Goal: Task Accomplishment & Management: Complete application form

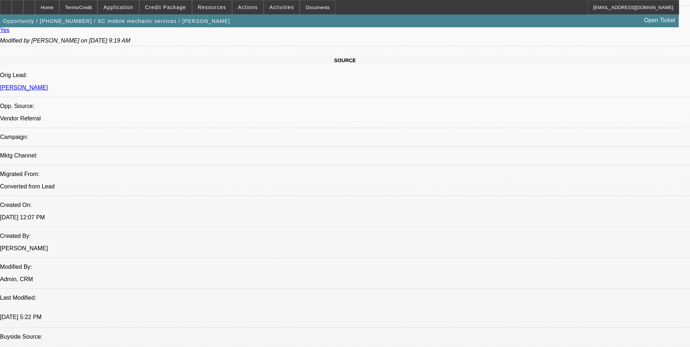
select select "0"
select select "2"
select select "0.1"
select select "0"
select select "2"
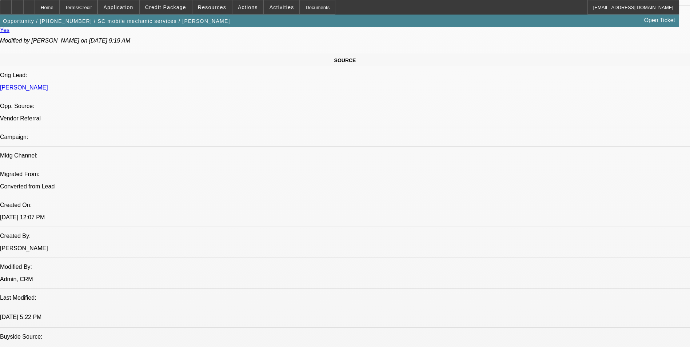
select select "0.1"
select select "0.15"
select select "2"
select select "0.1"
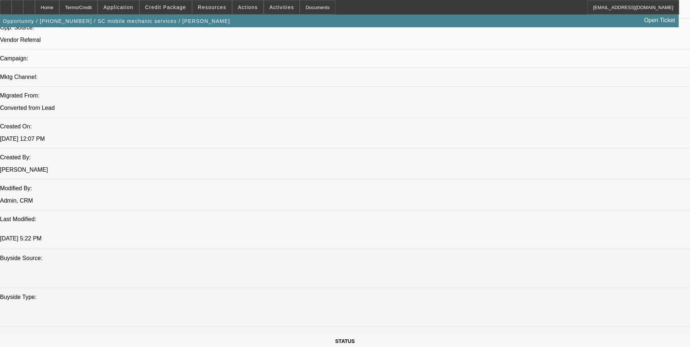
select select "1"
select select "2"
select select "4"
select select "1"
select select "2"
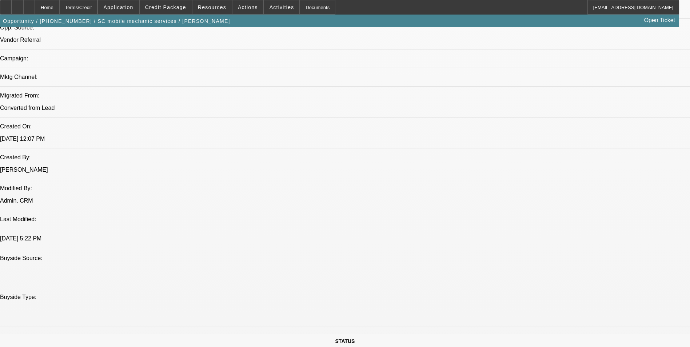
select select "4"
select select "1"
select select "2"
select select "4"
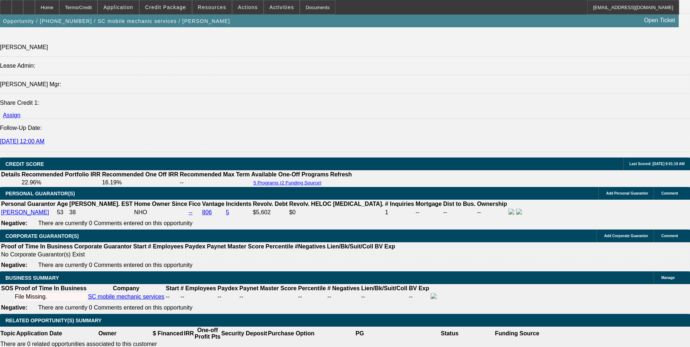
scroll to position [1071, 0]
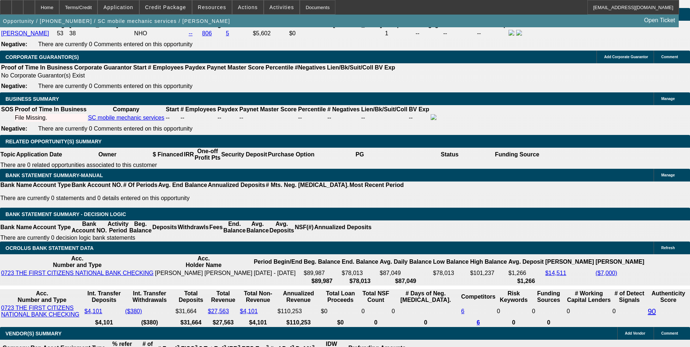
click at [165, 6] on span "Credit Package" at bounding box center [165, 7] width 41 height 6
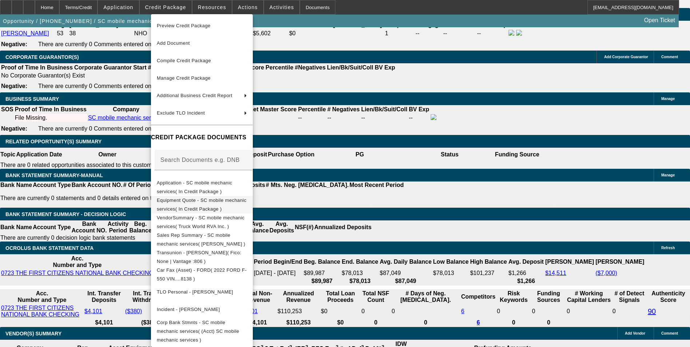
scroll to position [1113, 0]
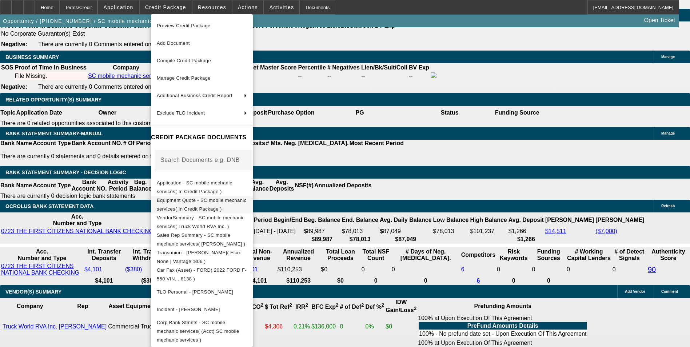
click at [217, 199] on span "Equipment Quote - SC mobile mechanic services( In Credit Package )" at bounding box center [202, 204] width 90 height 17
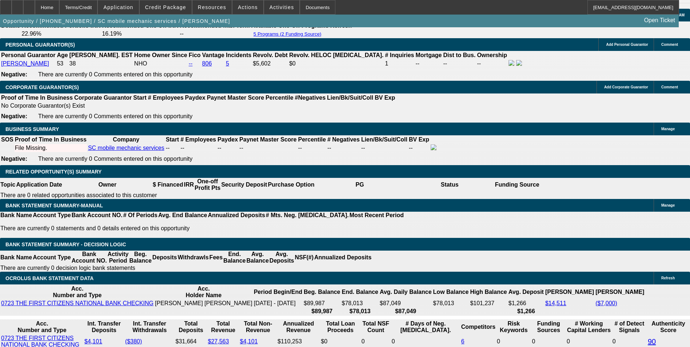
scroll to position [1018, 0]
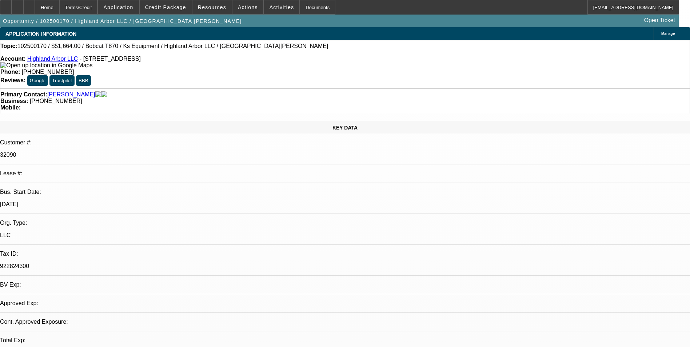
select select "0"
select select "6"
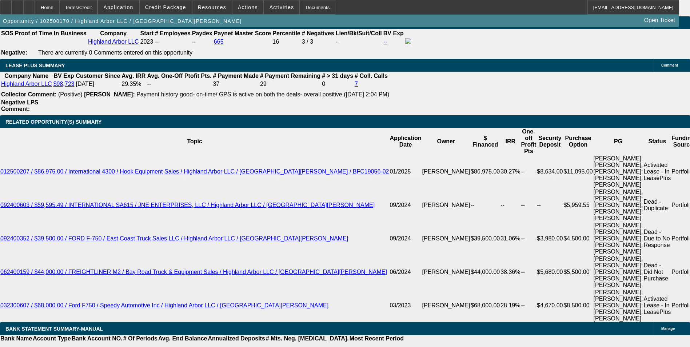
scroll to position [1273, 0]
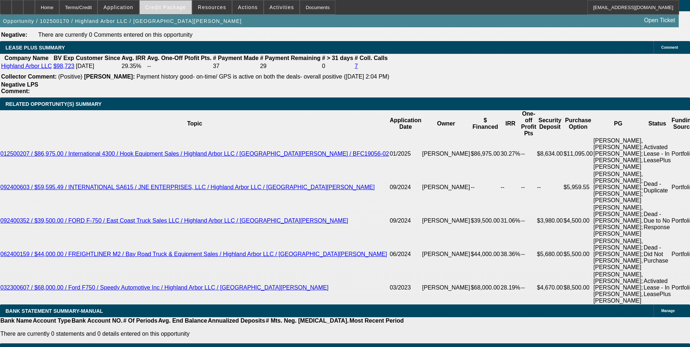
click at [170, 13] on span at bounding box center [166, 7] width 52 height 17
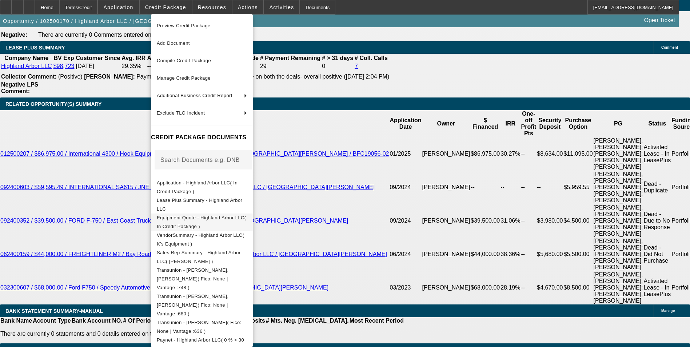
click at [244, 221] on span "Equipment Quote - Highland Arbor LLC( In Credit Package )" at bounding box center [201, 222] width 89 height 14
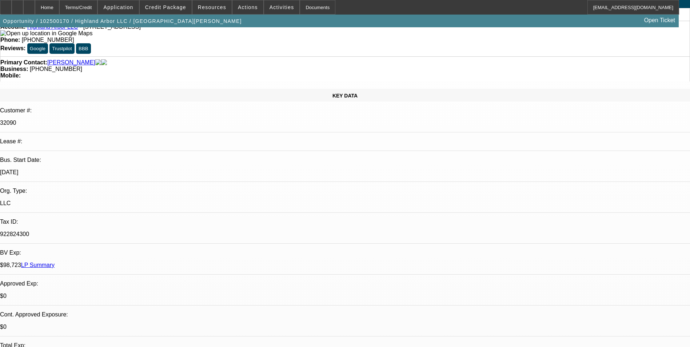
scroll to position [0, 0]
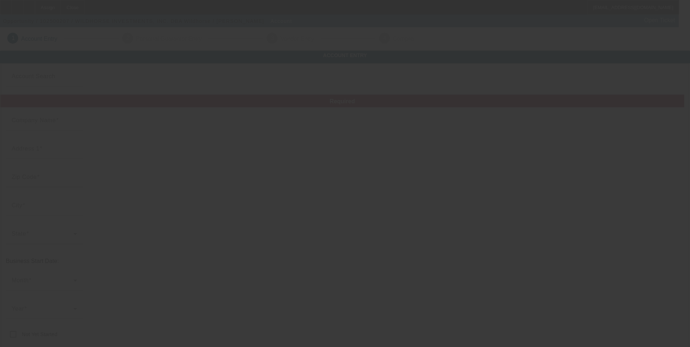
type input "WILDHORSE INVESTMENTS, INC."
type input "[STREET_ADDRESS]"
type input "58801"
type input "Williston"
type input "[PHONE_NUMBER]"
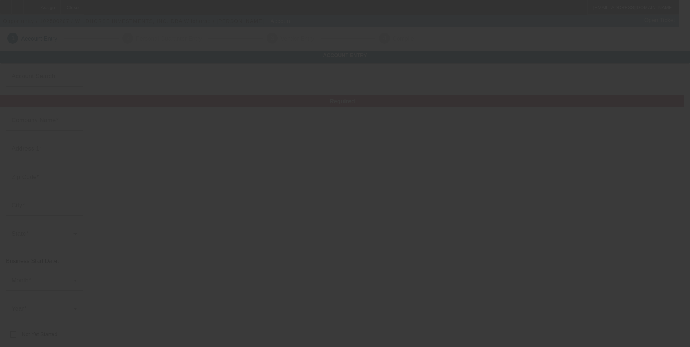
type input "Wildhorse"
type input "Apt 109"
type input "[EMAIL_ADDRESS][DOMAIN_NAME]"
type input "[US_EMPLOYER_IDENTIFICATION_NUMBER]"
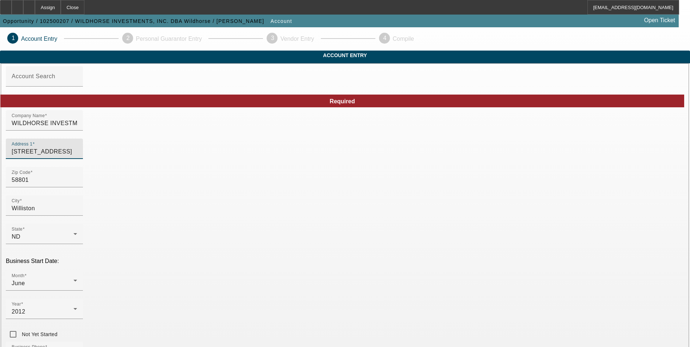
click at [77, 156] on input "4014 7th Ave E" at bounding box center [44, 151] width 65 height 9
drag, startPoint x: 179, startPoint y: 170, endPoint x: 173, endPoint y: 166, distance: 7.3
click at [77, 159] on div "Address 1" at bounding box center [44, 149] width 65 height 20
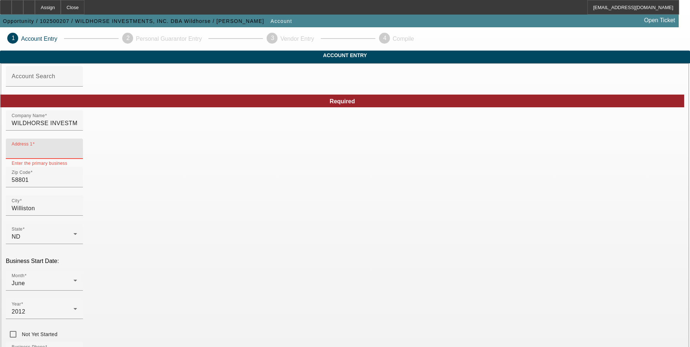
paste input "PO BOX 1709"
type input "PO BOX 1709"
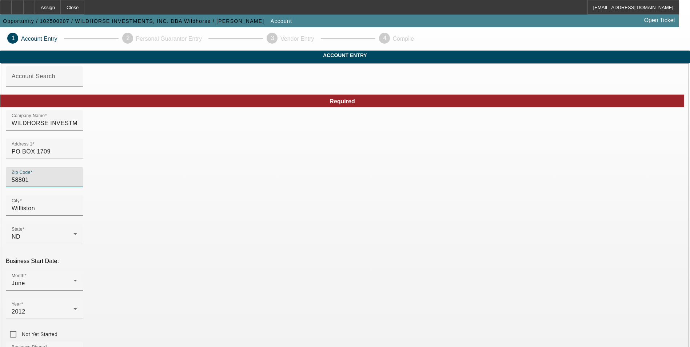
click at [77, 184] on input "58801" at bounding box center [44, 180] width 65 height 9
type input "5880"
type input "58802"
type input "Williston"
type input "Williams"
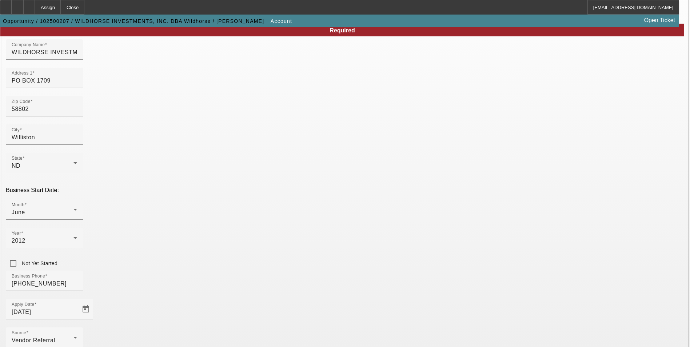
scroll to position [73, 0]
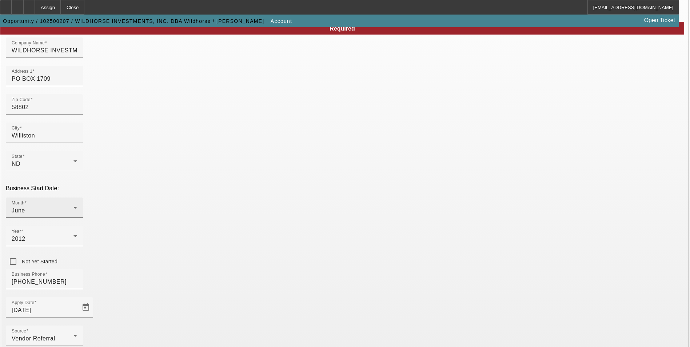
click at [73, 206] on div "June" at bounding box center [43, 210] width 62 height 9
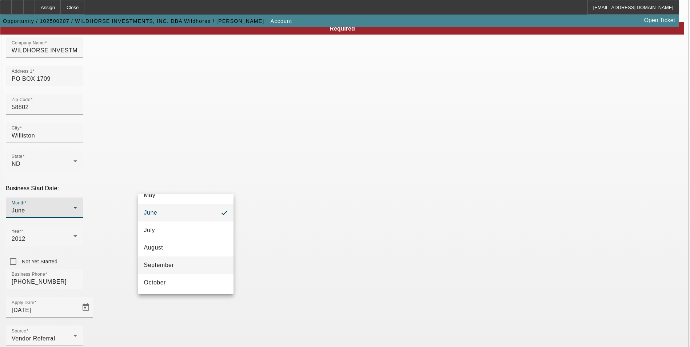
scroll to position [133, 0]
click at [176, 277] on mat-option "December" at bounding box center [185, 282] width 95 height 17
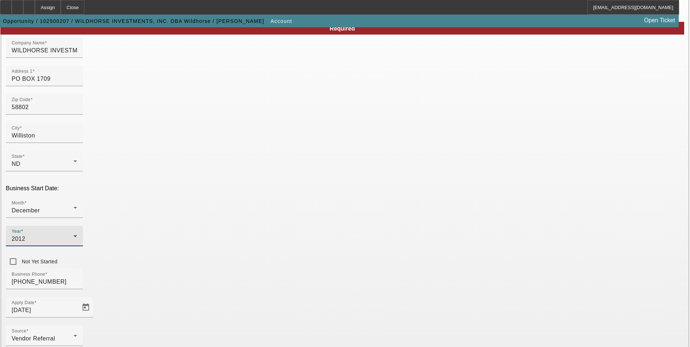
click at [73, 235] on div "2012" at bounding box center [43, 239] width 62 height 9
click at [264, 235] on mat-option "2019" at bounding box center [265, 235] width 42 height 17
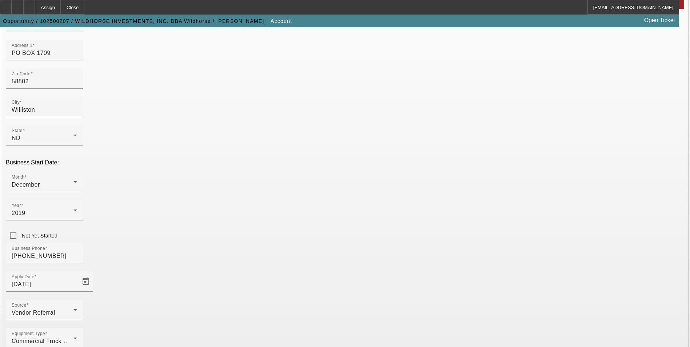
scroll to position [112, 0]
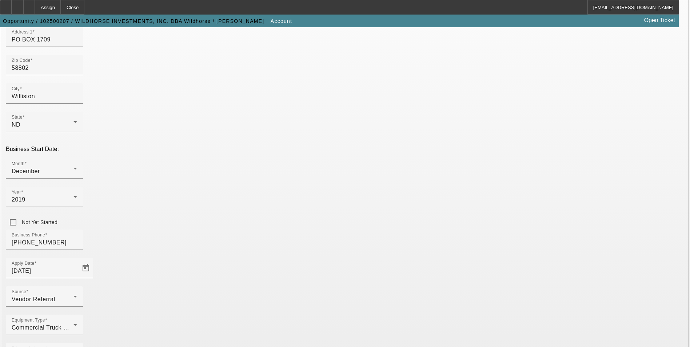
type input "Mobile mechanic service"
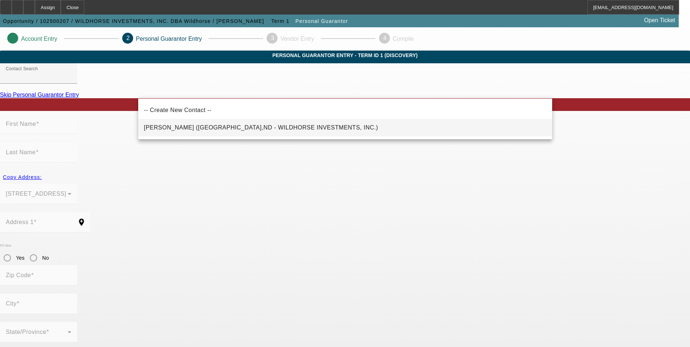
click at [198, 128] on span "Schroll, Matthew (Williston,ND - WILDHORSE INVESTMENTS, INC.)" at bounding box center [261, 127] width 234 height 6
type input "Schroll, Matthew (Williston,ND - WILDHORSE INVESTMENTS, INC.)"
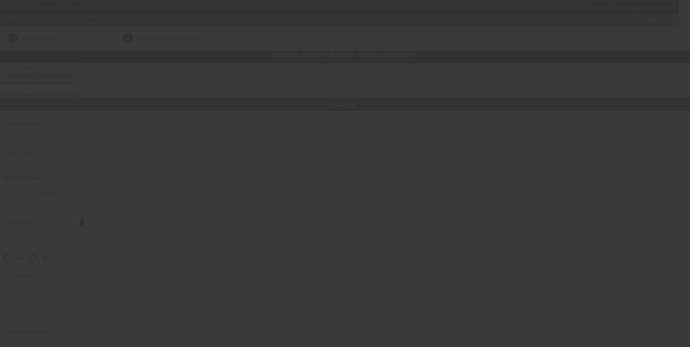
type input "Matthew"
type input "Schroll"
type input "4014 7th Avenue East"
radio input "true"
type input "58801"
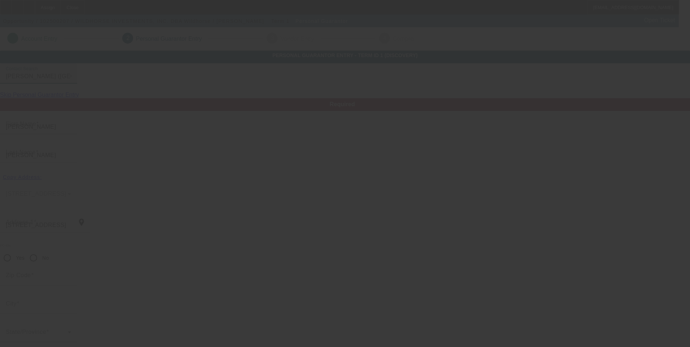
type input "Williston"
type input "(308) 390-5032"
type input "100"
type input "mschroll@keyenergy.com"
type input "Apartment 109"
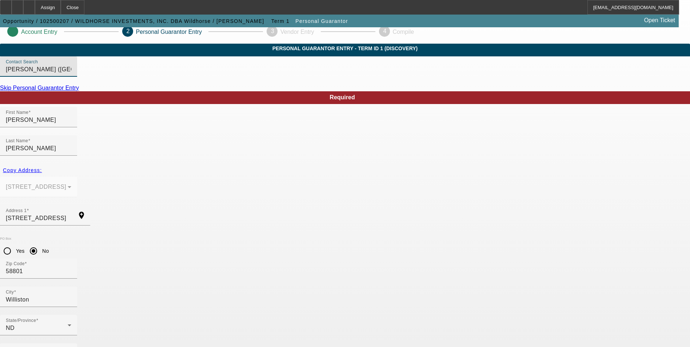
scroll to position [9, 0]
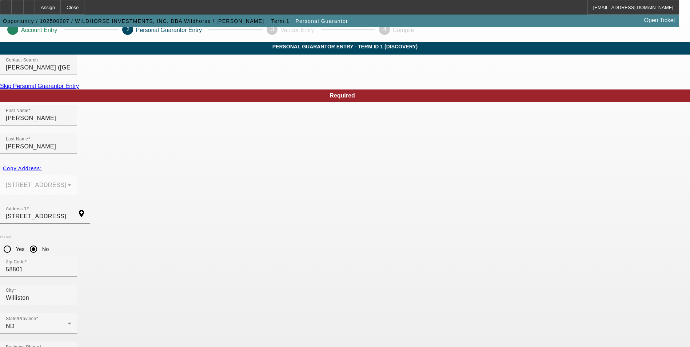
type input "507-23-3737"
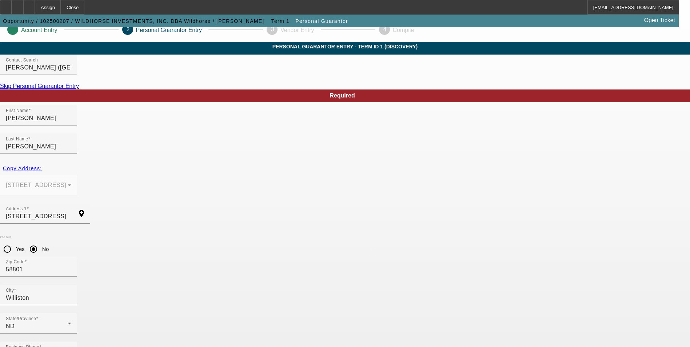
type input "(308) 390-5032"
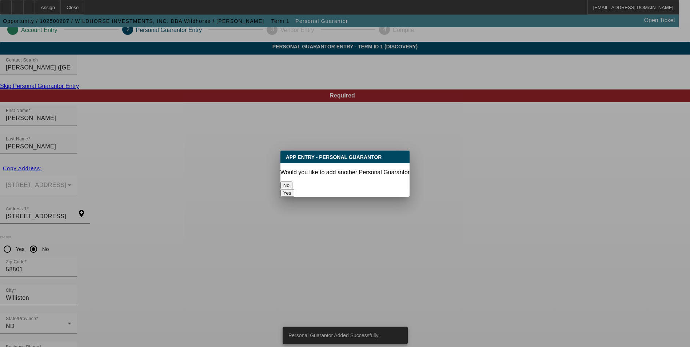
scroll to position [0, 0]
click at [292, 182] on button "No" at bounding box center [286, 185] width 12 height 8
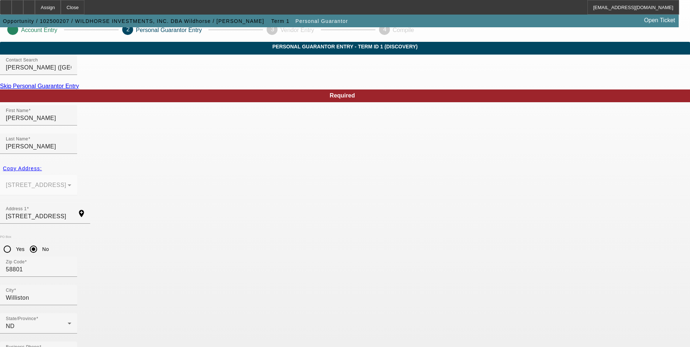
scroll to position [9, 0]
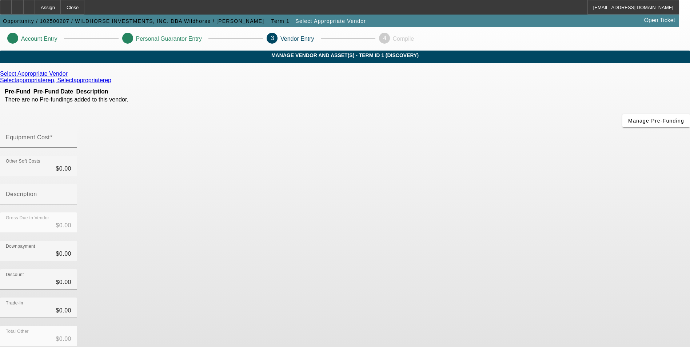
click at [69, 77] on icon at bounding box center [69, 74] width 0 height 6
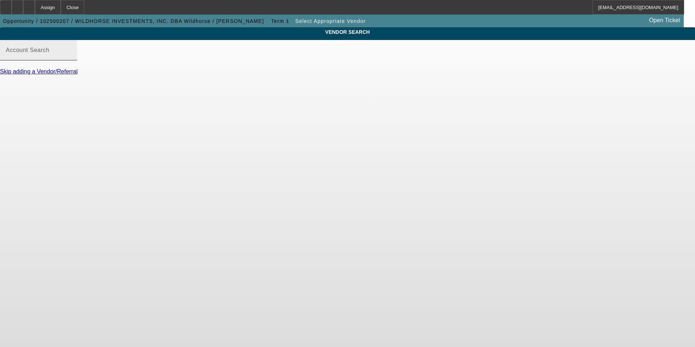
click at [71, 60] on div "Account Search" at bounding box center [38, 50] width 65 height 20
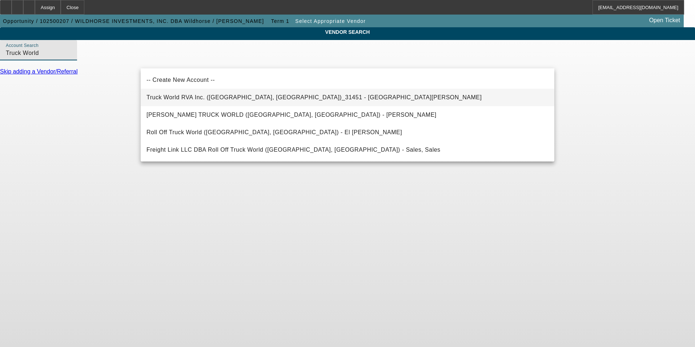
click at [205, 98] on span "Truck World RVA Inc. (Oilville, VA)_31451 - Sandbek, Taylor" at bounding box center [314, 97] width 335 height 6
type input "Truck World RVA Inc. (Oilville, VA)_31451 - Sandbek, Taylor"
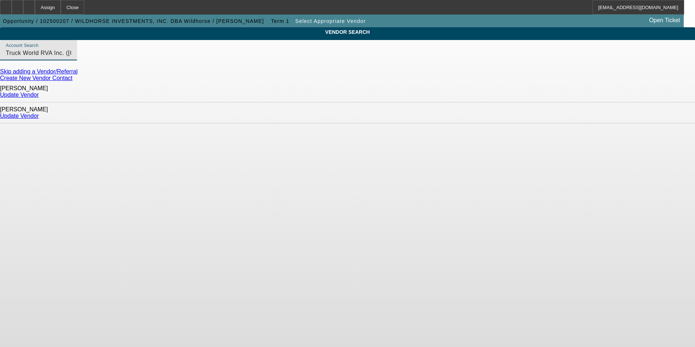
click at [39, 113] on link "Update Vendor" at bounding box center [19, 116] width 39 height 6
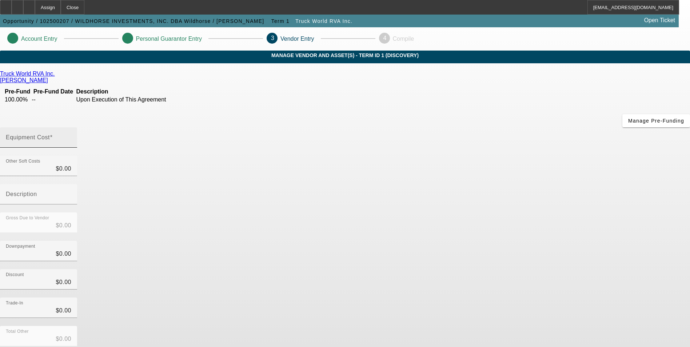
click at [71, 136] on input "Equipment Cost" at bounding box center [38, 140] width 65 height 9
type input "1"
type input "$1.00"
type input "13"
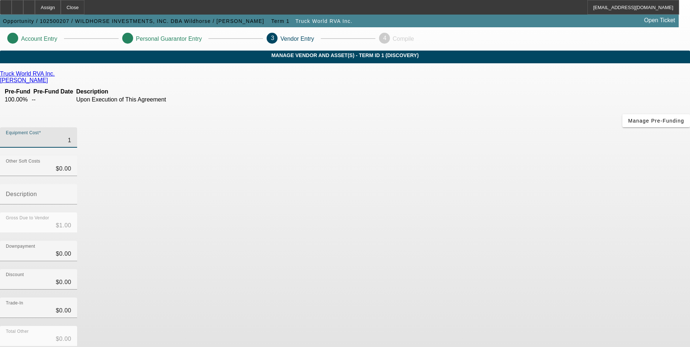
type input "$13.00"
type input "130"
type input "$130.00"
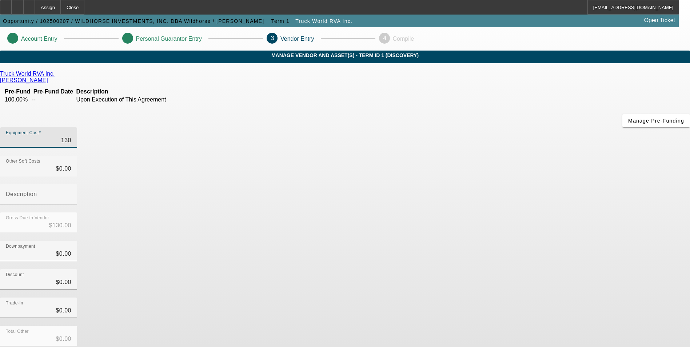
type input "1300"
type input "$1,300.00"
type input "13000"
type input "$13,000.00"
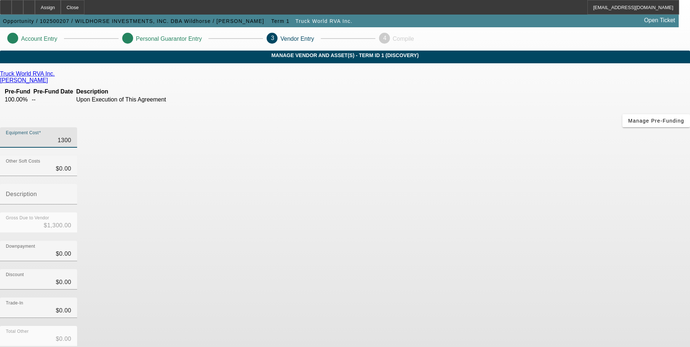
type input "$13,000.00"
type input "130000"
type input "$130,000.00"
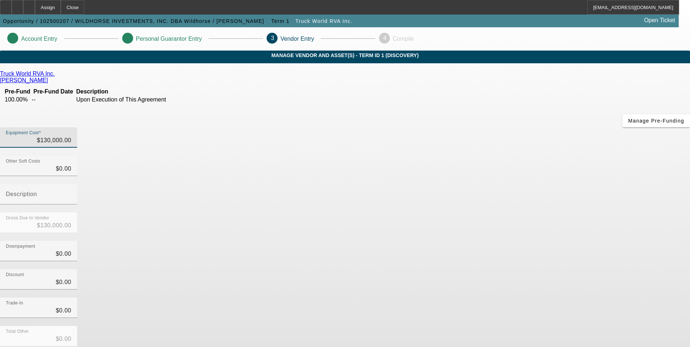
click at [488, 269] on div "Discount $0.00" at bounding box center [345, 283] width 690 height 28
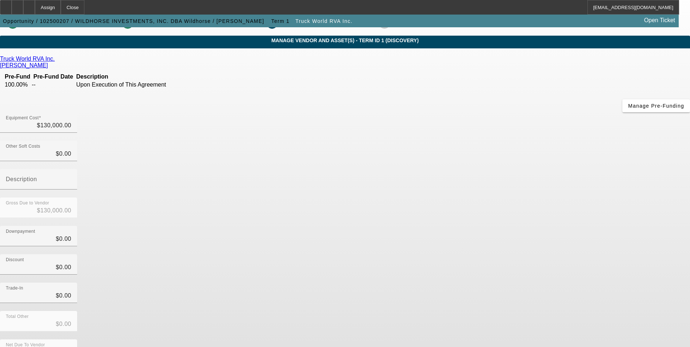
scroll to position [21, 0]
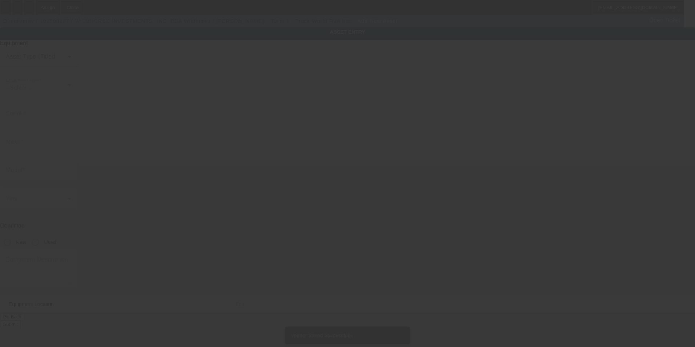
type input "PO BOX 1709"
type input "Williston"
type input "58802"
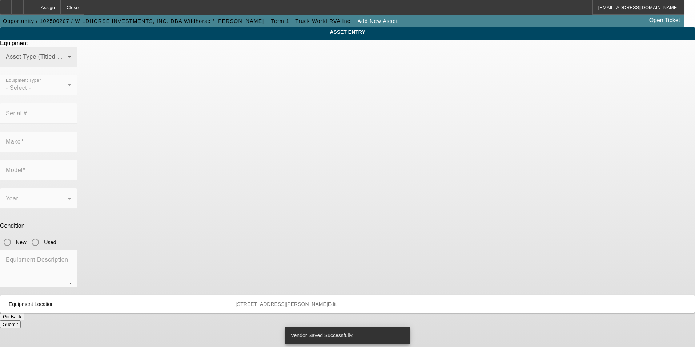
click at [68, 64] on span at bounding box center [37, 59] width 62 height 9
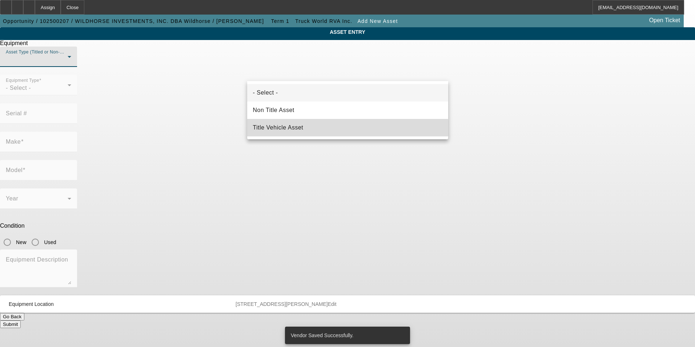
click at [308, 130] on mat-option "Title Vehicle Asset" at bounding box center [347, 127] width 201 height 17
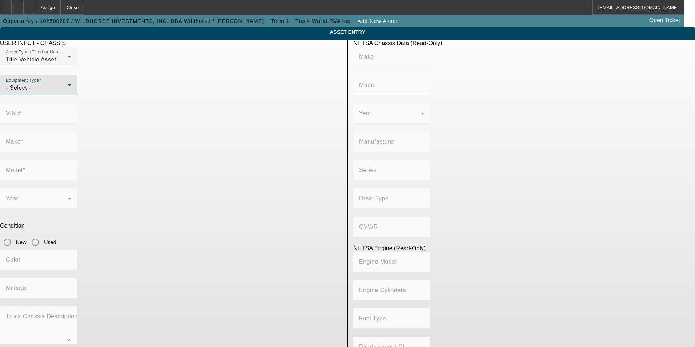
click at [68, 92] on div "- Select -" at bounding box center [37, 88] width 62 height 9
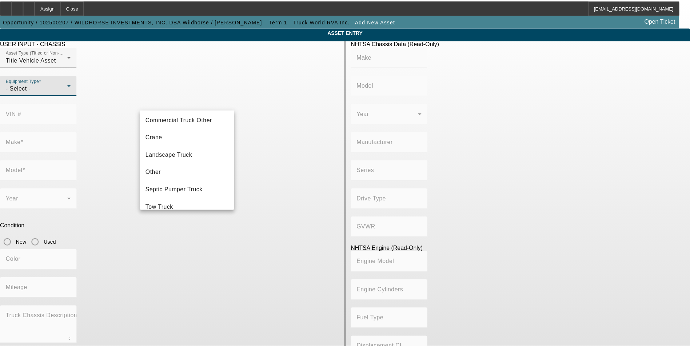
scroll to position [36, 0]
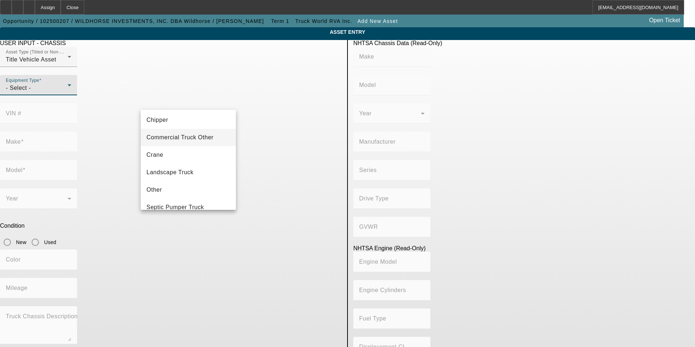
click at [197, 139] on span "Commercial Truck Other" at bounding box center [180, 137] width 67 height 9
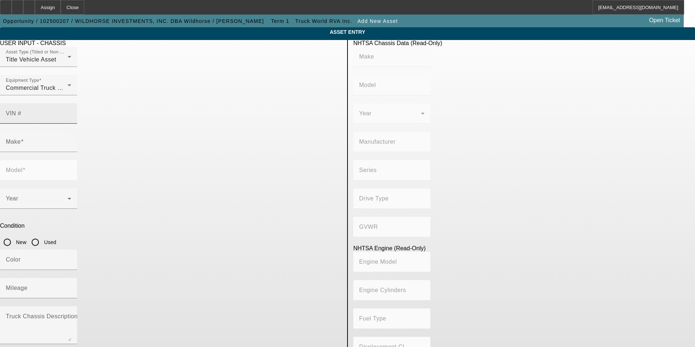
click at [21, 110] on mat-label "VIN #" at bounding box center [14, 113] width 16 height 6
click at [71, 112] on input "VIN #" at bounding box center [38, 116] width 65 height 9
paste input "1FVACXCY8GHHH6929"
type input "1FVACXCY8GHHH6929"
type input "FREIGHTLINER"
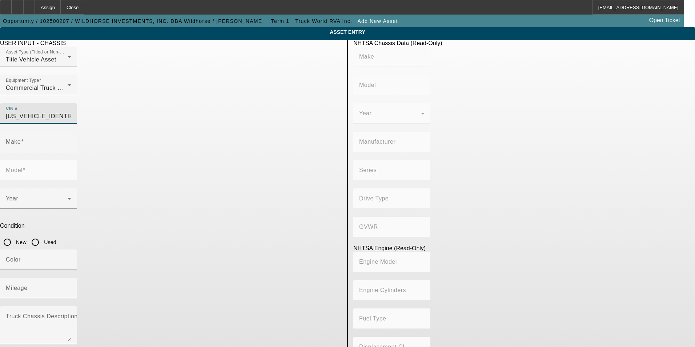
type input "M2"
type input "DAIMLER TRUCK NORTH AMERICA LLC"
type input "106 Medium Duty"
type input "4x2"
type input "Class 7: 26,001 - 33,000 lb (11,794 - 14,969 kg)"
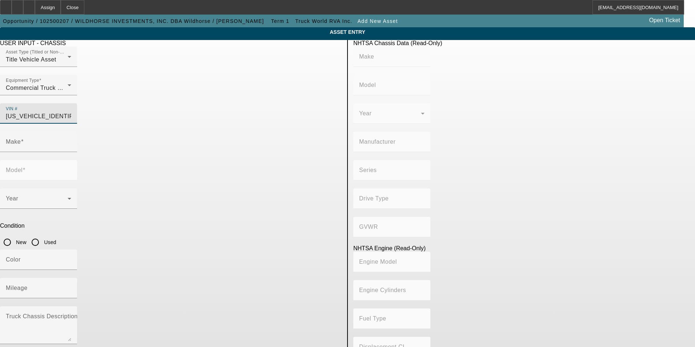
type input "Cummins ISL"
type input "6"
type input "Diesel"
type input "543.11132244311"
type input "8.9"
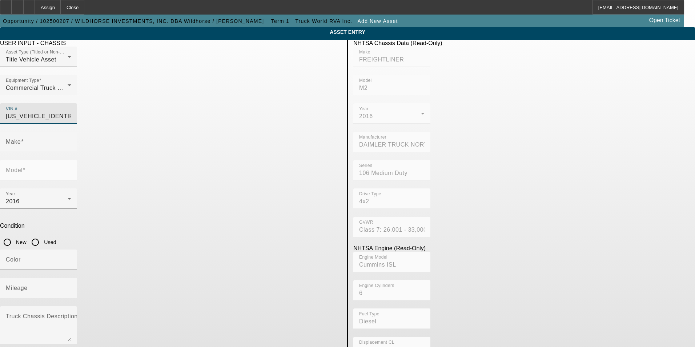
type input "FREIGHTLINER"
type input "M2"
type input "1FVACXCY8GHHH6929"
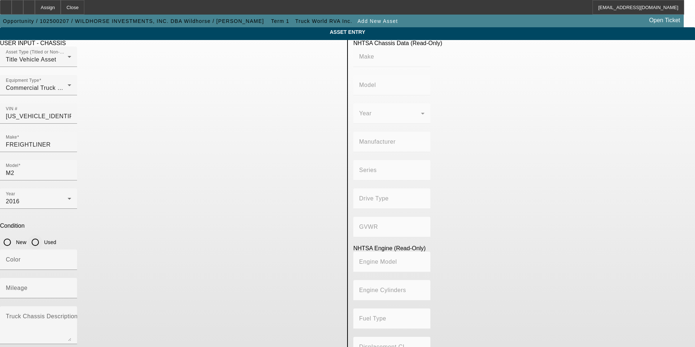
click at [43, 235] on input "Used" at bounding box center [35, 242] width 15 height 15
radio input "true"
type input "FREIGHTLINER"
type input "M2"
type input "DAIMLER TRUCK NORTH AMERICA LLC"
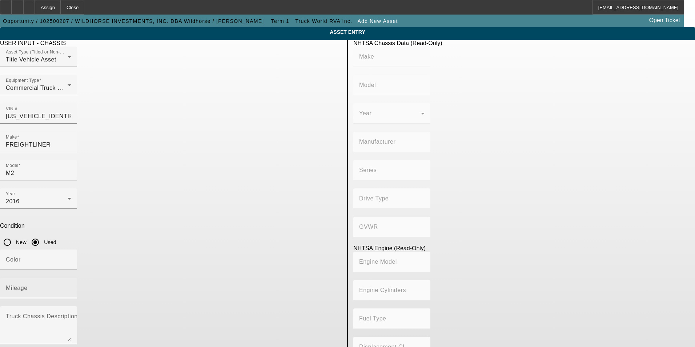
type input "106 Medium Duty"
type input "4x2"
type input "Class 7: 26,001 - 33,000 lb (11,794 - 14,969 kg)"
type input "Cummins ISL"
type input "6"
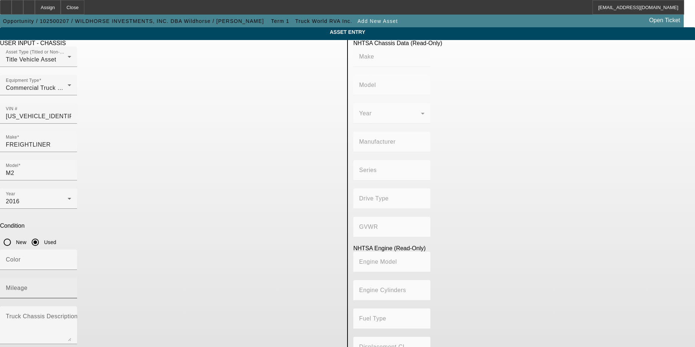
type input "Diesel"
type input "543.11132244311"
type input "8.9"
click at [71, 287] on input "Mileage" at bounding box center [38, 291] width 65 height 9
type input "198299"
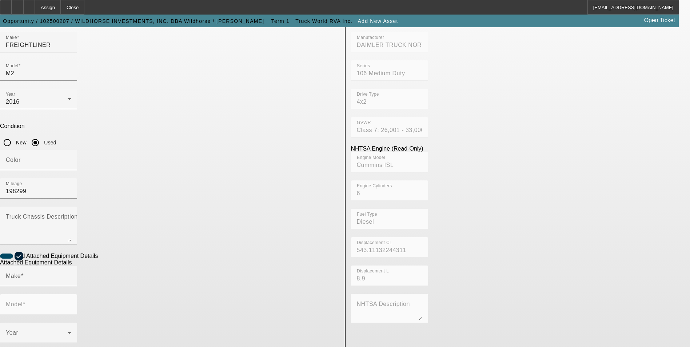
scroll to position [109, 0]
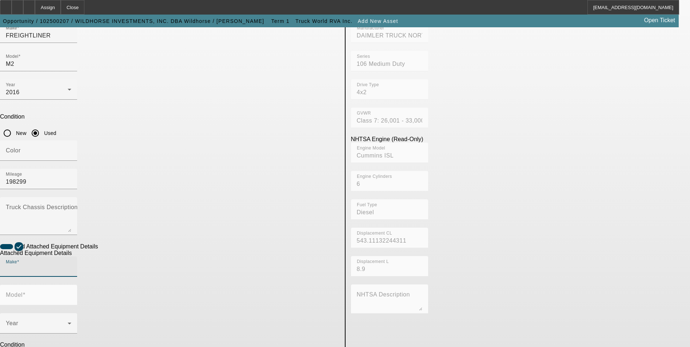
click at [71, 265] on input "Make" at bounding box center [38, 269] width 65 height 9
type input "Summit"
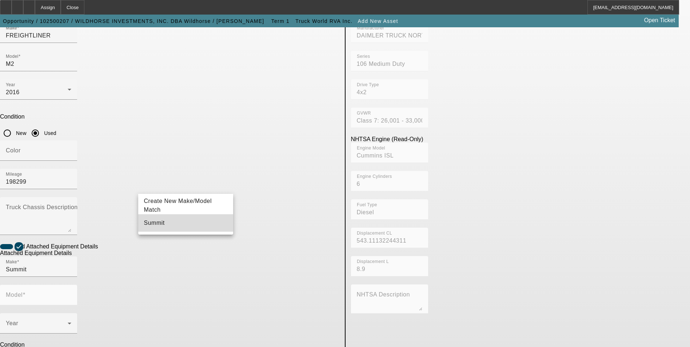
click at [175, 223] on mat-option "Summit" at bounding box center [185, 222] width 95 height 17
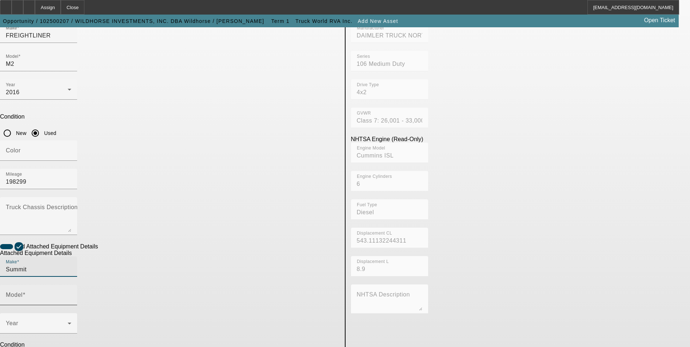
click at [23, 292] on mat-label "Model" at bounding box center [14, 295] width 17 height 6
click at [71, 293] on input "Model" at bounding box center [38, 297] width 65 height 9
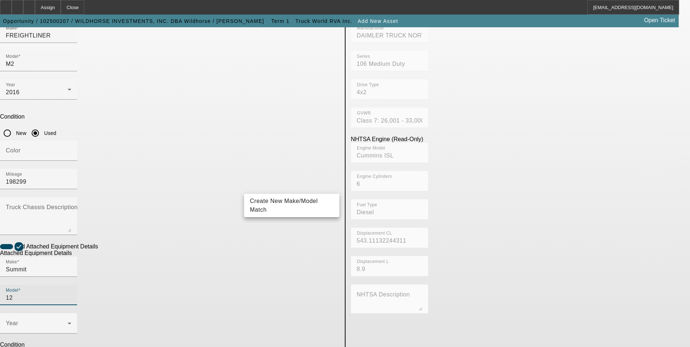
type input "1"
type input "126"
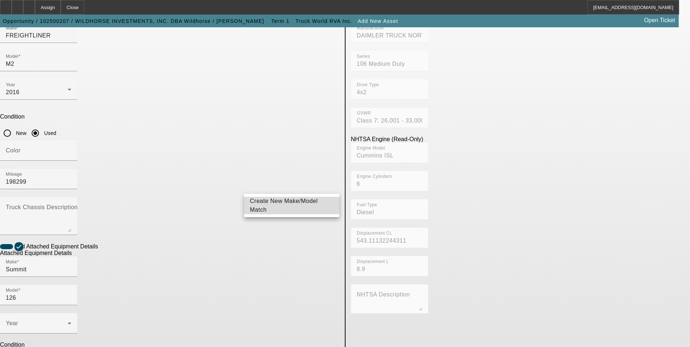
click at [303, 206] on span "Create New Make/Model Match" at bounding box center [284, 205] width 68 height 15
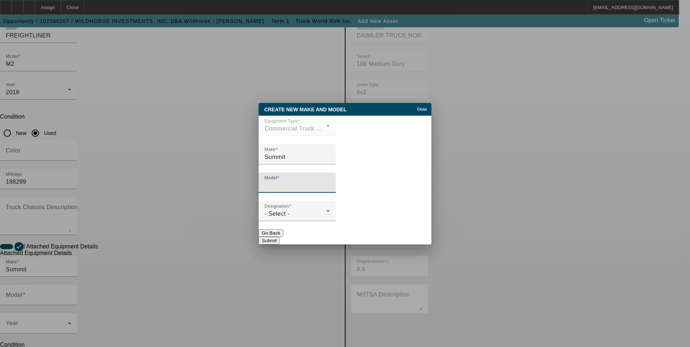
click at [306, 187] on input "Model" at bounding box center [296, 185] width 65 height 9
type input "12629"
click at [326, 215] on div "- Select -" at bounding box center [295, 213] width 62 height 9
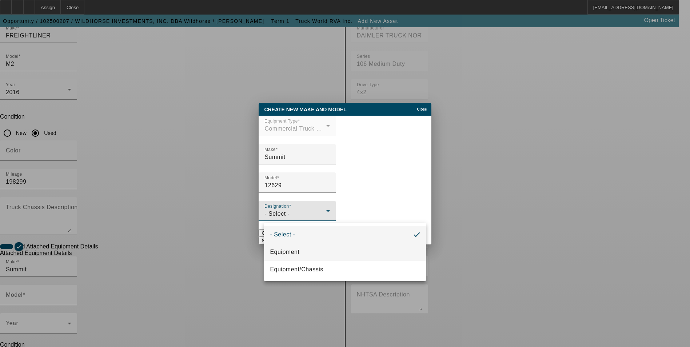
drag, startPoint x: 352, startPoint y: 250, endPoint x: 361, endPoint y: 253, distance: 9.2
click at [355, 251] on mat-option "Equipment" at bounding box center [344, 251] width 161 height 17
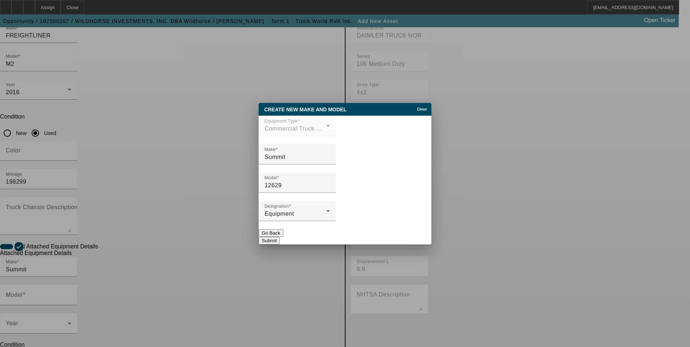
click at [279, 238] on button "Submit" at bounding box center [269, 241] width 21 height 8
type input "12629"
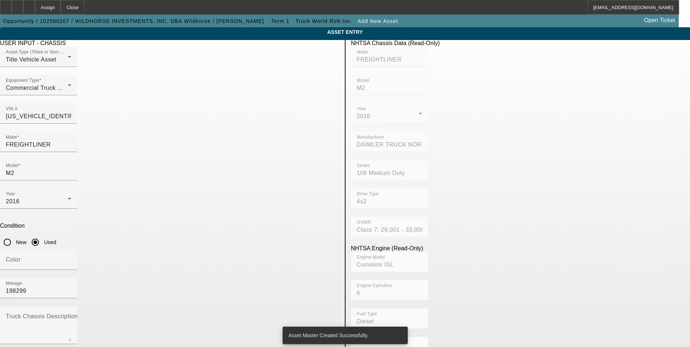
scroll to position [109, 0]
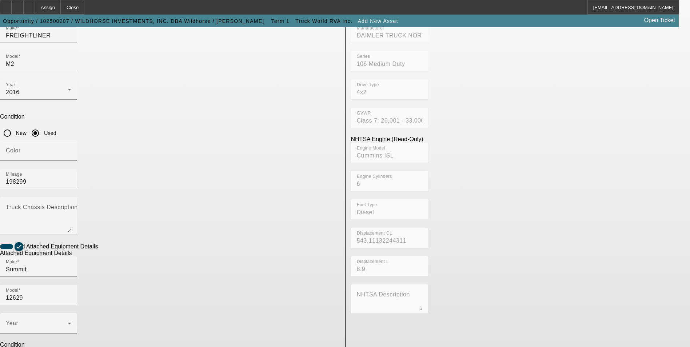
drag, startPoint x: 170, startPoint y: 283, endPoint x: 161, endPoint y: 279, distance: 9.3
paste textarea "12,000# maximum lifting capacity, with a two stage extension out to 29′ of reach"
type textarea "12,000 LB maximum lifting capacity, with a two stage extension out to 29′ of re…"
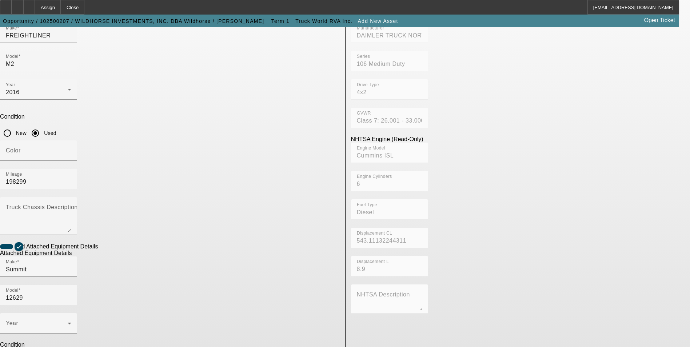
checkbox input "true"
radio input "true"
click at [71, 313] on div "Year" at bounding box center [38, 323] width 65 height 20
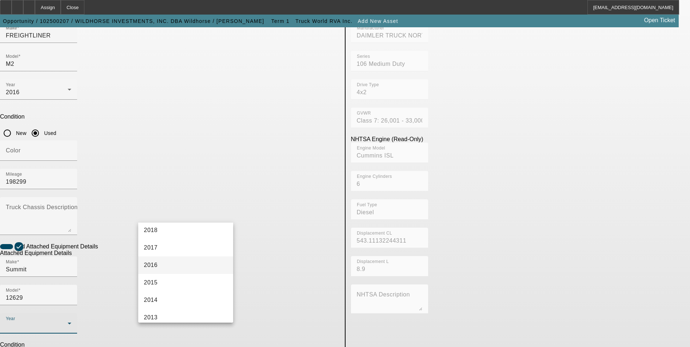
scroll to position [182, 0]
click at [190, 261] on mat-option "2016" at bounding box center [185, 261] width 95 height 17
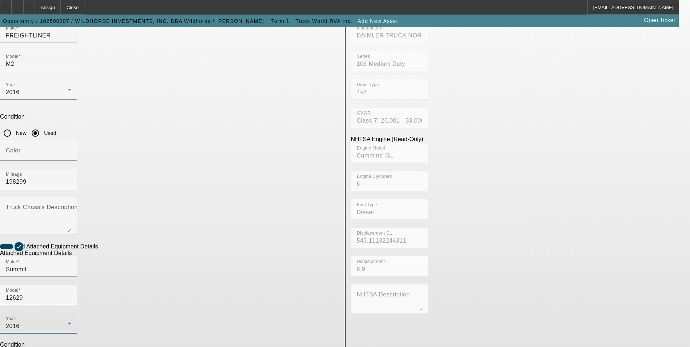
click at [537, 240] on div "NHTSA Chassis Data (Read-Only) Make FREIGHTLINER Model M2 Year 2016 Manufacture…" at bounding box center [521, 207] width 350 height 553
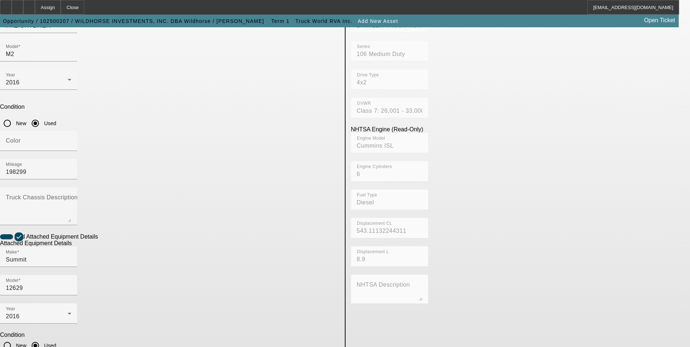
scroll to position [121, 0]
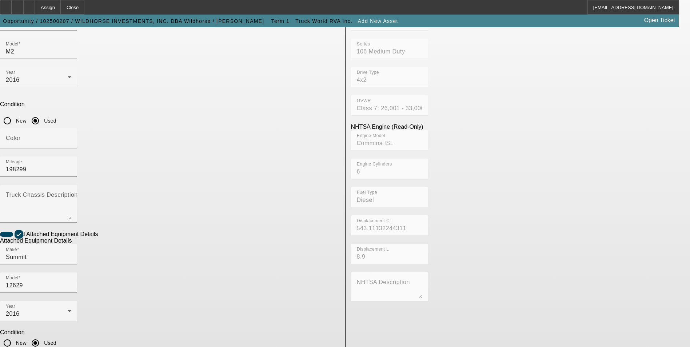
type textarea "12,000 LB maximum lifting capacity, with a two-stage extension out to 29′ of re…"
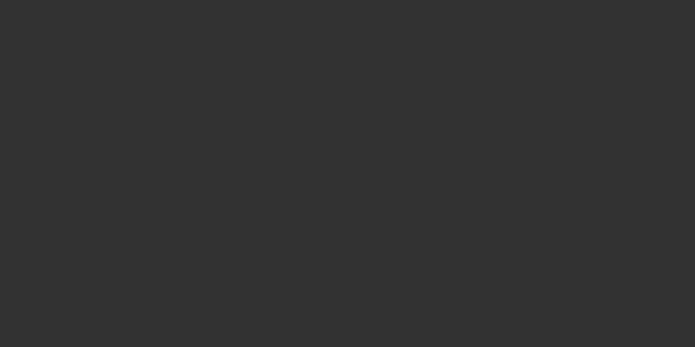
type input "$130,000.00"
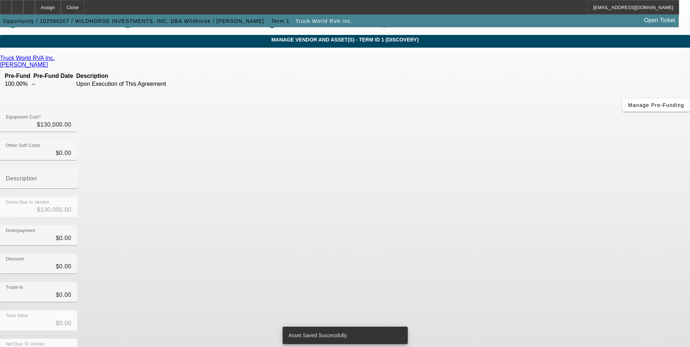
scroll to position [24, 0]
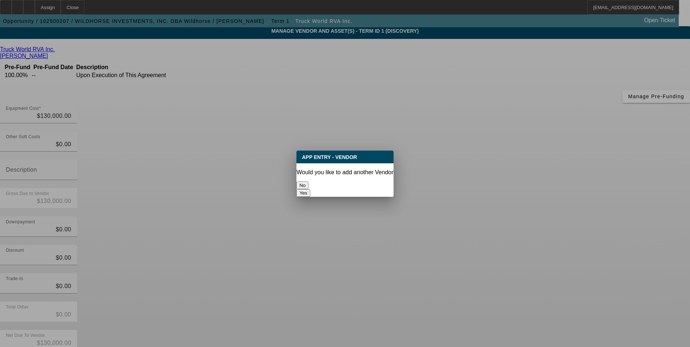
click at [308, 184] on button "No" at bounding box center [302, 185] width 12 height 8
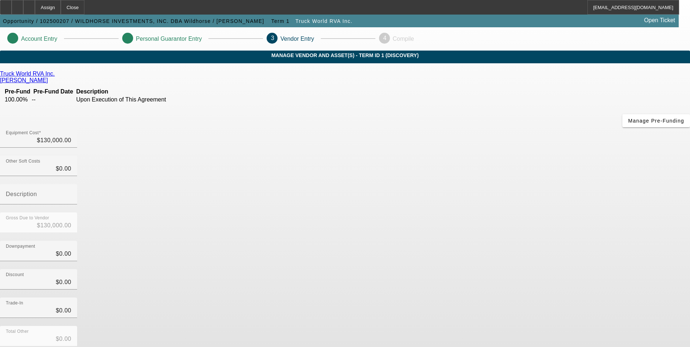
scroll to position [24, 0]
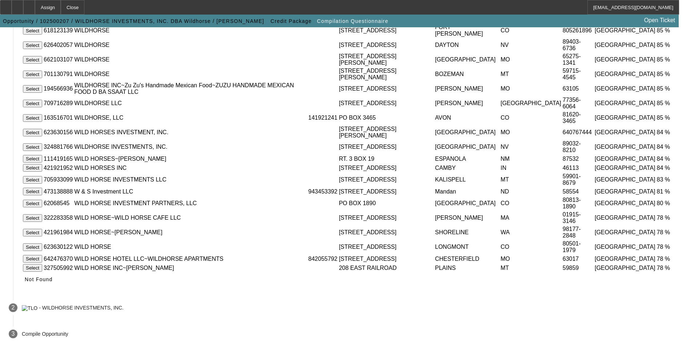
scroll to position [179, 0]
click at [25, 281] on icon at bounding box center [25, 279] width 0 height 6
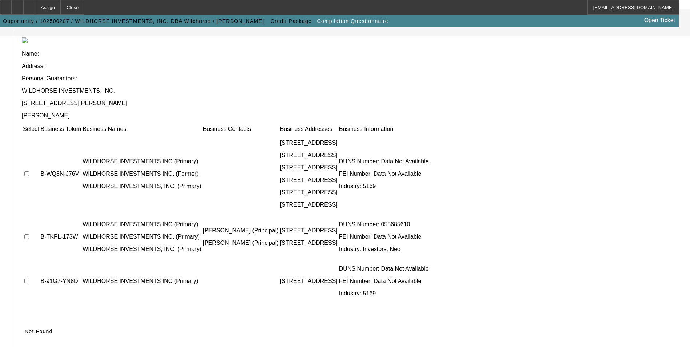
scroll to position [55, 0]
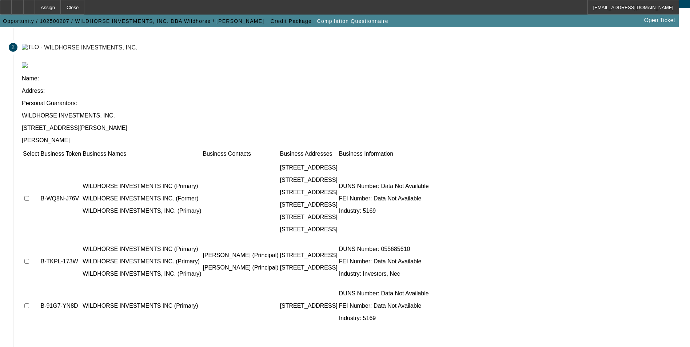
click at [29, 196] on input "checkbox" at bounding box center [26, 198] width 5 height 5
checkbox input "true"
click at [29, 259] on input "checkbox" at bounding box center [26, 261] width 5 height 5
checkbox input "true"
click at [29, 303] on input "checkbox" at bounding box center [26, 305] width 5 height 5
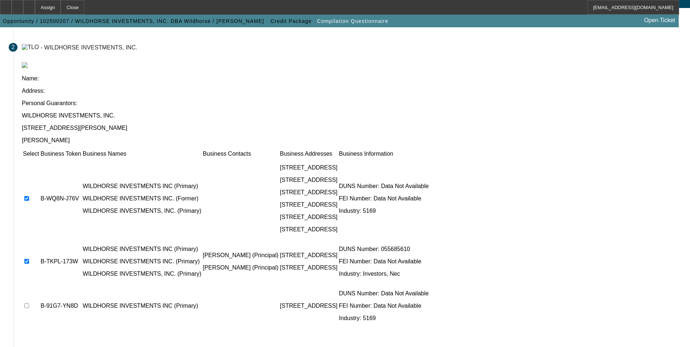
checkbox input "true"
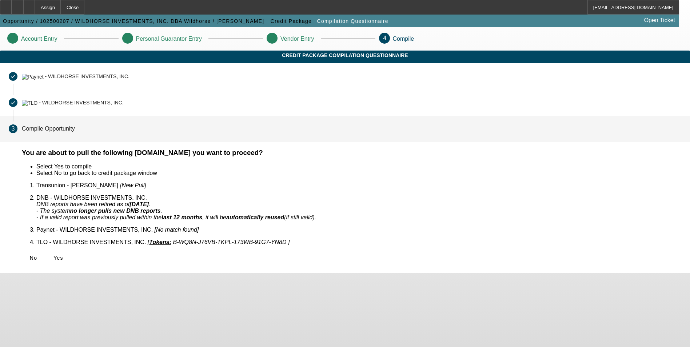
scroll to position [0, 0]
click at [63, 255] on span "Yes" at bounding box center [58, 258] width 10 height 6
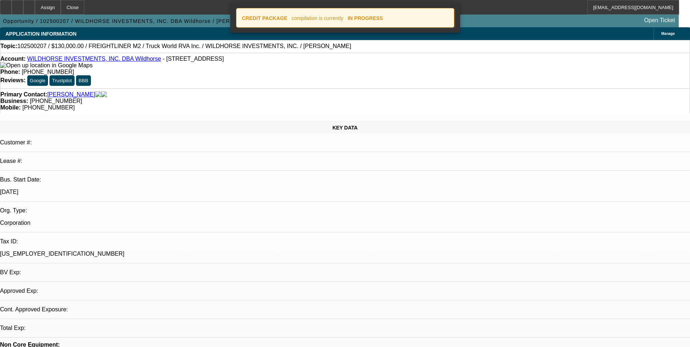
select select "0"
select select "2"
select select "0.1"
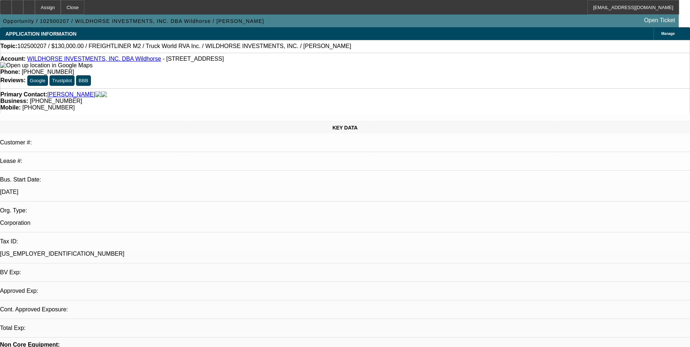
select select "1"
select select "2"
select select "4"
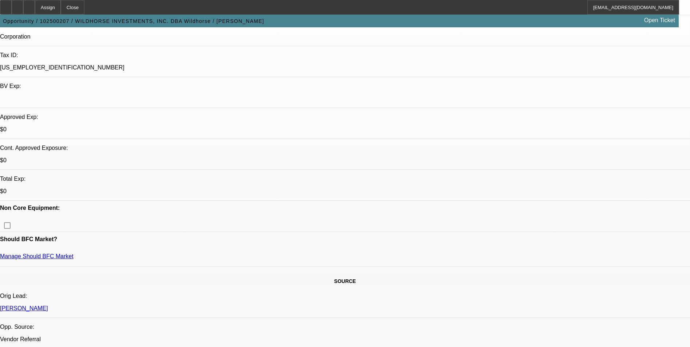
scroll to position [120, 0]
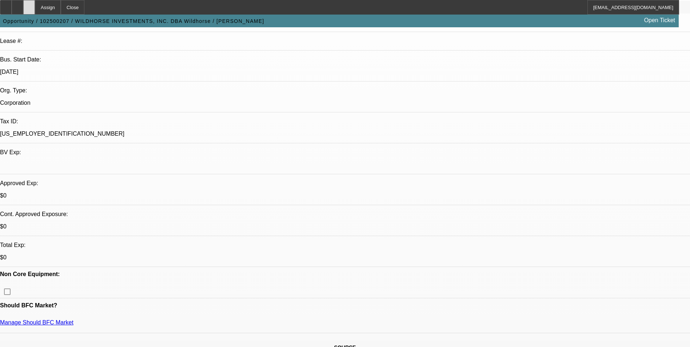
click at [29, 5] on icon at bounding box center [29, 5] width 0 height 0
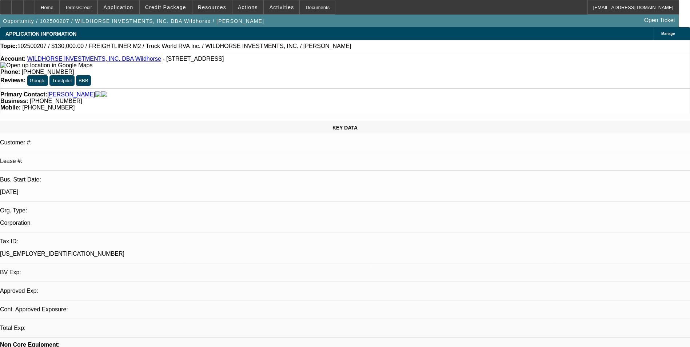
select select "0"
select select "2"
select select "0.1"
select select "4"
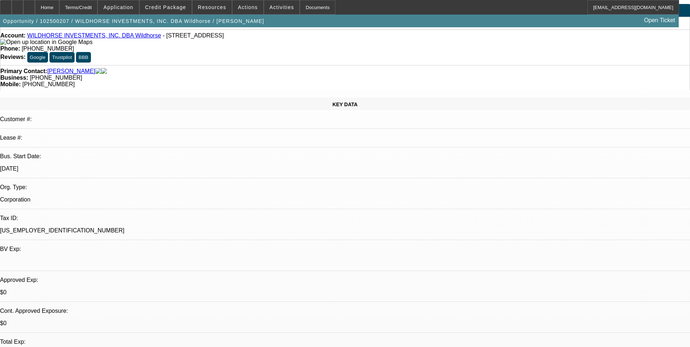
scroll to position [36, 0]
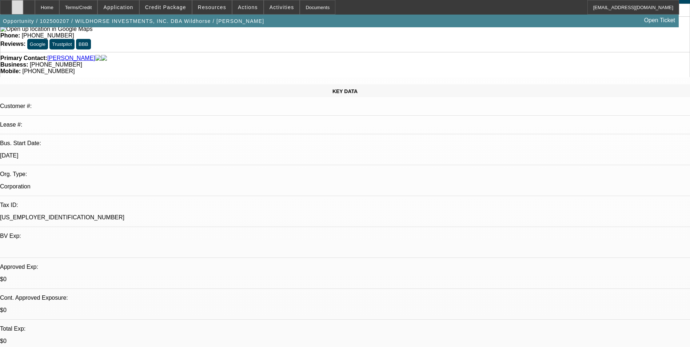
click at [17, 5] on icon at bounding box center [17, 5] width 0 height 0
click at [29, 5] on icon at bounding box center [29, 5] width 0 height 0
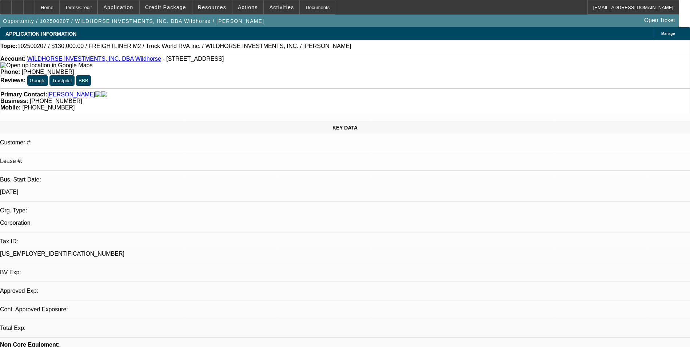
select select "0"
select select "2"
select select "0.1"
select select "1"
select select "2"
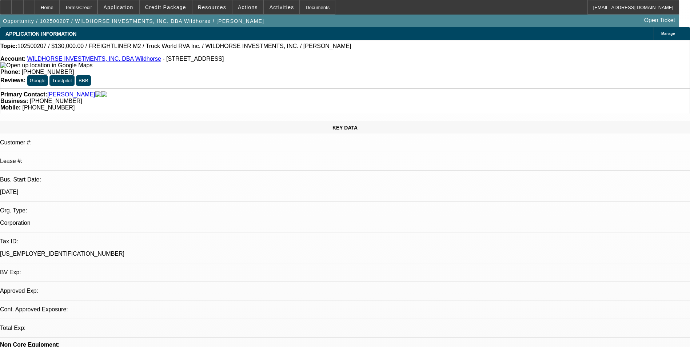
select select "4"
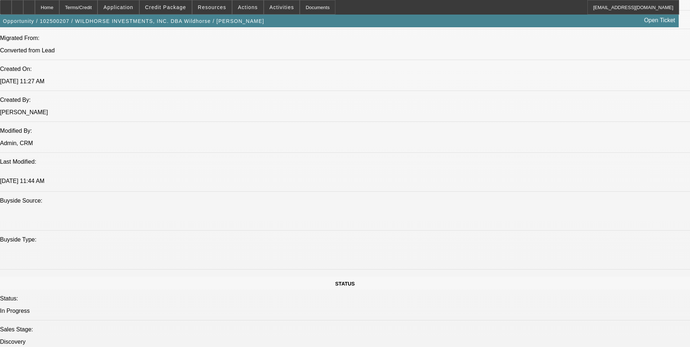
scroll to position [509, 0]
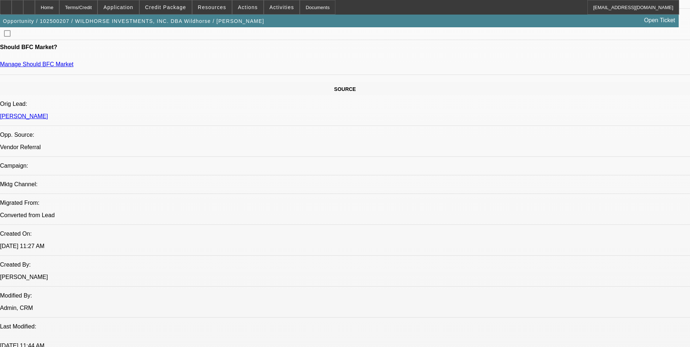
scroll to position [436, 0]
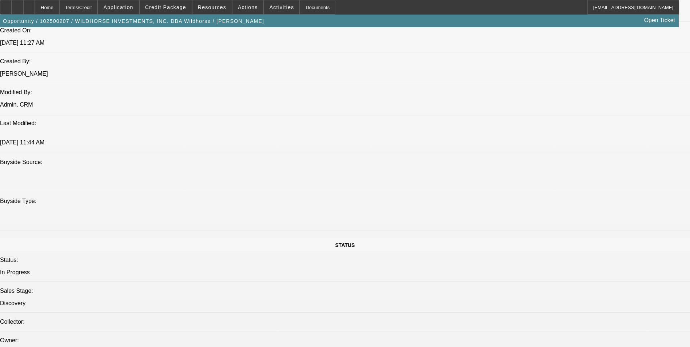
scroll to position [582, 0]
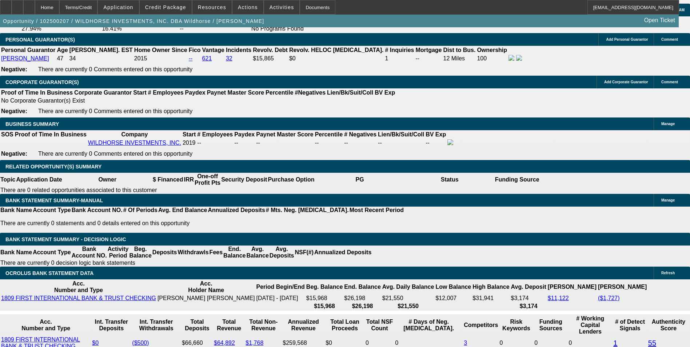
scroll to position [1091, 0]
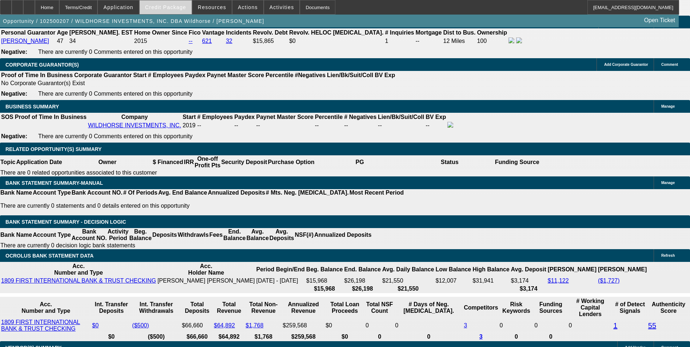
click at [184, 5] on span "Credit Package" at bounding box center [165, 7] width 41 height 6
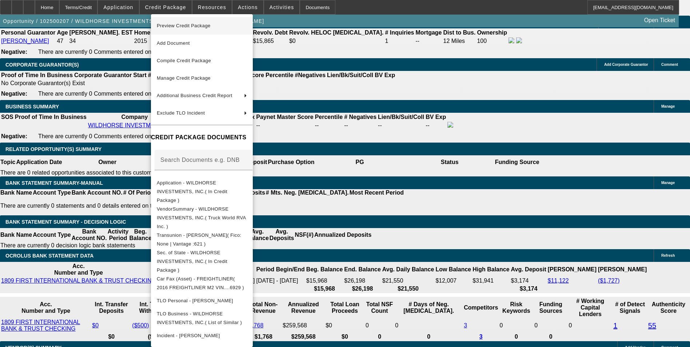
click at [214, 28] on span "Preview Credit Package" at bounding box center [202, 25] width 90 height 9
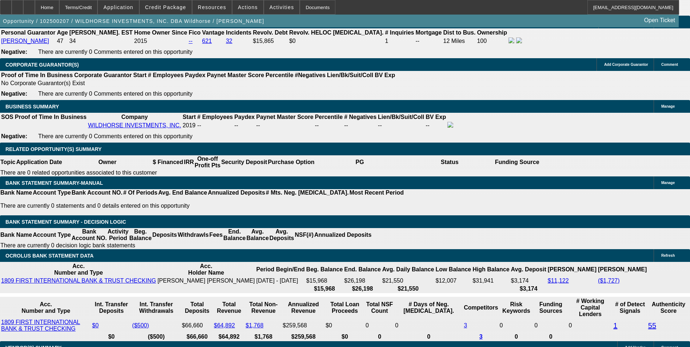
drag, startPoint x: 169, startPoint y: 153, endPoint x: 178, endPoint y: 153, distance: 8.4
drag, startPoint x: 264, startPoint y: 155, endPoint x: 257, endPoint y: 121, distance: 34.8
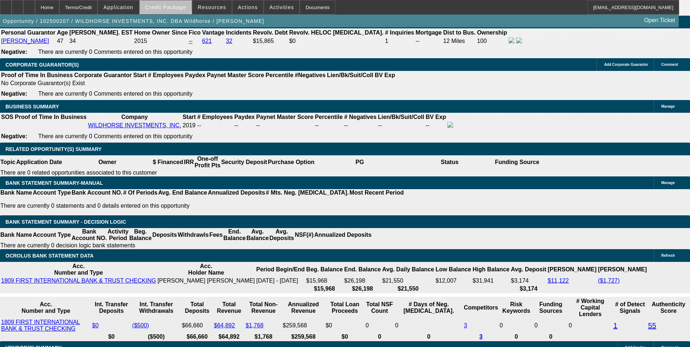
click at [177, 6] on span "Credit Package" at bounding box center [165, 7] width 41 height 6
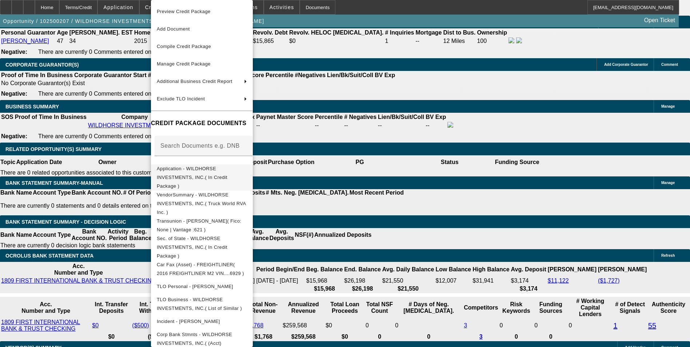
click at [217, 173] on span "Application - WILDHORSE INVESTMENTS, INC.( In Credit Package )" at bounding box center [192, 177] width 71 height 23
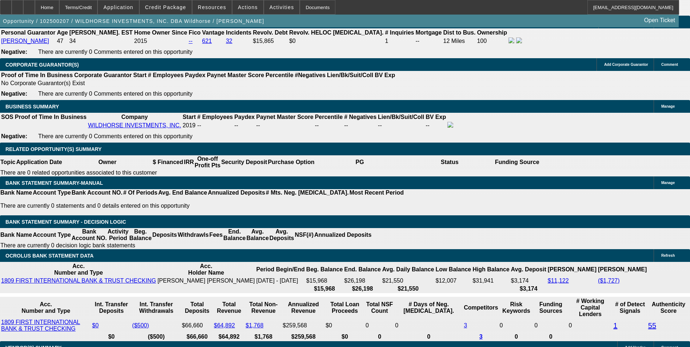
type input "$35,000.00"
type input "36"
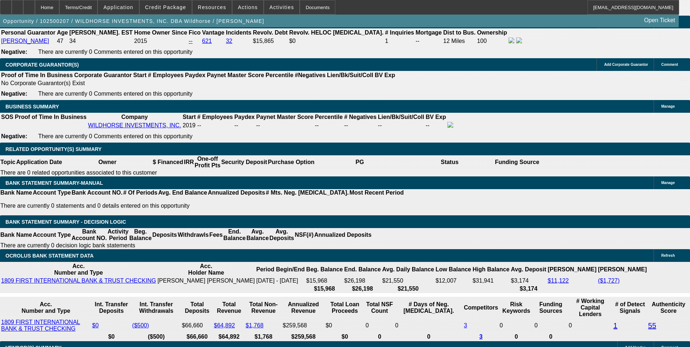
type input "20"
type input "$7,061.08"
type input "$3,530.54"
type input "$5,442.08"
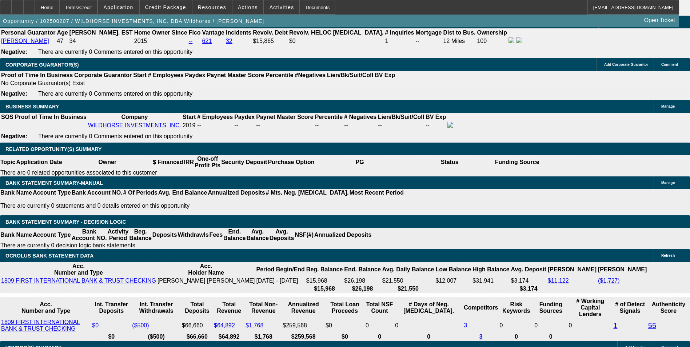
type input "$2,721.04"
type input "20"
type input "2721."
type input "$5,442.00"
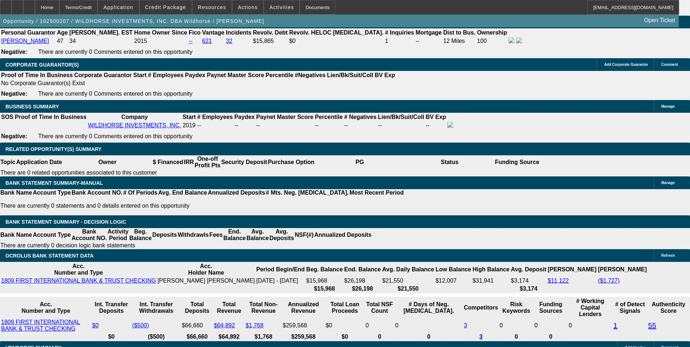
type input "2"
type input "272"
type input "$544.00"
type input "2"
type input "2720"
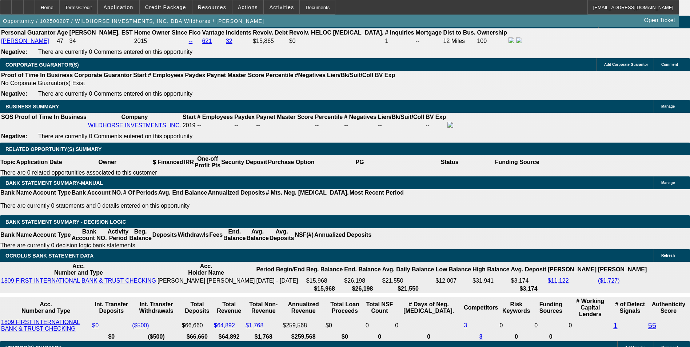
type input "$5,440.00"
type input "$2,720.00"
type input "20"
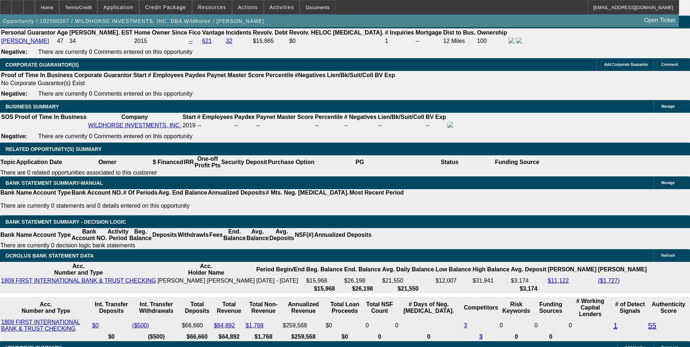
type input "$7,061.08"
type input "$3,530.54"
type input "20"
type input "3530."
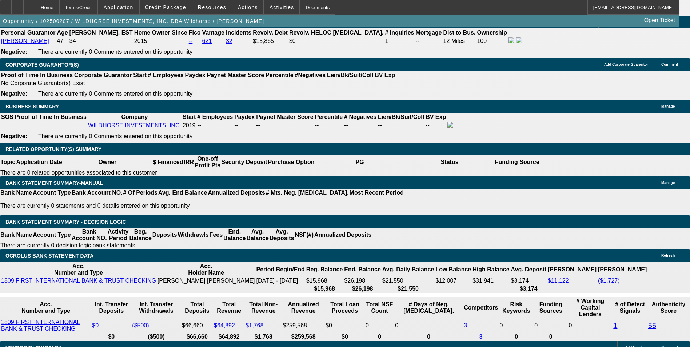
type input "$7,060.00"
type input "$3,530.00"
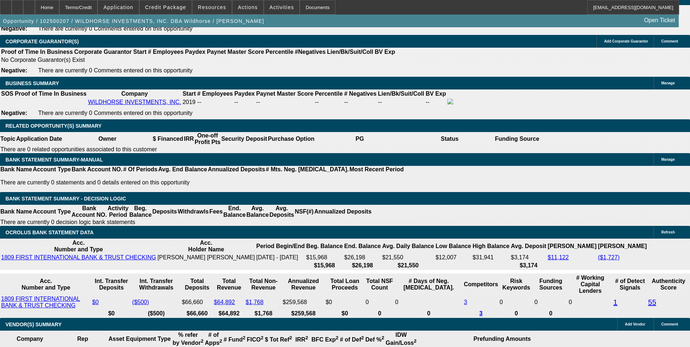
scroll to position [1127, 0]
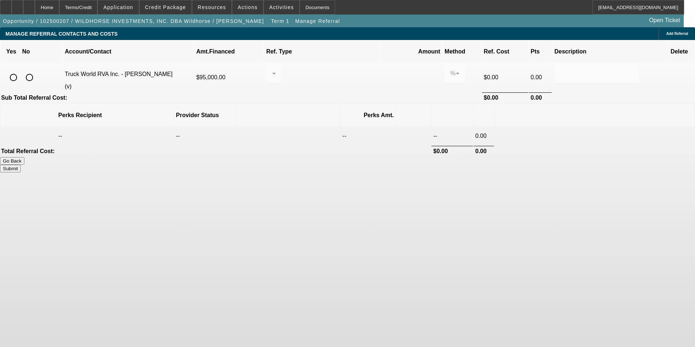
click at [21, 70] on input "radio" at bounding box center [13, 77] width 15 height 15
radio input "true"
click at [276, 71] on div at bounding box center [274, 73] width 4 height 20
click at [327, 104] on span "Pay vendor COMPANY" at bounding box center [330, 102] width 59 height 17
click at [388, 69] on input "0.000" at bounding box center [411, 73] width 46 height 9
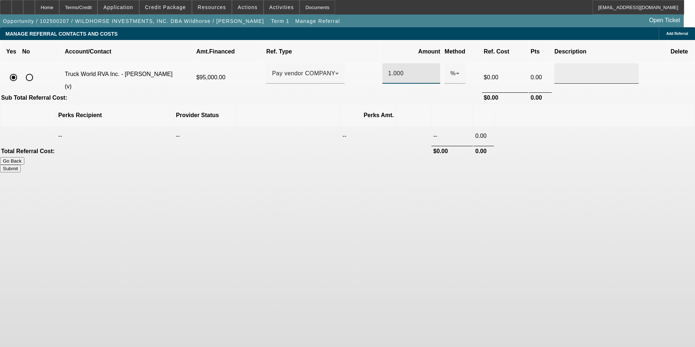
type input "1.000"
click at [560, 69] on input "text" at bounding box center [596, 73] width 73 height 9
type input "Referral Fee"
drag, startPoint x: 520, startPoint y: 180, endPoint x: 519, endPoint y: 172, distance: 7.5
click at [519, 176] on body "Home Terms/Credit Application Credit Package Resources Actions Activities Docum…" at bounding box center [347, 173] width 695 height 347
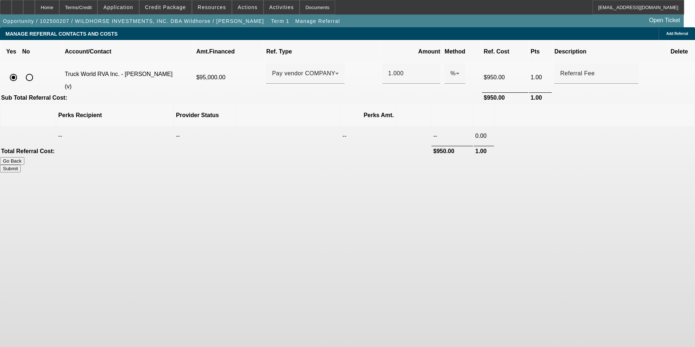
click at [21, 165] on button "Submit" at bounding box center [10, 169] width 21 height 8
type input "1.000"
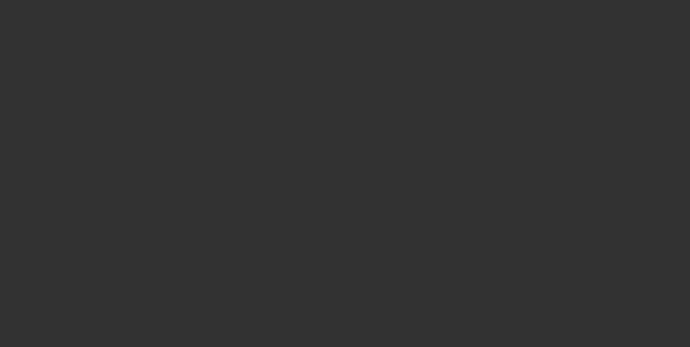
select select "0"
select select "2"
select select "0.1"
select select "4"
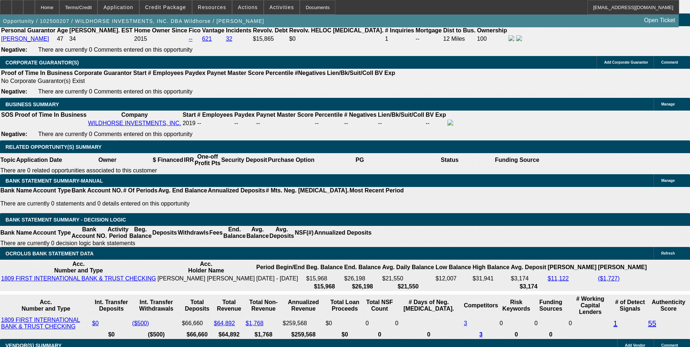
scroll to position [1111, 0]
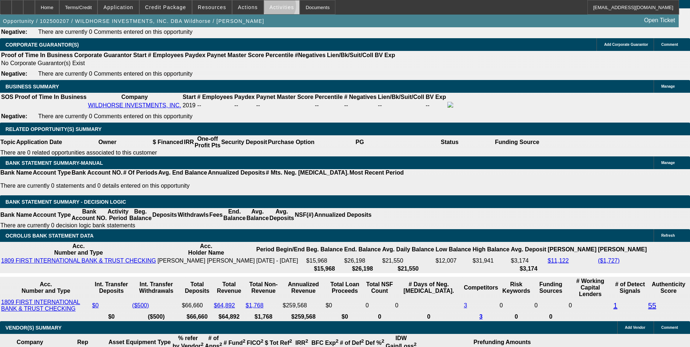
click at [272, 8] on span "Activities" at bounding box center [281, 7] width 25 height 6
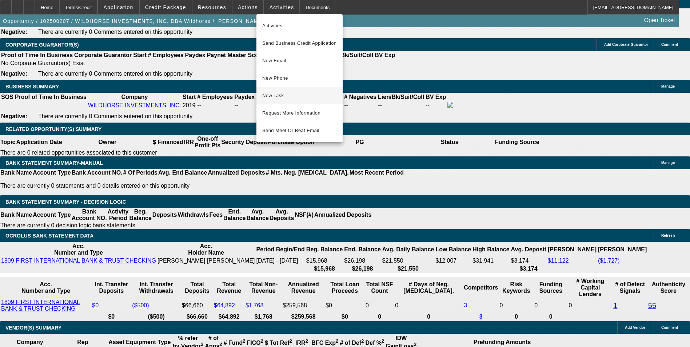
click at [296, 95] on span "New Task" at bounding box center [299, 95] width 75 height 9
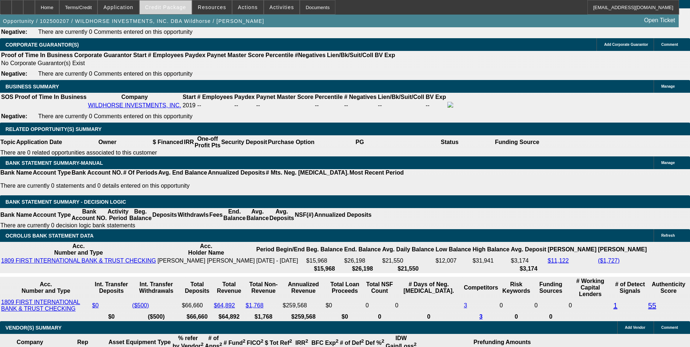
click at [176, 11] on span at bounding box center [166, 7] width 52 height 17
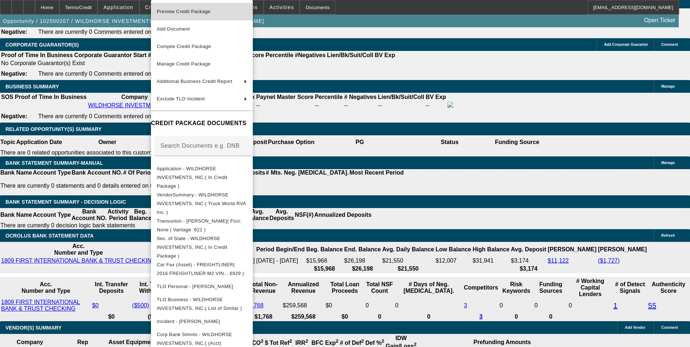
click at [237, 12] on span "Preview Credit Package" at bounding box center [202, 11] width 90 height 9
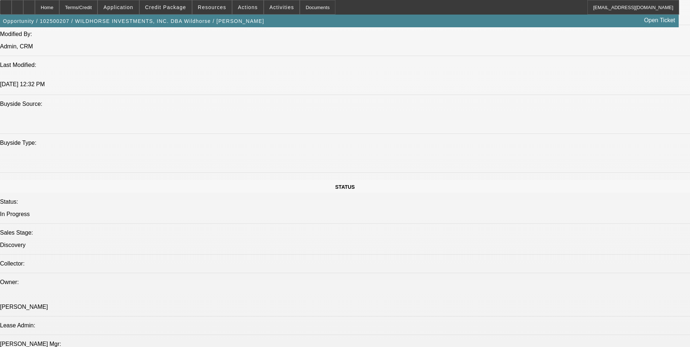
scroll to position [638, 0]
click at [174, 12] on span at bounding box center [166, 7] width 52 height 17
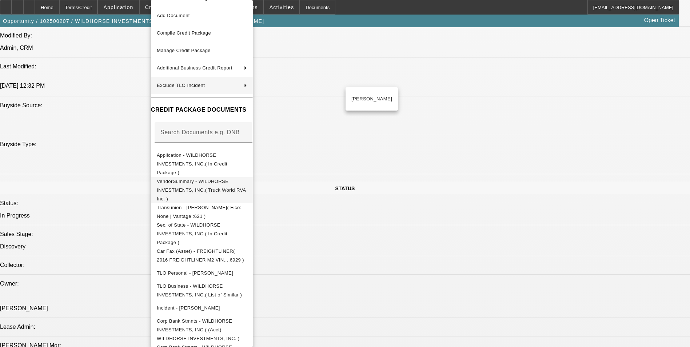
scroll to position [21, 0]
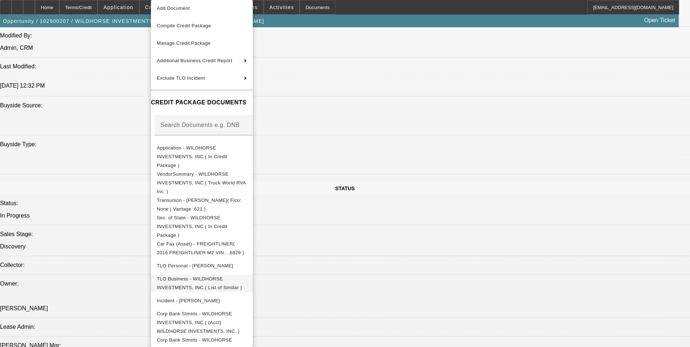
click at [226, 275] on button "TLO Business - WILDHORSE INVESTMENTS, INC.( List of Similar )" at bounding box center [202, 283] width 102 height 17
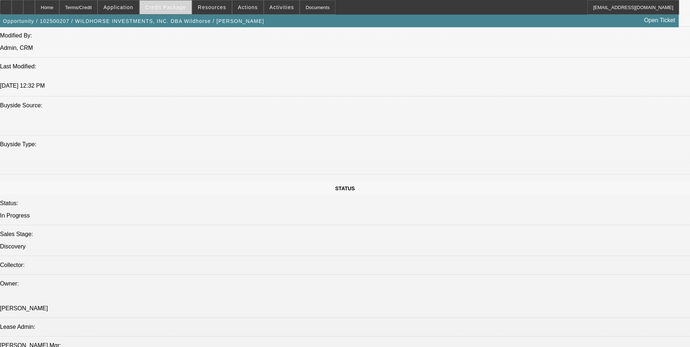
click at [172, 11] on span at bounding box center [166, 7] width 52 height 17
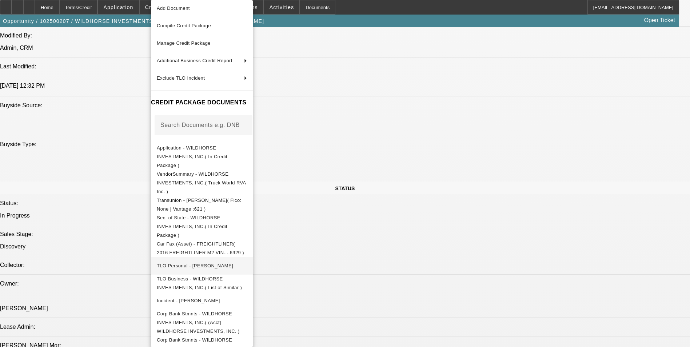
click at [213, 261] on span "TLO Personal - Schroll, Matthew" at bounding box center [202, 265] width 90 height 9
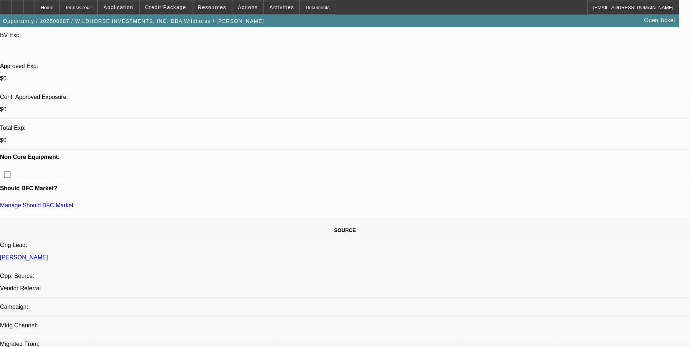
scroll to position [202, 0]
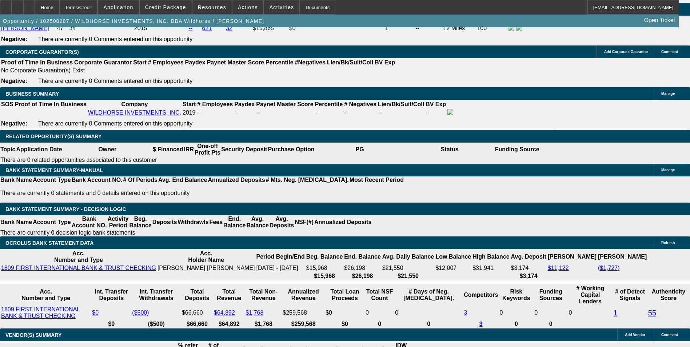
scroll to position [1091, 0]
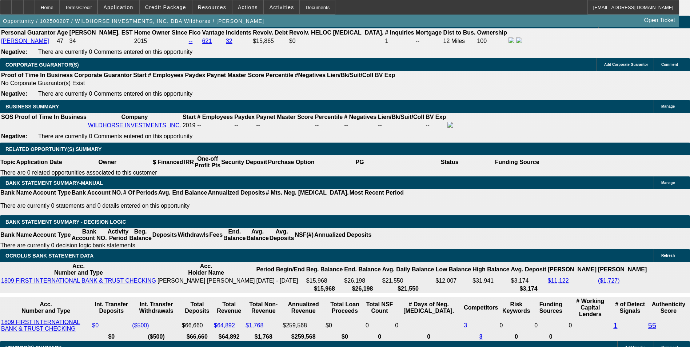
click at [456, 108] on div "APPLICATION INFORMATION Manage Topic: 102500207 / $95,000.00 / FREIGHTLINER M2 …" at bounding box center [345, 165] width 690 height 2459
click at [455, 106] on div "APPLICATION INFORMATION Manage Topic: 102500207 / $95,000.00 / FREIGHTLINER M2 …" at bounding box center [345, 165] width 690 height 2459
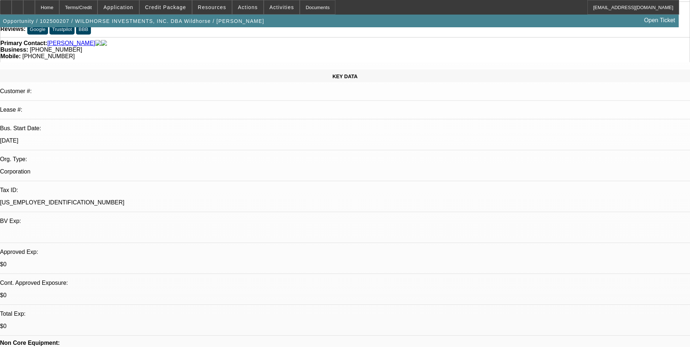
scroll to position [0, 0]
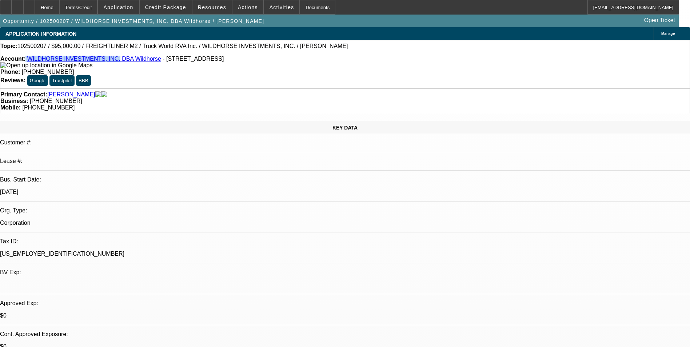
drag, startPoint x: 32, startPoint y: 61, endPoint x: 108, endPoint y: 62, distance: 76.0
click at [108, 62] on div "Account: WILDHORSE INVESTMENTS, INC. DBA Wildhorse - PO BOX 1709, Williston, ND…" at bounding box center [344, 62] width 689 height 13
drag, startPoint x: 108, startPoint y: 62, endPoint x: 91, endPoint y: 59, distance: 17.3
copy div "WILDHORSE INVESTMENTS, INC."
drag, startPoint x: 147, startPoint y: 60, endPoint x: 221, endPoint y: 60, distance: 73.8
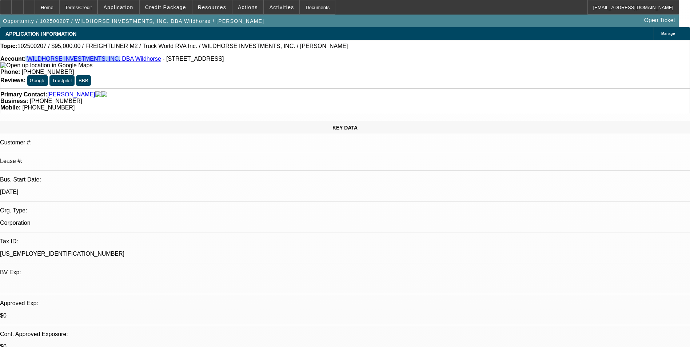
click at [221, 60] on div "Account: WILDHORSE INVESTMENTS, INC. DBA Wildhorse - PO BOX 1709, Williston, ND…" at bounding box center [344, 62] width 689 height 13
drag, startPoint x: 221, startPoint y: 60, endPoint x: 211, endPoint y: 62, distance: 10.4
copy span "PO BOX 1709, Williston, ND 58802"
click at [35, 7] on div at bounding box center [29, 7] width 12 height 15
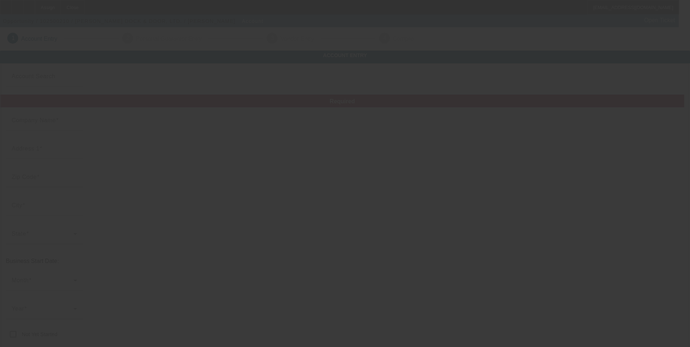
type input "[PERSON_NAME] DOCK & DOOR, LTD."
type input "[STREET_ADDRESS][PERSON_NAME]"
type input "44012"
type input "Avon Lake"
type input "[PHONE_NUMBER]"
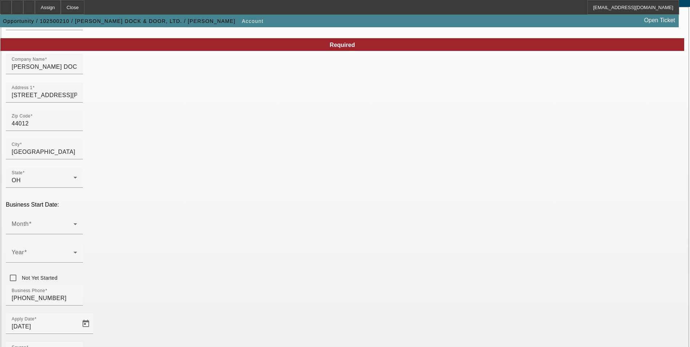
scroll to position [73, 0]
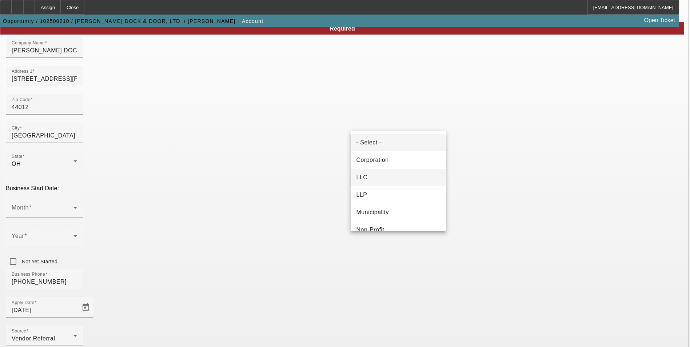
click at [377, 174] on mat-option "LLC" at bounding box center [398, 177] width 95 height 17
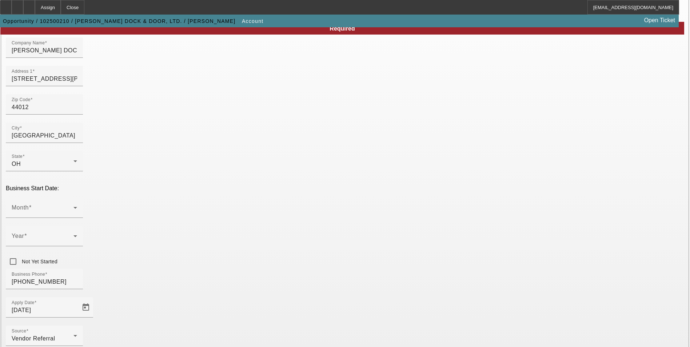
paste input "[US_EMPLOYER_IDENTIFICATION_NUMBER]"
type input "[US_EMPLOYER_IDENTIFICATION_NUMBER]"
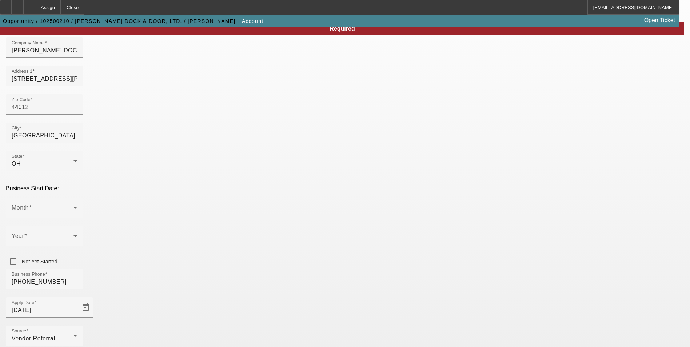
drag, startPoint x: 591, startPoint y: 180, endPoint x: 590, endPoint y: 187, distance: 7.9
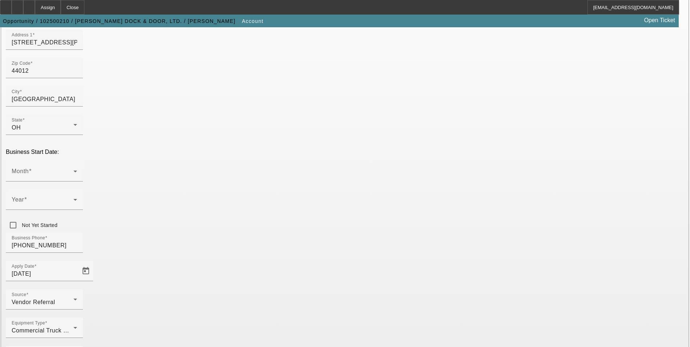
scroll to position [112, 0]
paste input "Sales and service of loading dock equipment and overhead doors."
type input "Sales and service of loading dock equipment and overhead doors."
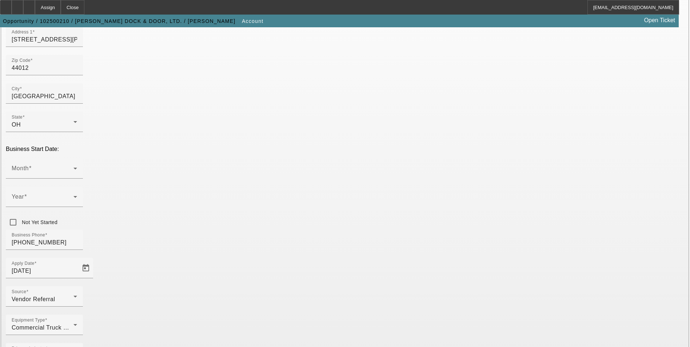
click at [73, 167] on span at bounding box center [43, 171] width 62 height 9
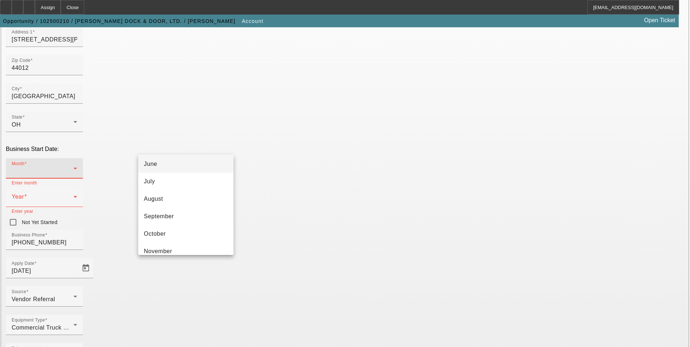
scroll to position [109, 0]
drag, startPoint x: 180, startPoint y: 229, endPoint x: 200, endPoint y: 212, distance: 27.1
click at [180, 229] on mat-option "October" at bounding box center [185, 231] width 95 height 17
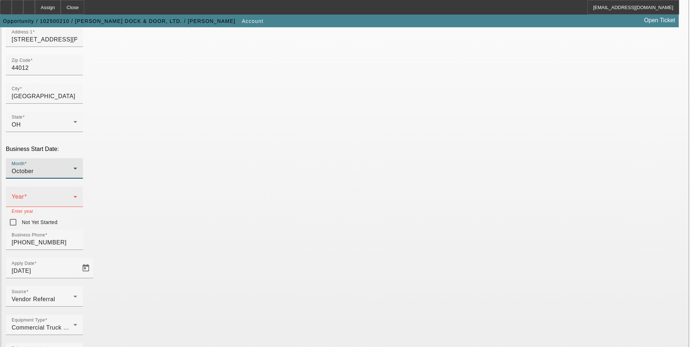
click at [77, 187] on div "Year" at bounding box center [44, 197] width 65 height 20
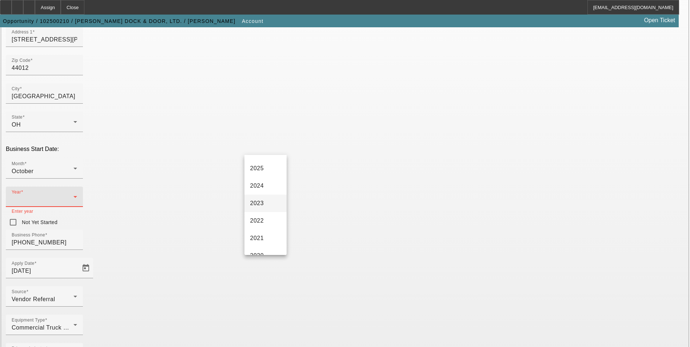
scroll to position [73, 0]
click at [259, 216] on span "2021" at bounding box center [257, 216] width 14 height 9
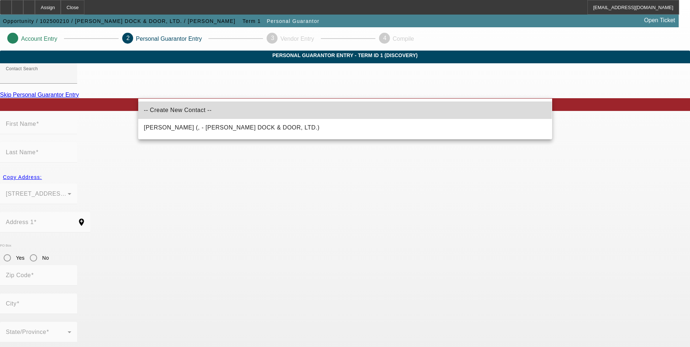
click at [200, 111] on mat-option "-- Create New Contact --" at bounding box center [345, 109] width 414 height 17
type input "-- Create New Contact --"
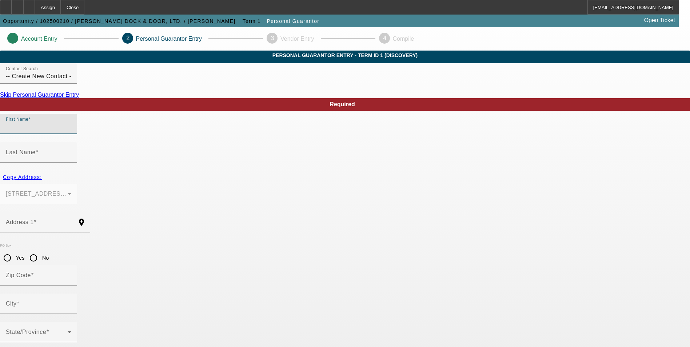
click at [71, 131] on input "First Name" at bounding box center [38, 127] width 65 height 9
type input "Stacy"
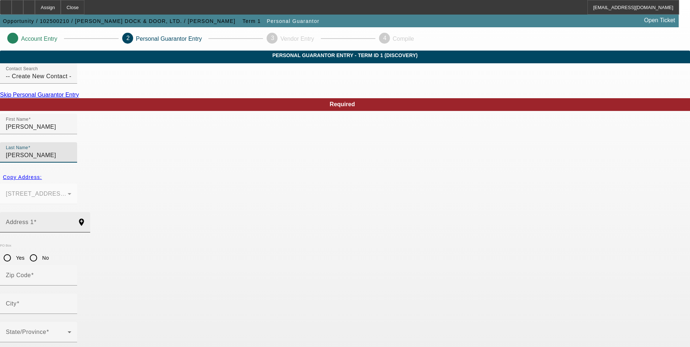
type input "Robinson"
click at [71, 212] on div "Address 1" at bounding box center [38, 222] width 65 height 20
click at [34, 219] on mat-label "Address 1" at bounding box center [20, 222] width 28 height 6
click at [71, 221] on input "Address 1" at bounding box center [38, 225] width 65 height 9
paste input "4840 elmwood dr"
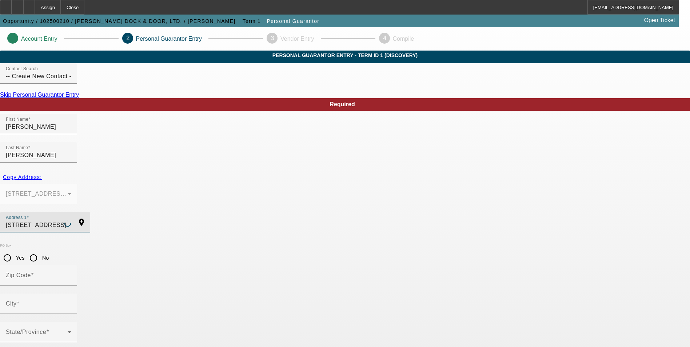
type input "4840 elmwood dr"
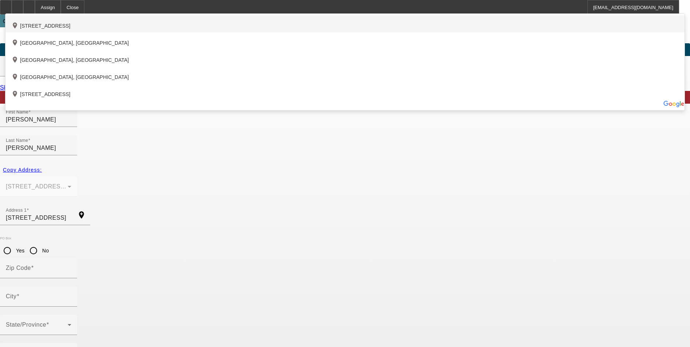
scroll to position [9, 0]
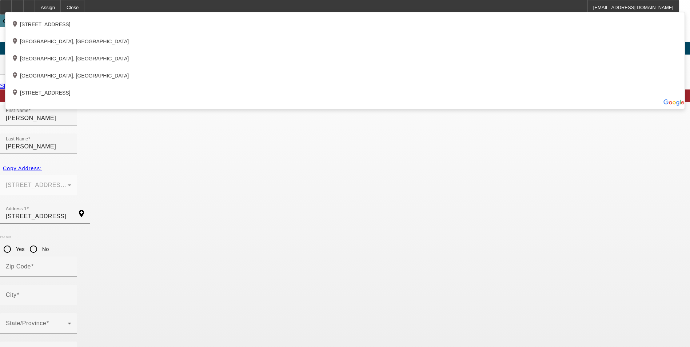
click at [71, 212] on input "4840 elmwood dr" at bounding box center [38, 216] width 65 height 9
drag, startPoint x: 523, startPoint y: 284, endPoint x: 515, endPoint y: 283, distance: 8.1
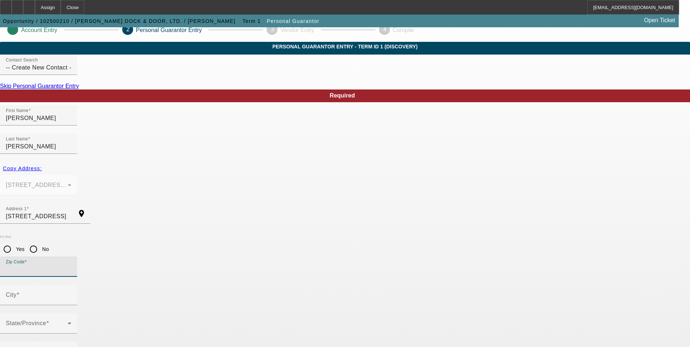
click at [71, 265] on input "Zip Code" at bounding box center [38, 269] width 65 height 9
type input "44054"
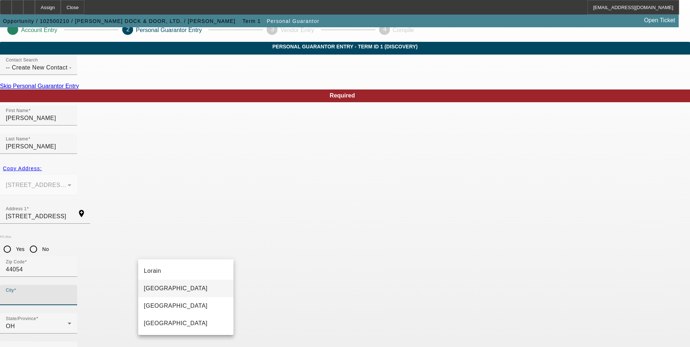
click at [191, 285] on mat-option "Sheffield Lake" at bounding box center [185, 288] width 95 height 17
type input "Sheffield Lake"
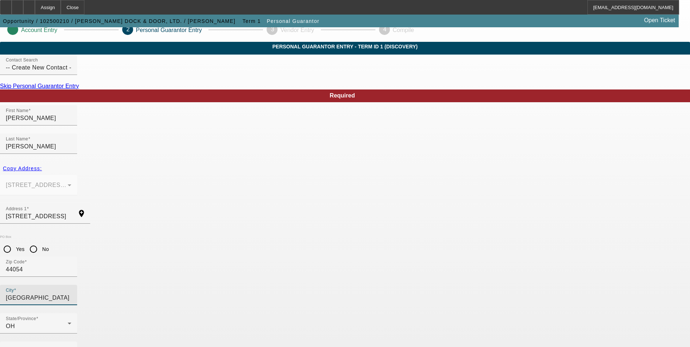
type input "100"
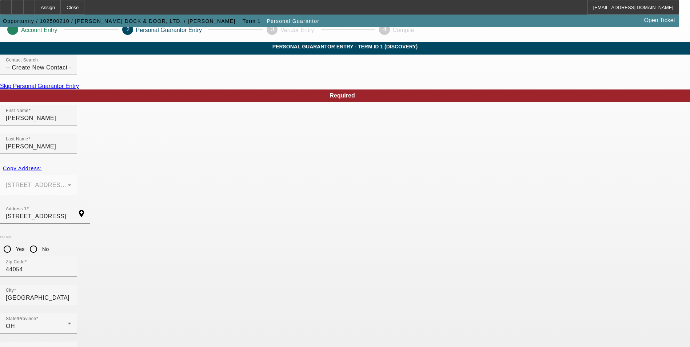
paste input "Idd89@prodigy.net"
type input "Idd89@prodigy.net"
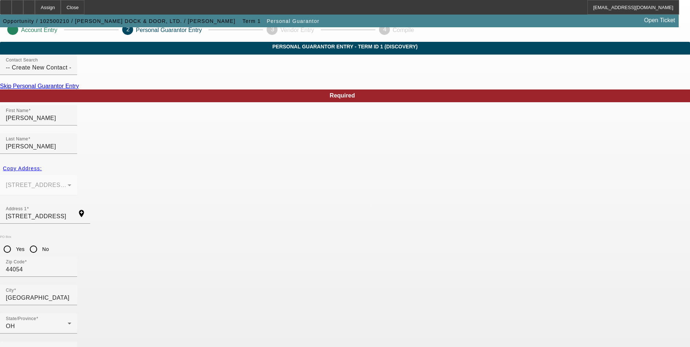
paste input "295-78-0601"
type input "295-78-0601"
click at [51, 347] on mat-label "Business Phone" at bounding box center [28, 351] width 45 height 6
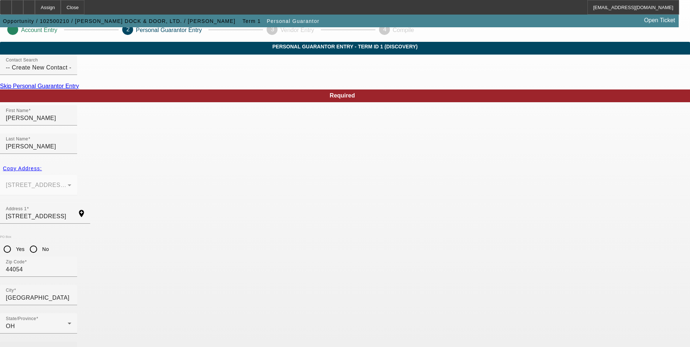
click at [51, 347] on mat-label "Business Phone" at bounding box center [28, 351] width 45 height 6
paste input "(440) 396-1814"
type input "(440) 396-1814"
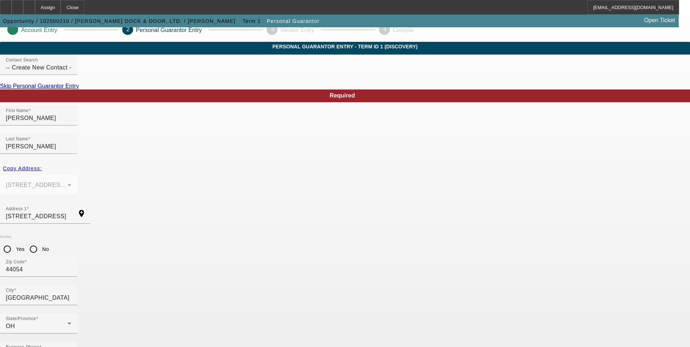
paste input "(440) 396-6867"
type input "(440) 396-6867"
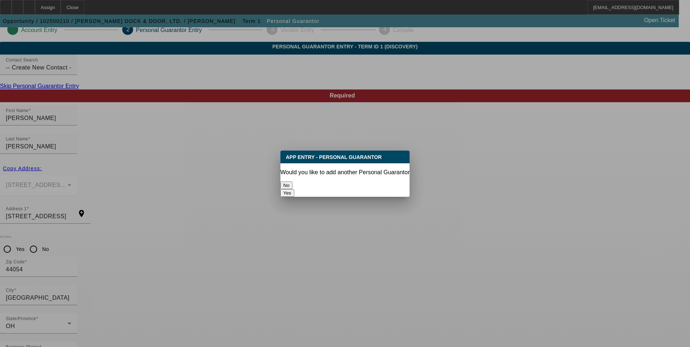
scroll to position [0, 0]
click at [292, 181] on button "No" at bounding box center [286, 185] width 12 height 8
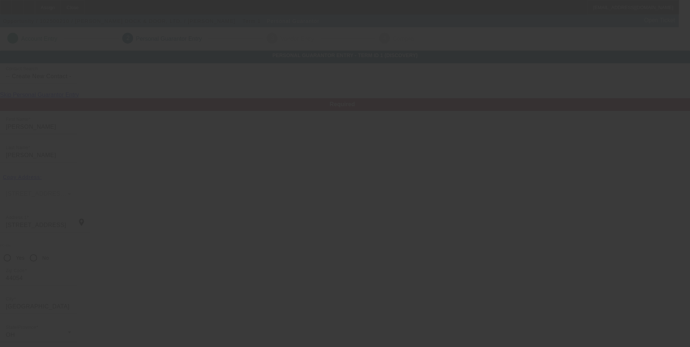
scroll to position [9, 0]
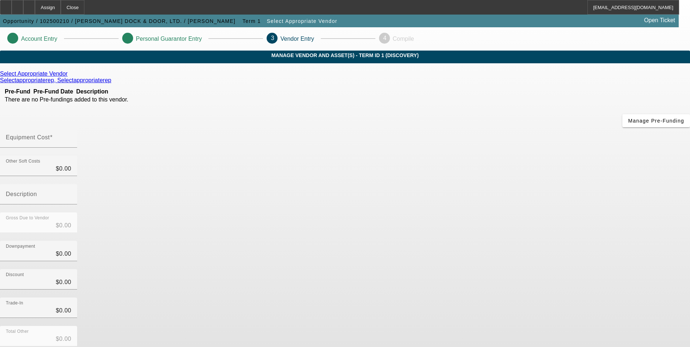
click at [69, 77] on icon at bounding box center [69, 74] width 0 height 6
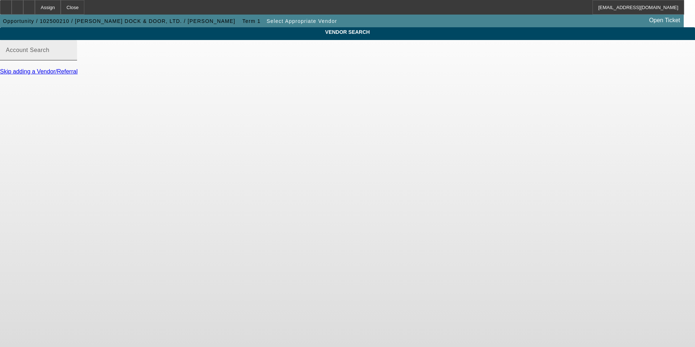
click at [49, 53] on mat-label "Account Search" at bounding box center [28, 50] width 44 height 6
click at [71, 57] on input "Account Search" at bounding box center [38, 53] width 65 height 9
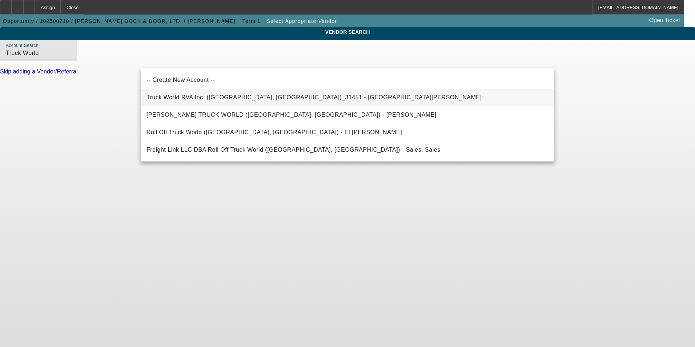
click at [207, 100] on span "Truck World RVA Inc. (Oilville, VA)_31451 - Sandbek, Taylor" at bounding box center [314, 97] width 335 height 6
type input "Truck World RVA Inc. (Oilville, VA)_31451 - Sandbek, Taylor"
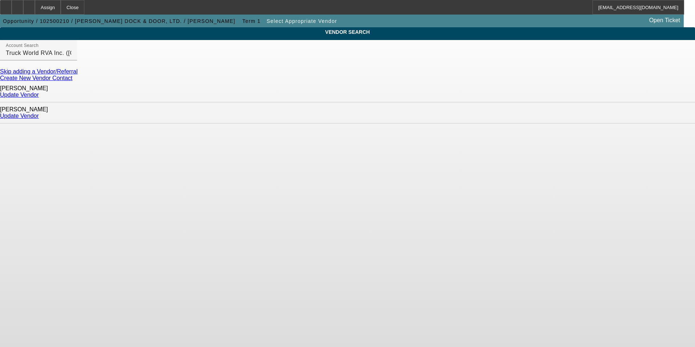
click at [39, 113] on link "Update Vendor" at bounding box center [19, 116] width 39 height 6
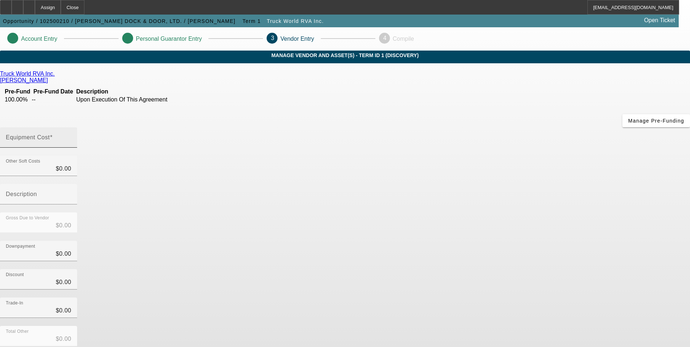
click at [71, 136] on input "Equipment Cost" at bounding box center [38, 140] width 65 height 9
type input "1"
type input "$1.00"
type input "14"
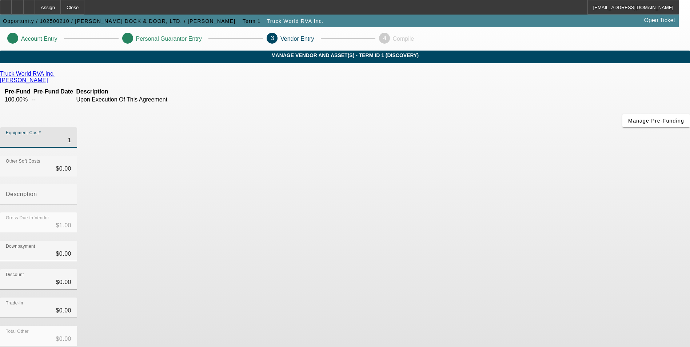
type input "$14.00"
type input "148"
type input "$148.00"
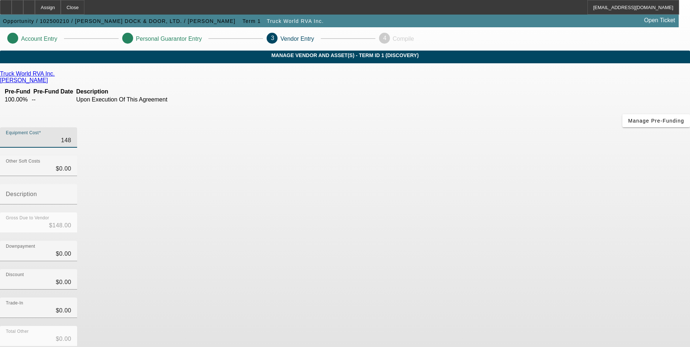
type input "1480"
type input "$1,480.00"
type input "14800"
type input "$14,800.00"
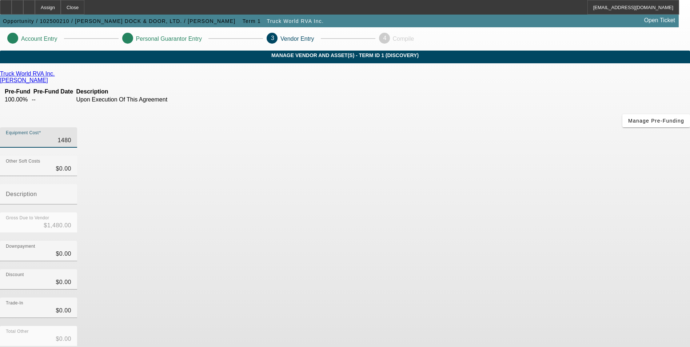
type input "$14,800.00"
type input "148000"
type input "$148,000.00"
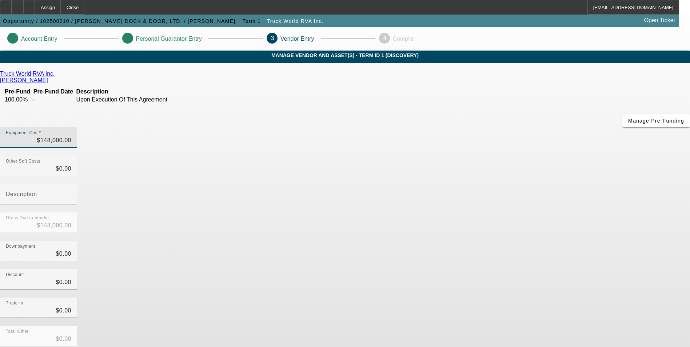
click at [535, 269] on div "Discount $0.00" at bounding box center [345, 283] width 690 height 28
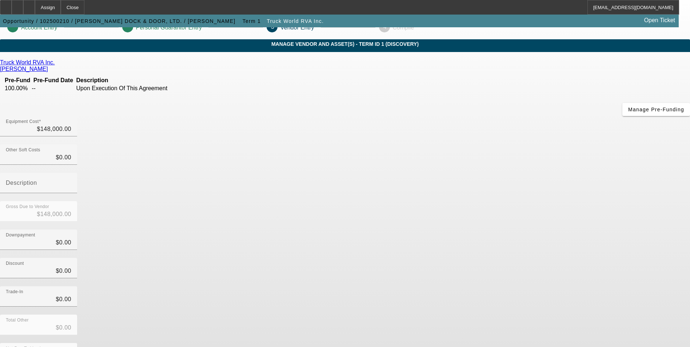
scroll to position [21, 0]
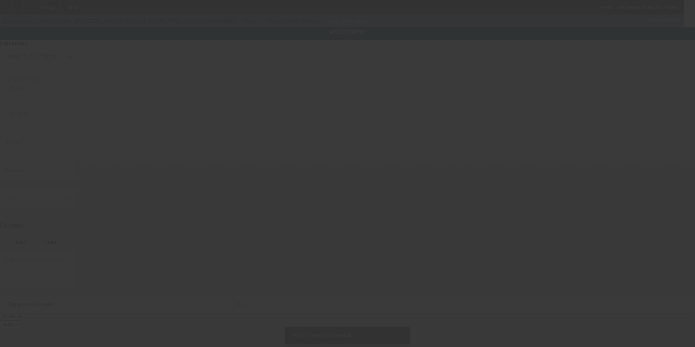
type input "687 Moore Rd"
type input "Avon Lake"
type input "44012"
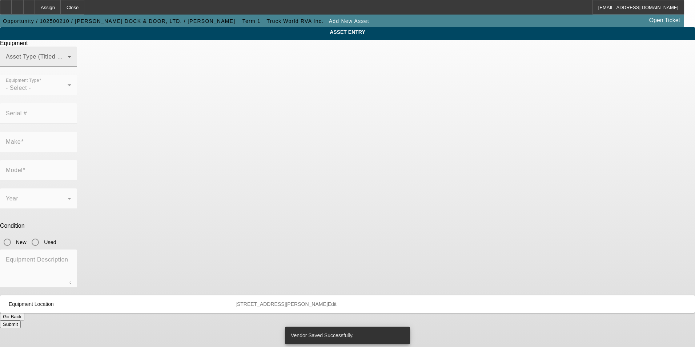
click at [68, 64] on span at bounding box center [37, 59] width 62 height 9
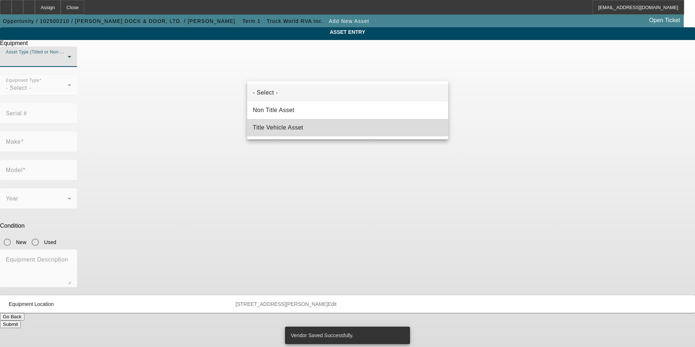
click at [330, 134] on mat-option "Title Vehicle Asset" at bounding box center [347, 127] width 201 height 17
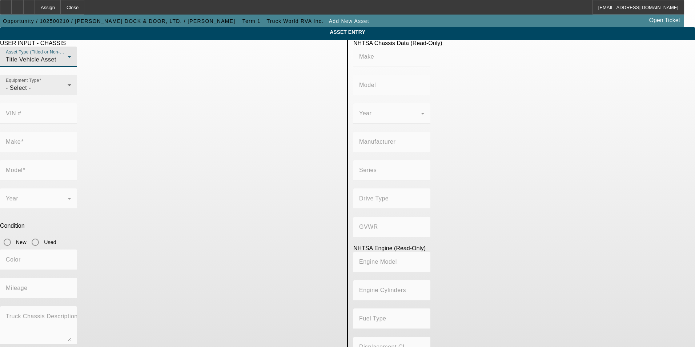
click at [68, 92] on div "- Select -" at bounding box center [37, 88] width 62 height 9
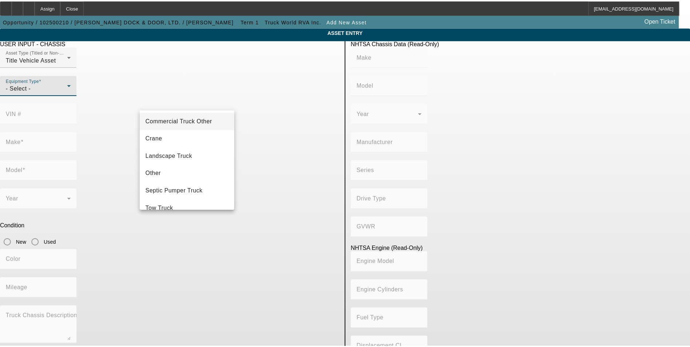
scroll to position [36, 0]
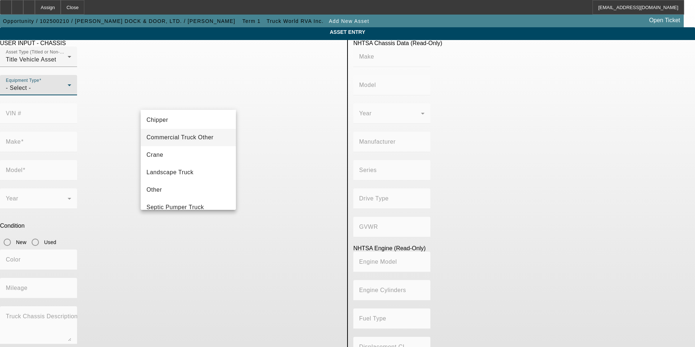
click at [193, 140] on span "Commercial Truck Other" at bounding box center [180, 137] width 67 height 9
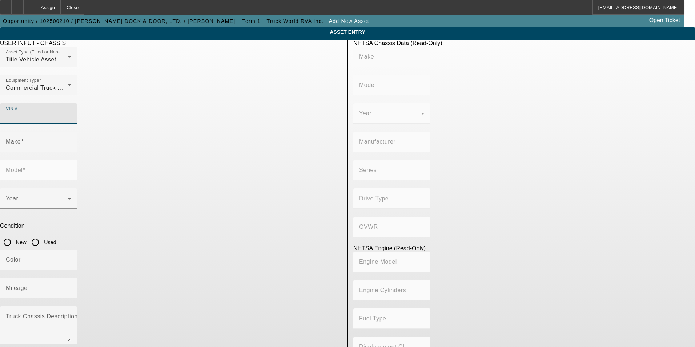
click at [71, 112] on input "VIN #" at bounding box center [38, 116] width 65 height 9
paste input "1FDFF6LT0RDA27041"
type input "1FDFF6LT0RDA27041"
type input "FORD"
type input "F-600"
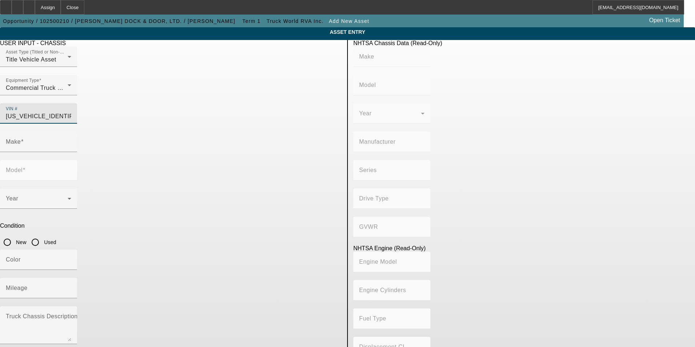
type input "FORD MOTOR COMPANY"
type input "4WD/4-Wheel Drive/4x4"
type input "Class 6: 19,501 - 26,000 lb (8,845 - 11,794 kg)"
type input "8"
type input "Diesel"
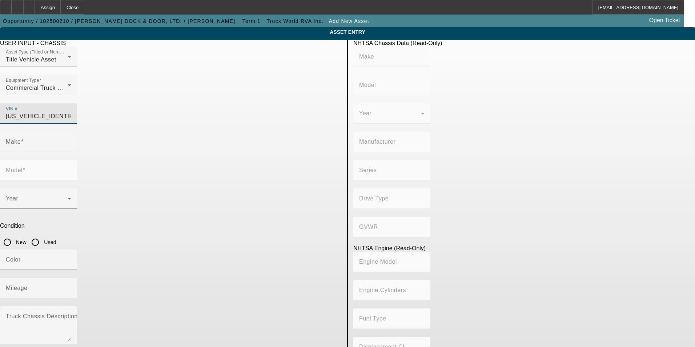
type input "408.85908543470"
type input "6.7"
type input "FORD"
type input "F-600"
type input "1FDFF6LT0RDA27041"
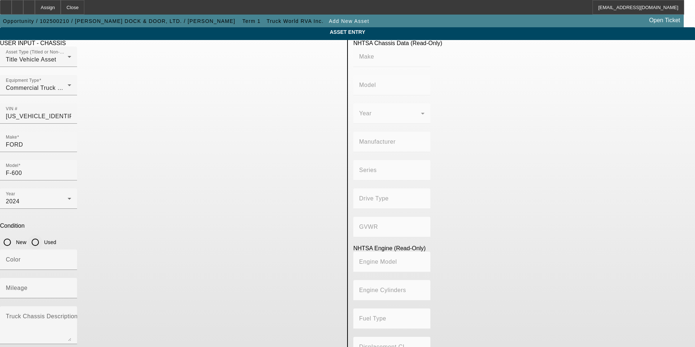
click at [43, 235] on input "Used" at bounding box center [35, 242] width 15 height 15
radio input "true"
type input "FORD"
type input "F-600"
type input "FORD MOTOR COMPANY"
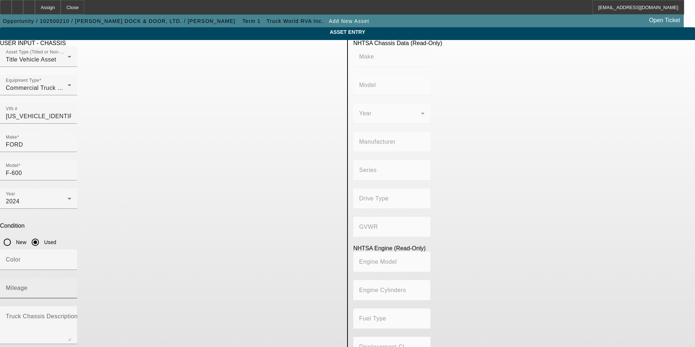
type input "4WD/4-Wheel Drive/4x4"
type input "Class 6: 19,501 - 26,000 lb (8,845 - 11,794 kg)"
type input "8"
type input "Diesel"
type input "408.85908543470"
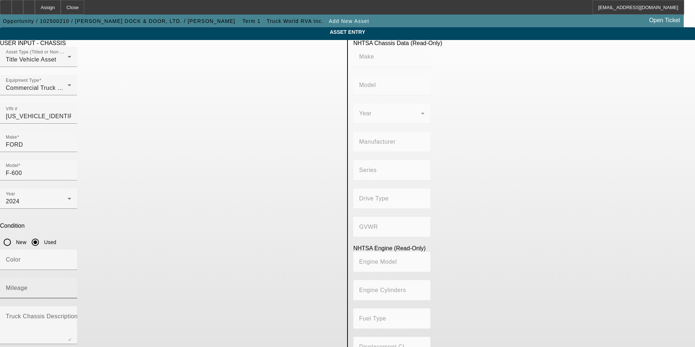
type input "6.7"
click at [71, 287] on input "Mileage" at bounding box center [38, 291] width 65 height 9
type input "5126"
click at [45, 177] on app-asset-collateral-manage "ASSET ENTRY USER INPUT - CHASSIS Asset Type (Titled or Non-Titled) Title Vehicl…" at bounding box center [347, 228] width 695 height 403
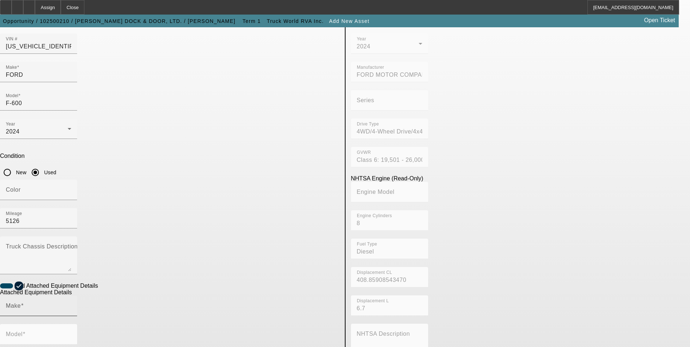
scroll to position [73, 0]
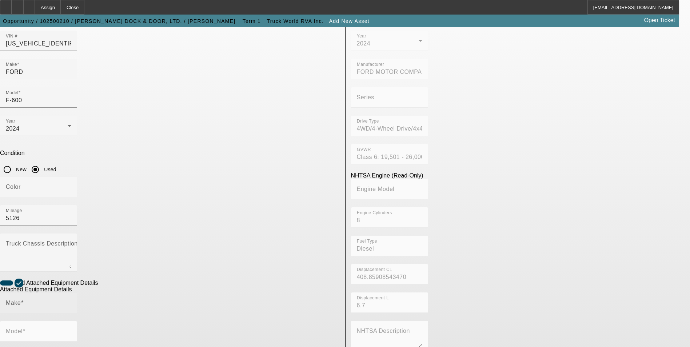
click at [71, 301] on input "Make" at bounding box center [38, 305] width 65 height 9
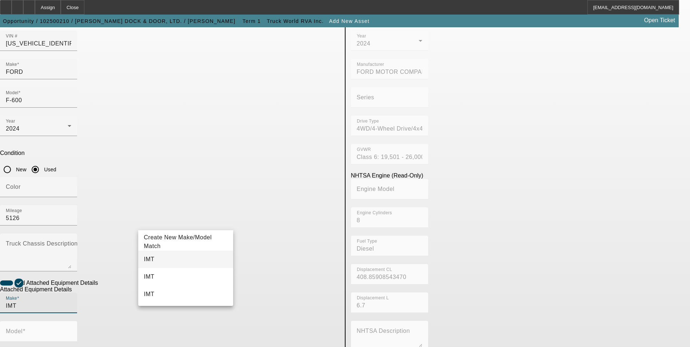
type input "IMT"
drag, startPoint x: 172, startPoint y: 263, endPoint x: 249, endPoint y: 231, distance: 83.3
click at [172, 263] on mat-option "IMT" at bounding box center [185, 259] width 95 height 17
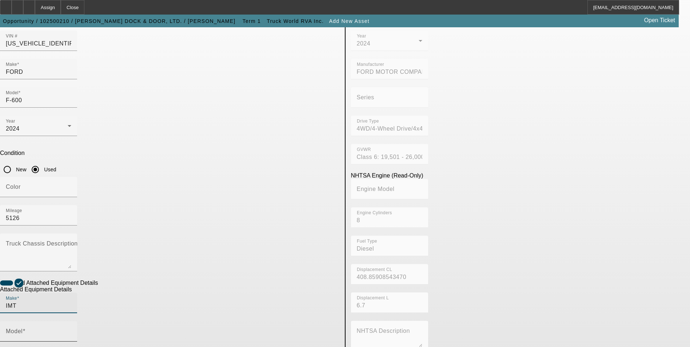
click at [71, 330] on input "Model" at bounding box center [38, 334] width 65 height 9
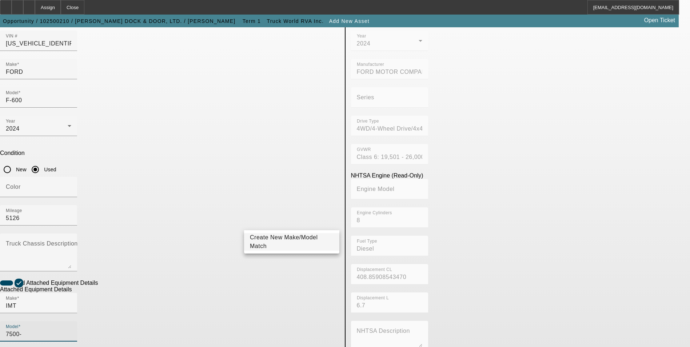
type input "7500-"
click at [288, 245] on span "Create New Make/Model Match" at bounding box center [292, 241] width 84 height 17
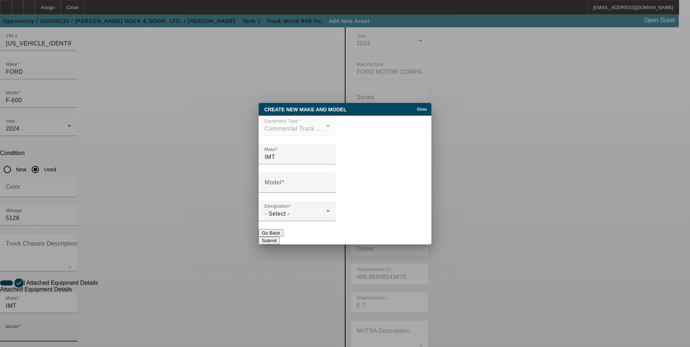
scroll to position [0, 0]
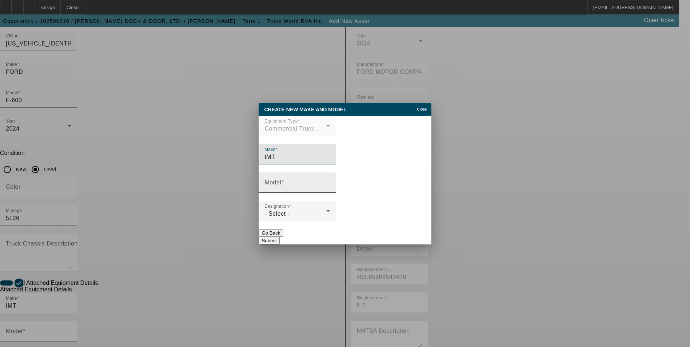
click at [300, 184] on input "Model" at bounding box center [296, 185] width 65 height 9
type input "7500-22"
click at [300, 215] on div "- Select -" at bounding box center [295, 213] width 62 height 9
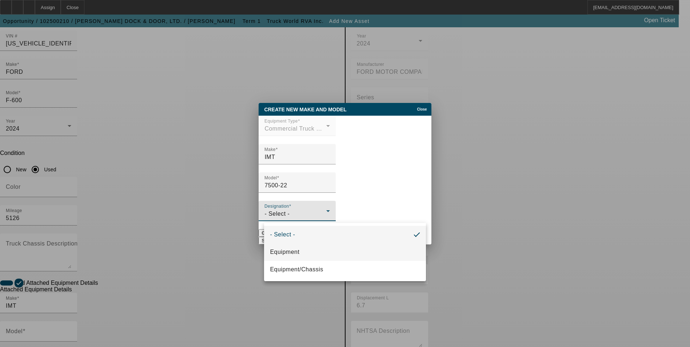
click at [301, 252] on mat-option "Equipment" at bounding box center [344, 251] width 161 height 17
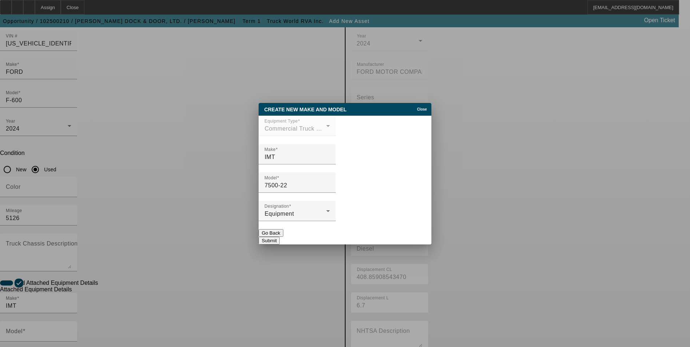
click at [279, 240] on button "Submit" at bounding box center [269, 241] width 21 height 8
type input "7500-22"
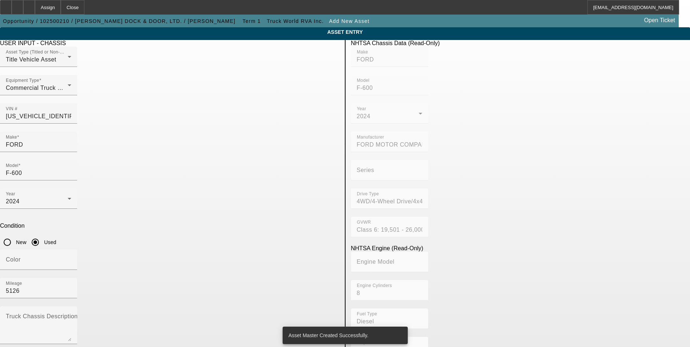
scroll to position [73, 0]
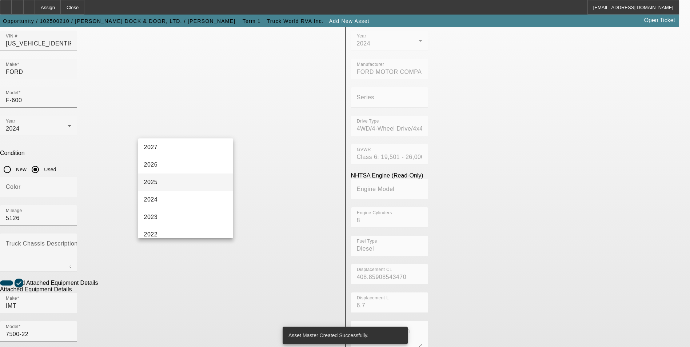
scroll to position [36, 0]
click at [178, 180] on mat-option "2024" at bounding box center [185, 183] width 95 height 17
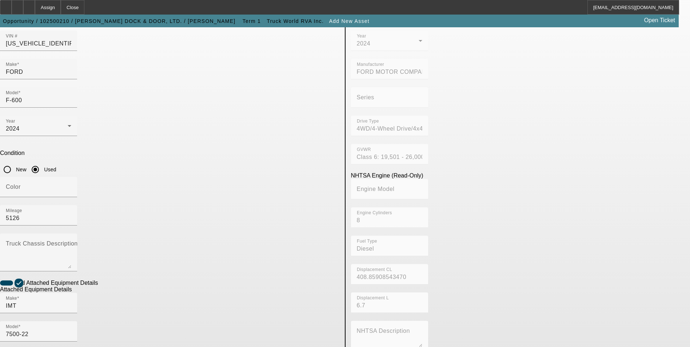
radio input "true"
checkbox input "true"
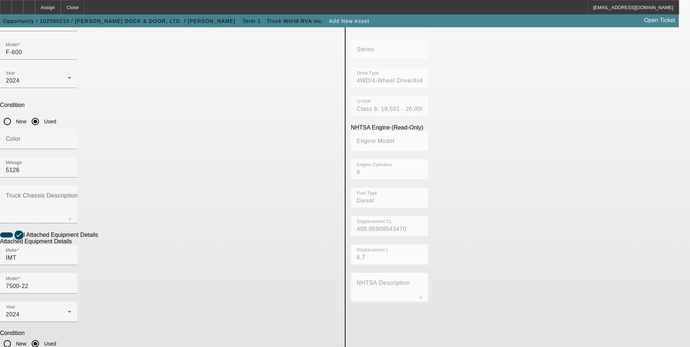
scroll to position [121, 0]
drag, startPoint x: 164, startPoint y: 276, endPoint x: 159, endPoint y: 273, distance: 5.9
paste textarea "7500# maximum lifting capacity and a two stage hydraulic extension out to 22′ o…"
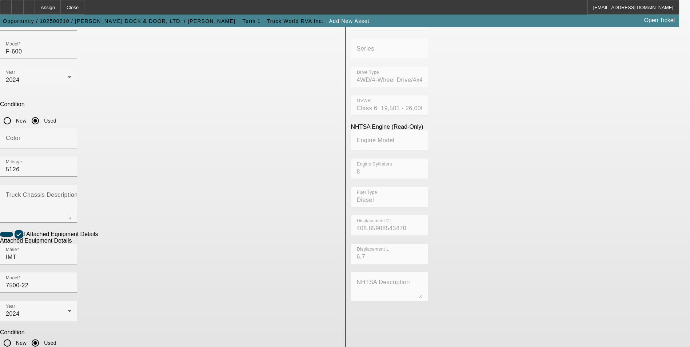
click at [80, 224] on app-asset-collateral-manage "ASSET ENTRY USER INPUT - CHASSIS Asset Type (Titled or Non-Titled) Title Vehicl…" at bounding box center [345, 189] width 690 height 566
type textarea "7500LB maximum lifting capacity and a two-stage hydraulic extension out to 22′ …"
click at [29, 219] on app-asset-collateral-manage "ASSET ENTRY USER INPUT - CHASSIS Asset Type (Titled or Non-Titled) Title Vehicl…" at bounding box center [345, 189] width 690 height 566
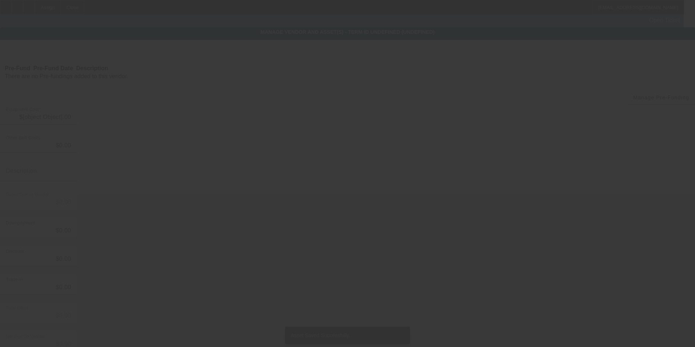
type input "$148,000.00"
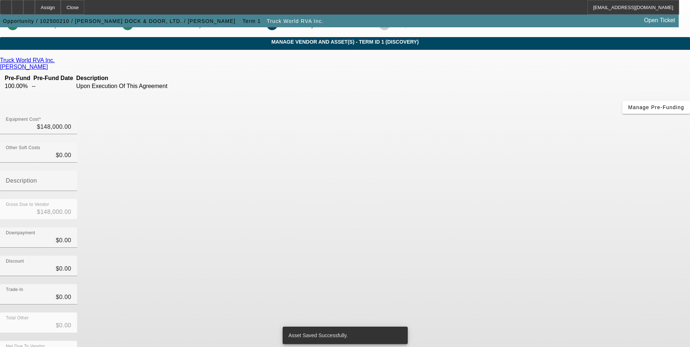
scroll to position [24, 0]
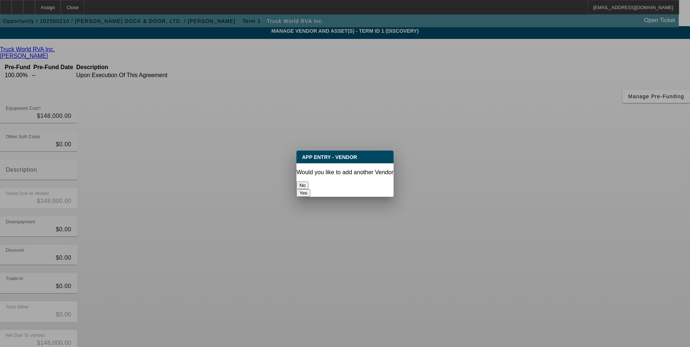
click at [308, 181] on button "No" at bounding box center [302, 185] width 12 height 8
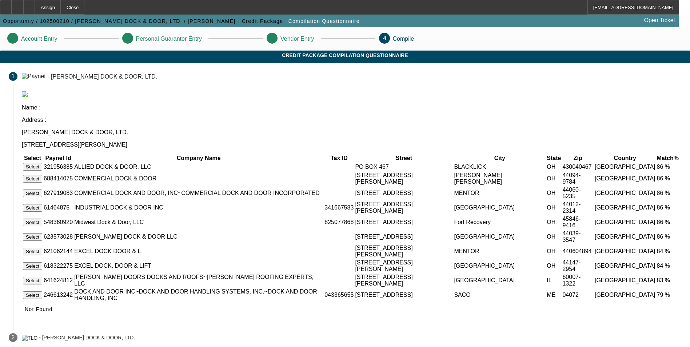
scroll to position [24, 0]
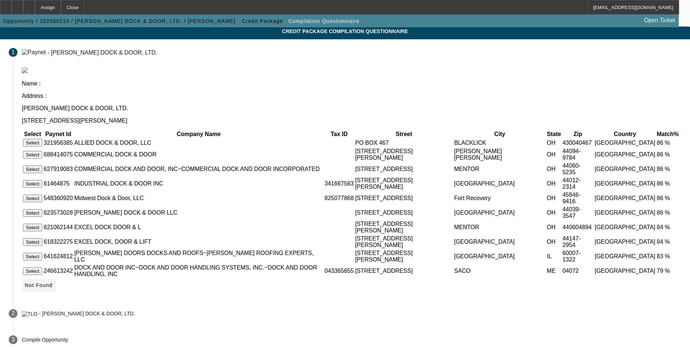
click at [53, 282] on span "Not Found" at bounding box center [39, 285] width 28 height 6
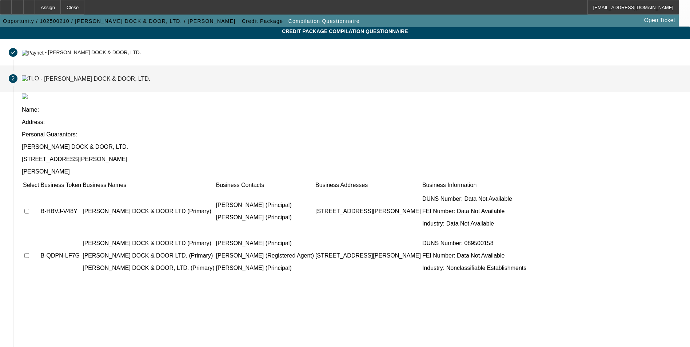
scroll to position [55, 0]
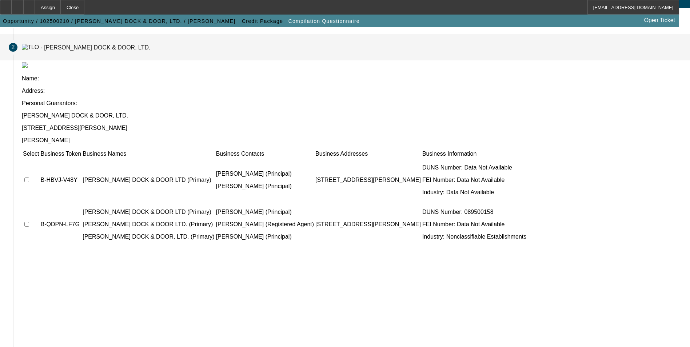
click at [29, 177] on input "checkbox" at bounding box center [26, 179] width 5 height 5
checkbox input "true"
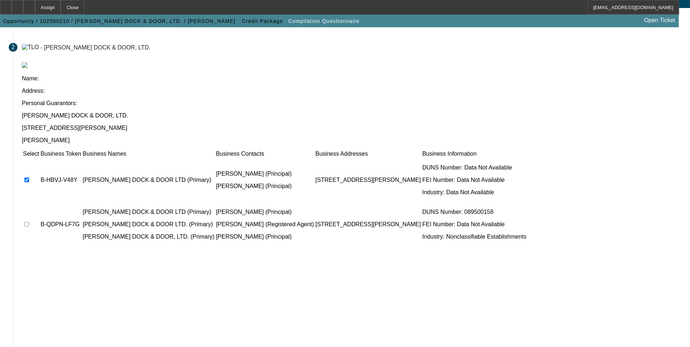
click at [29, 222] on input "checkbox" at bounding box center [26, 224] width 5 height 5
checkbox input "true"
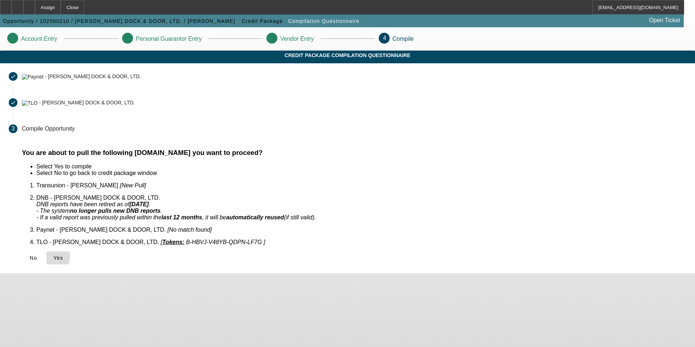
click at [53, 255] on icon at bounding box center [53, 258] width 0 height 6
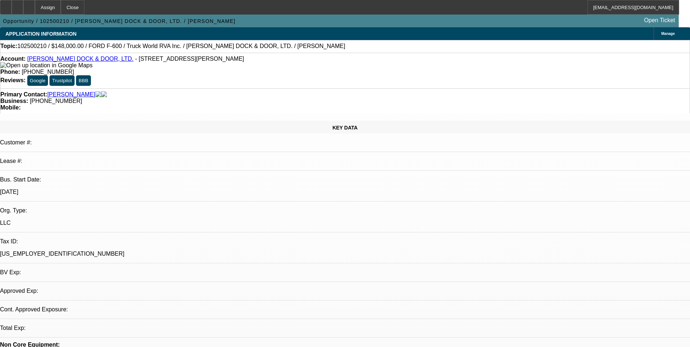
select select "0"
select select "2"
select select "0.1"
select select "1"
select select "2"
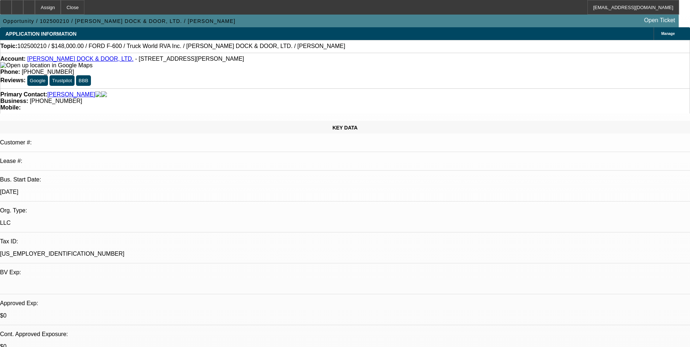
select select "4"
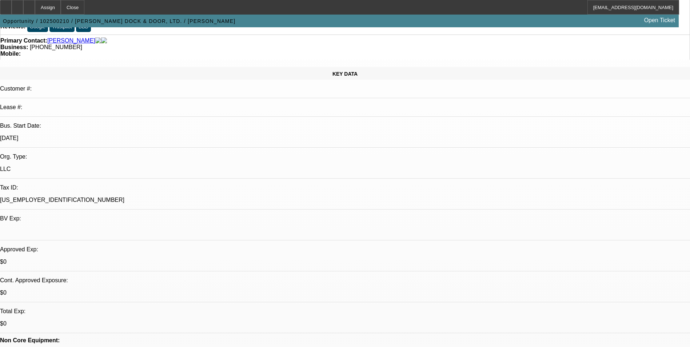
scroll to position [145, 0]
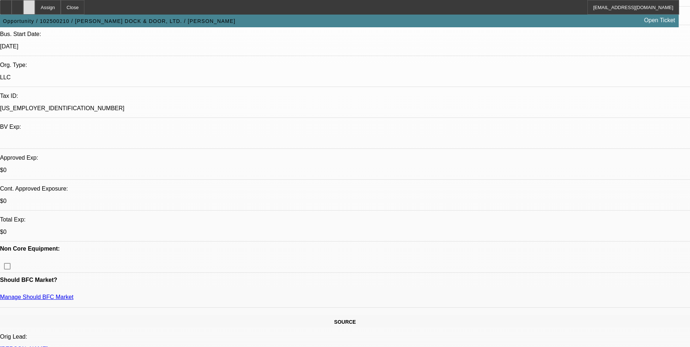
click at [29, 5] on icon at bounding box center [29, 5] width 0 height 0
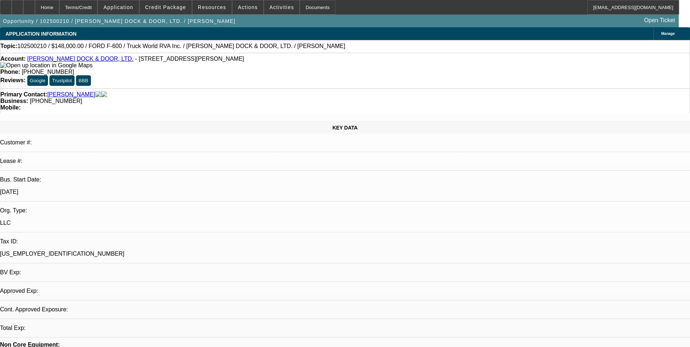
select select "0"
select select "2"
select select "0.1"
select select "4"
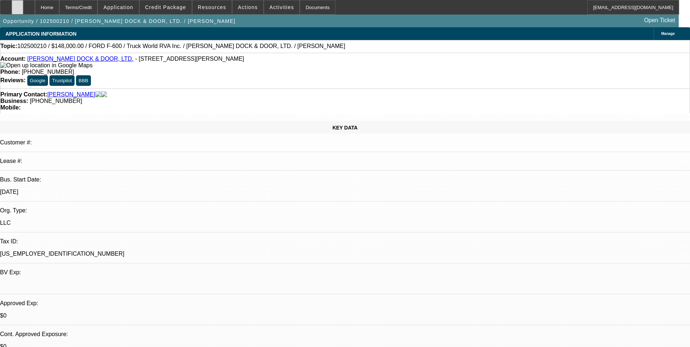
click at [23, 10] on div at bounding box center [18, 7] width 12 height 15
click at [35, 9] on div at bounding box center [29, 7] width 12 height 15
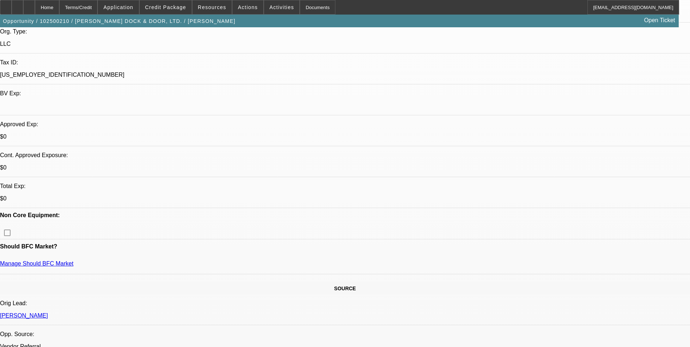
select select "0"
select select "2"
select select "0.1"
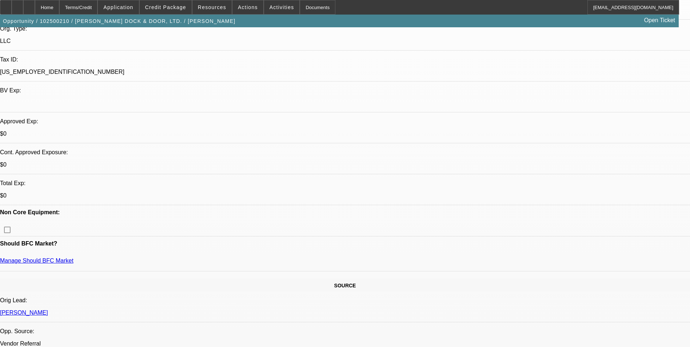
select select "1"
select select "2"
select select "4"
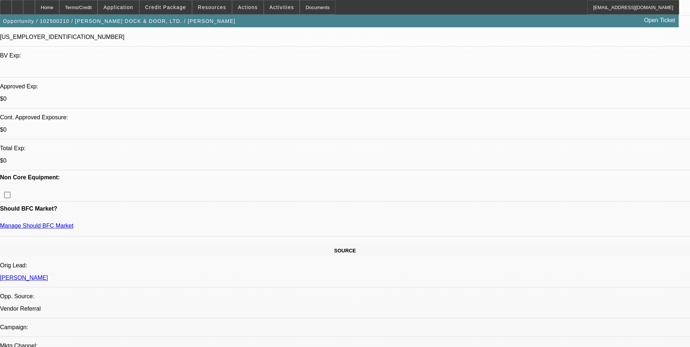
scroll to position [218, 0]
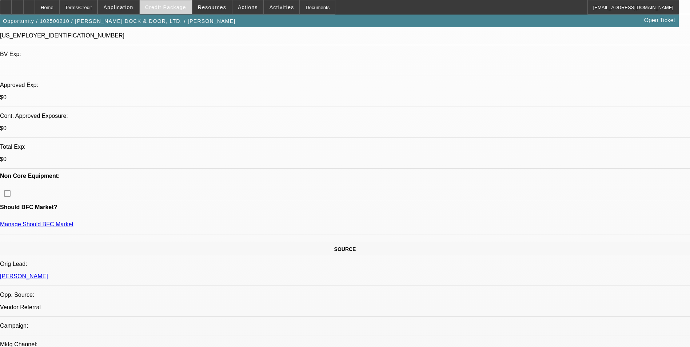
click at [175, 6] on span "Credit Package" at bounding box center [165, 7] width 41 height 6
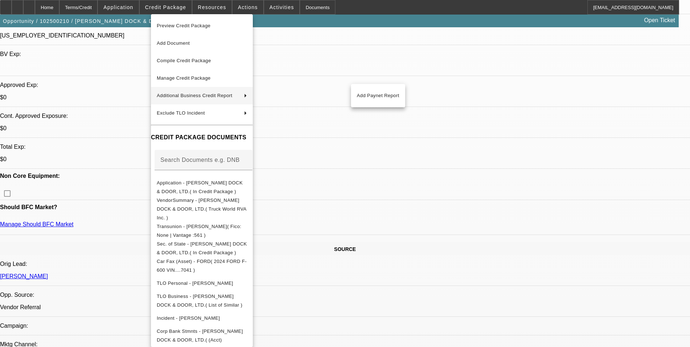
click at [407, 180] on div at bounding box center [345, 173] width 690 height 347
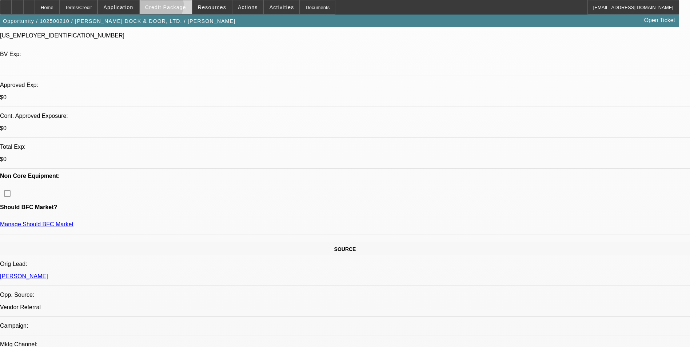
click at [171, 7] on span "Credit Package" at bounding box center [165, 7] width 41 height 6
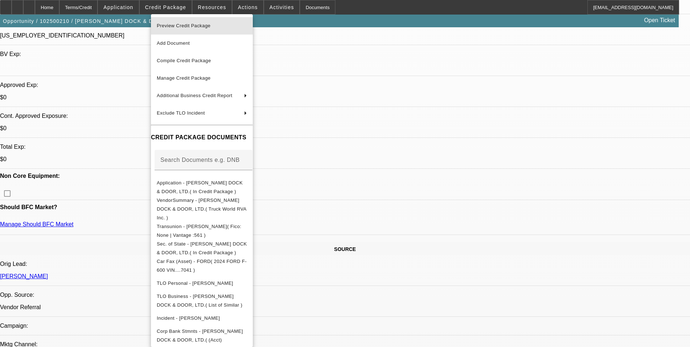
click at [200, 27] on span "Preview Credit Package" at bounding box center [184, 25] width 54 height 5
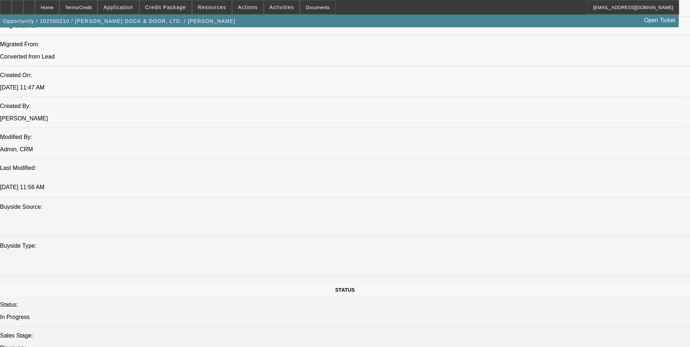
scroll to position [546, 0]
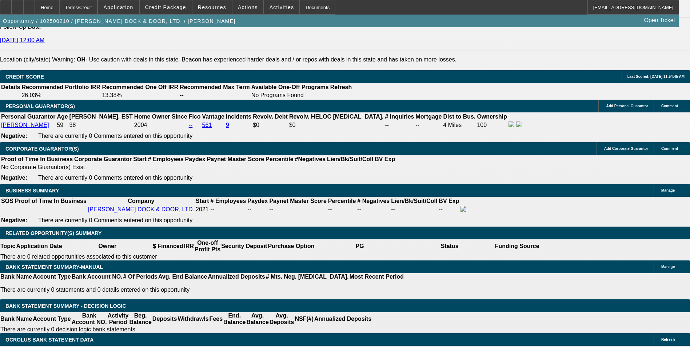
scroll to position [1018, 0]
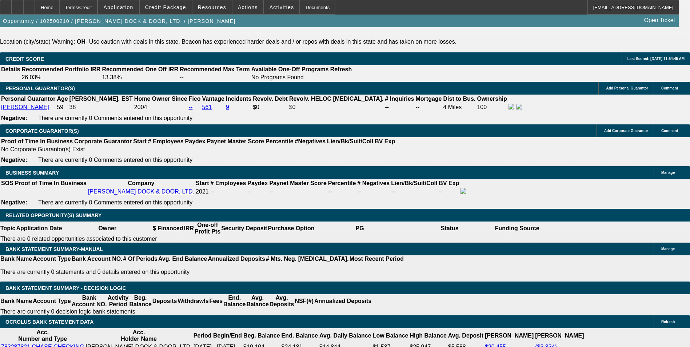
select select "0.15"
type input "$22,200.00"
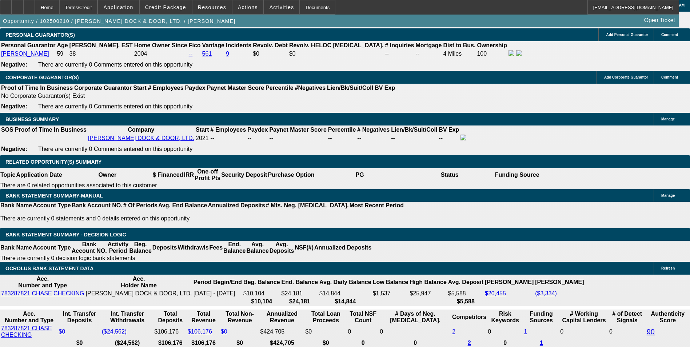
scroll to position [1091, 0]
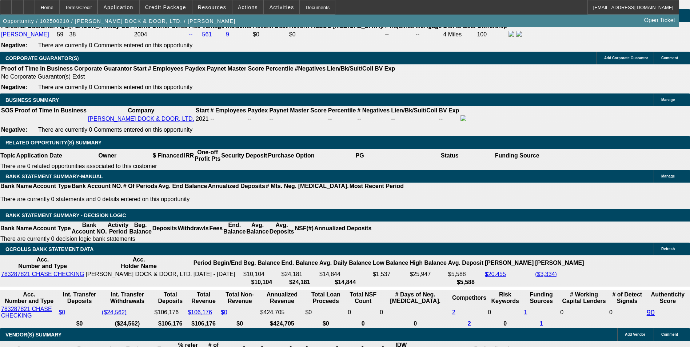
type input "60"
type input "18"
type input "$4,300.78"
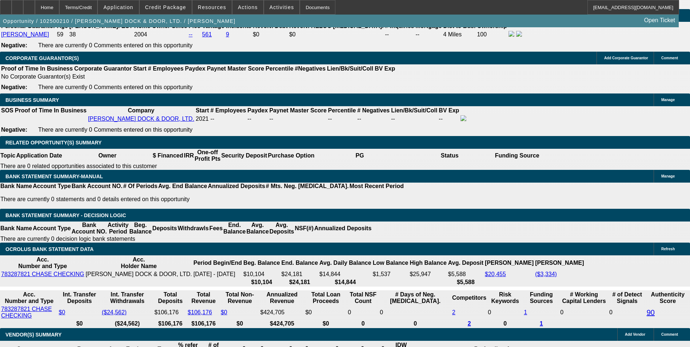
type input "$2,150.39"
type input "18."
type input "$6,388.98"
type input "$3,194.49"
type input "18.5"
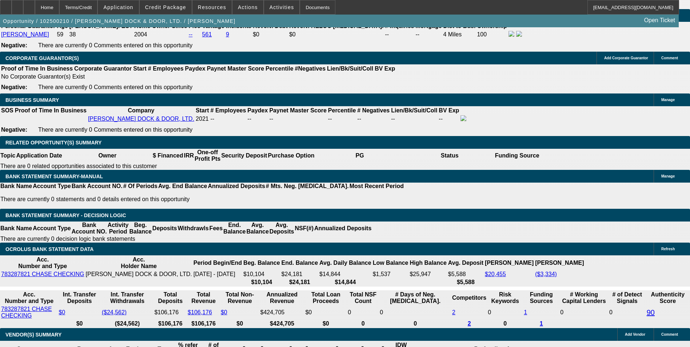
type input "$6,457.62"
type input "$3,228.81"
type input "18.5"
type input "3228."
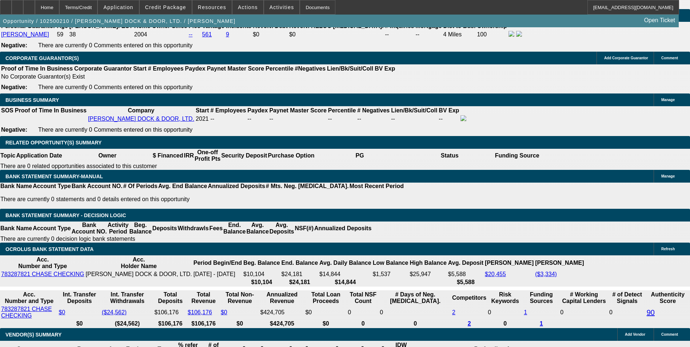
type input "$6,456.00"
type input "322"
type input "$644.00"
type input "3225"
type input "$6,450.00"
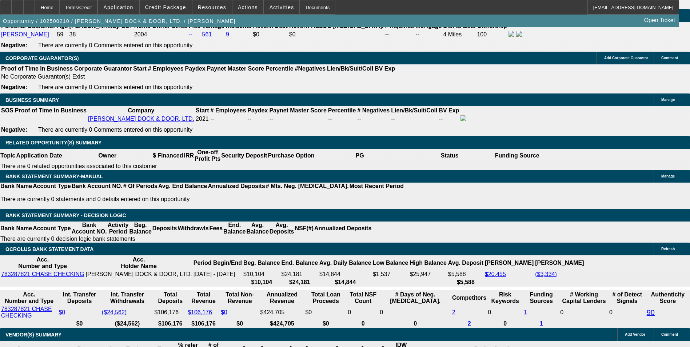
type input "18.4"
type input "$3,225.00"
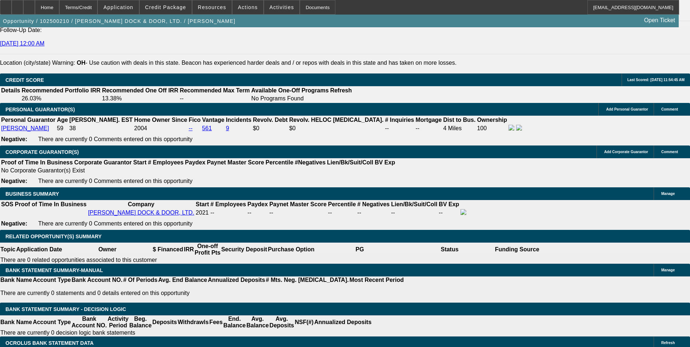
scroll to position [982, 0]
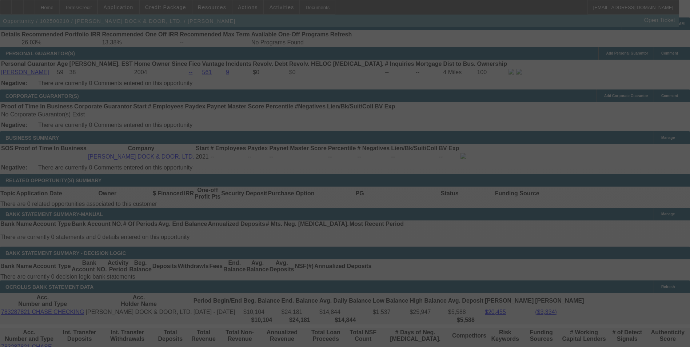
scroll to position [1055, 0]
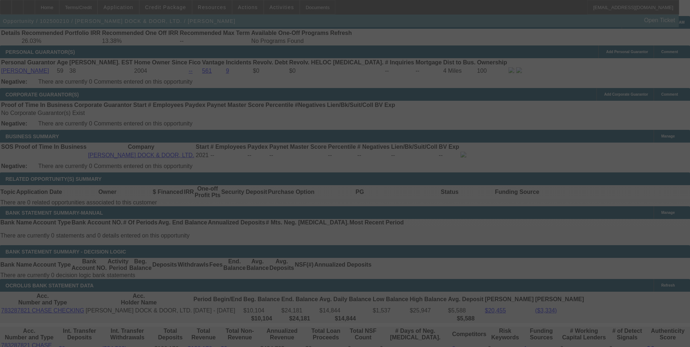
select select "0.15"
select select "2"
select select "0.1"
select select "4"
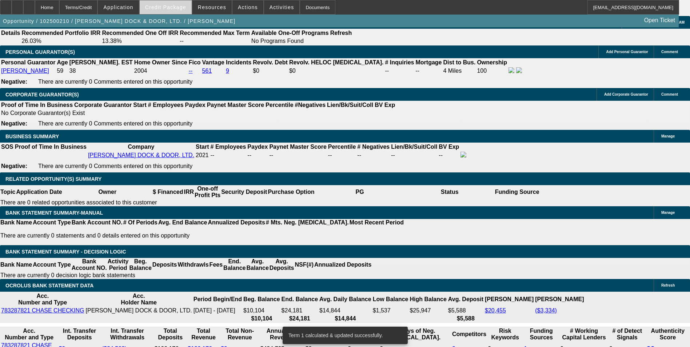
click at [167, 10] on span at bounding box center [166, 7] width 52 height 17
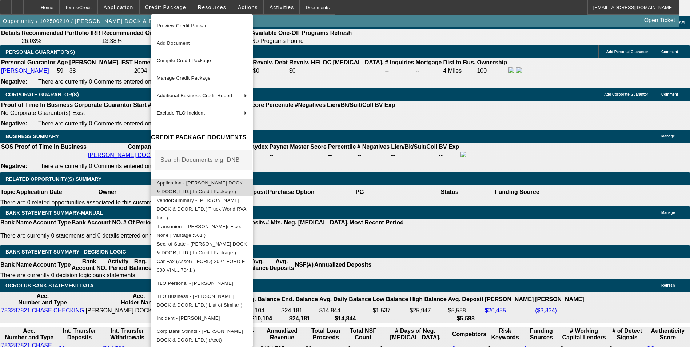
click at [228, 191] on button "Application - [PERSON_NAME] DOCK & DOOR, LTD.( In Credit Package )" at bounding box center [202, 187] width 102 height 17
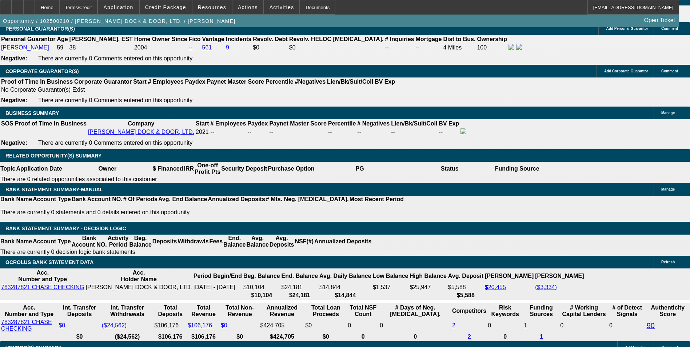
scroll to position [1091, 0]
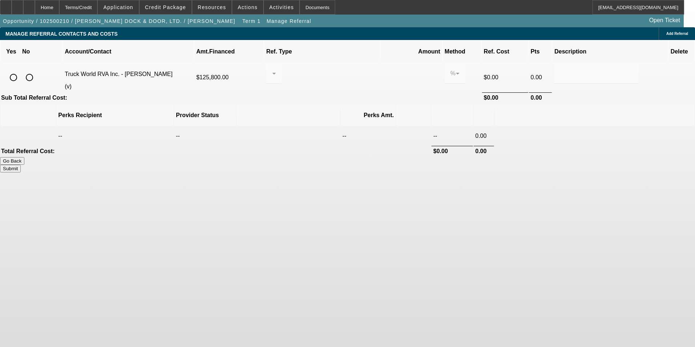
click at [21, 70] on input "radio" at bounding box center [13, 77] width 15 height 15
radio input "true"
click at [272, 69] on div at bounding box center [272, 73] width 0 height 9
click at [330, 109] on span "Pay vendor COMPANY" at bounding box center [330, 102] width 59 height 17
click at [388, 69] on input "0.000" at bounding box center [411, 73] width 46 height 9
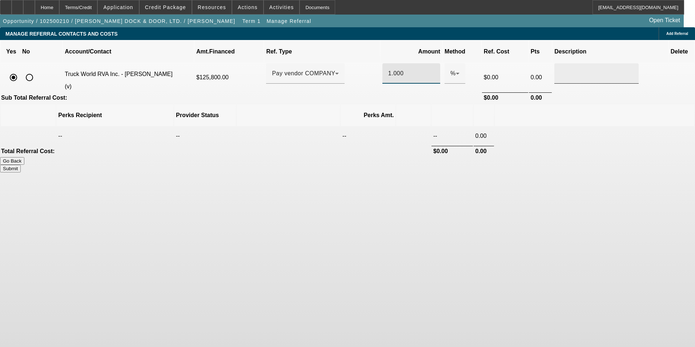
type input "1.000"
click at [560, 63] on div at bounding box center [596, 73] width 73 height 20
type input "Referral Fee"
drag, startPoint x: 575, startPoint y: 231, endPoint x: 555, endPoint y: 196, distance: 40.2
click at [573, 227] on body "Home Terms/Credit Application Credit Package Resources Actions Activities Docum…" at bounding box center [347, 173] width 695 height 347
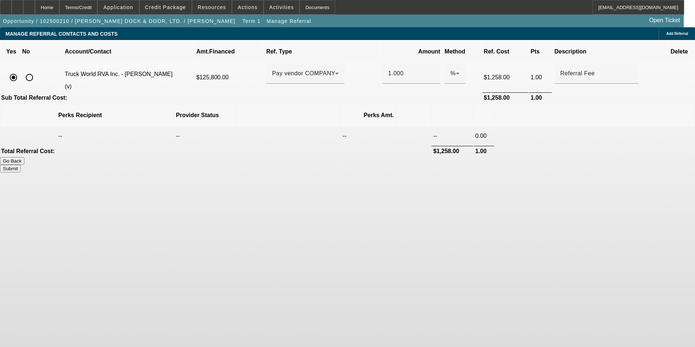
click at [21, 165] on button "Submit" at bounding box center [10, 169] width 21 height 8
type input "1.000"
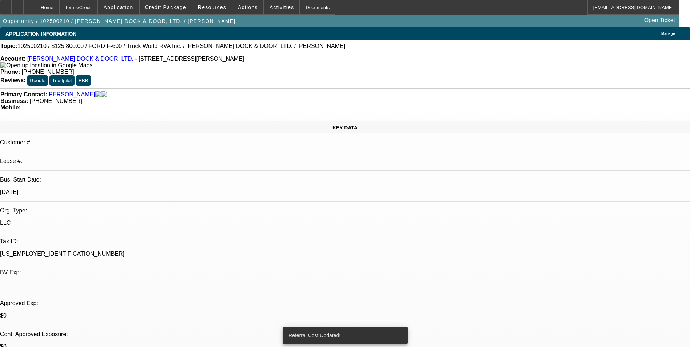
select select "0.15"
select select "2"
select select "0.1"
select select "4"
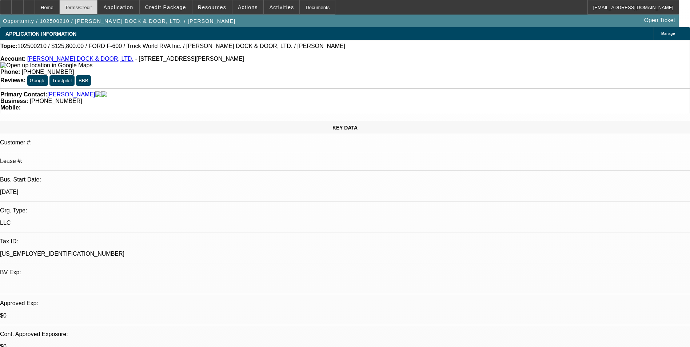
click at [96, 9] on div "Terms/Credit" at bounding box center [78, 7] width 39 height 15
click at [98, 11] on div "Terms/Credit" at bounding box center [78, 7] width 39 height 15
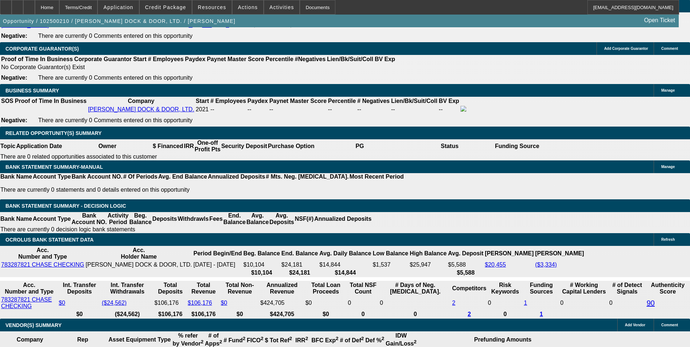
scroll to position [1087, 0]
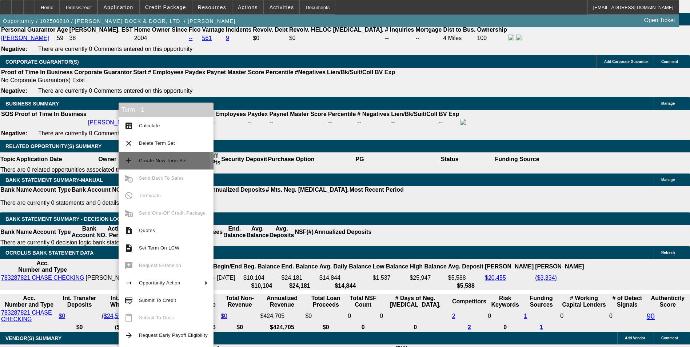
click at [157, 164] on span "Create New Term Set" at bounding box center [173, 160] width 69 height 9
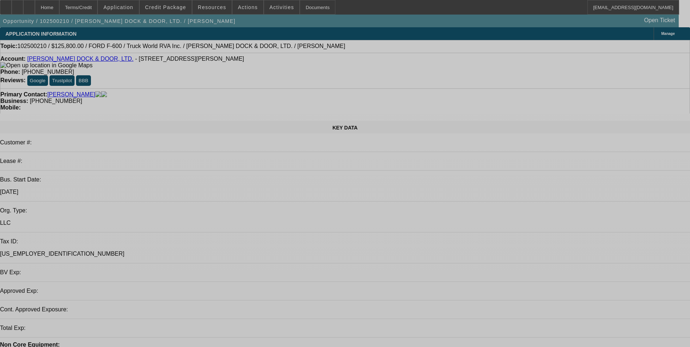
select select "0.15"
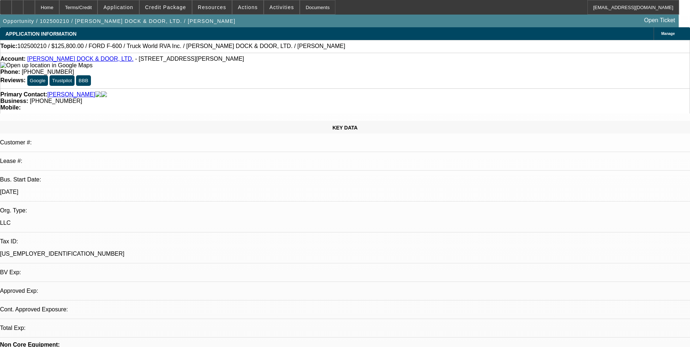
select select "2"
select select "0.1"
select select "0.15"
select select "2"
select select "0.1"
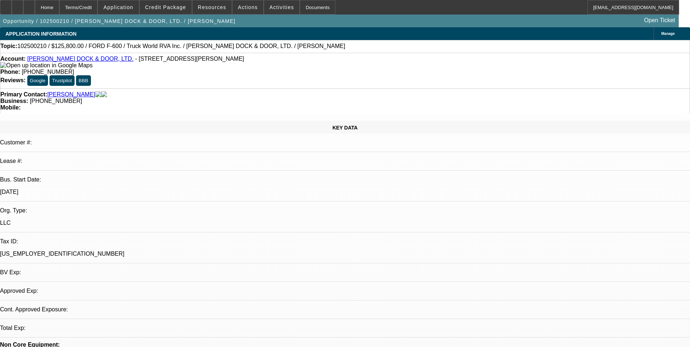
select select "1"
select select "2"
select select "4"
select select "1"
select select "2"
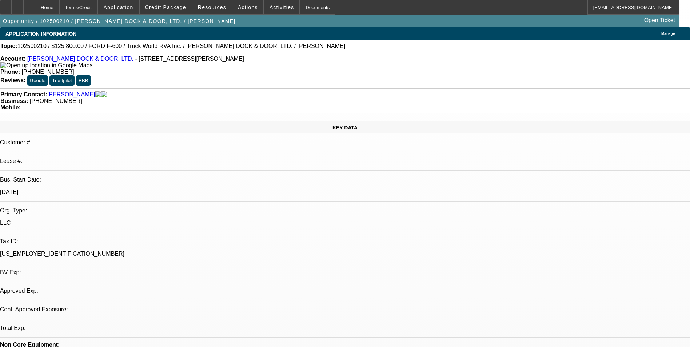
select select "4"
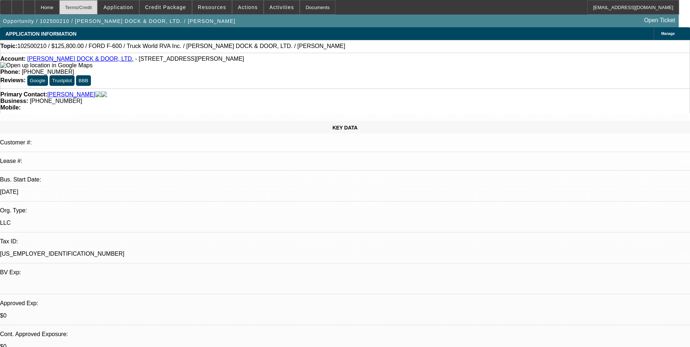
click at [87, 4] on div "Terms/Credit" at bounding box center [78, 7] width 39 height 15
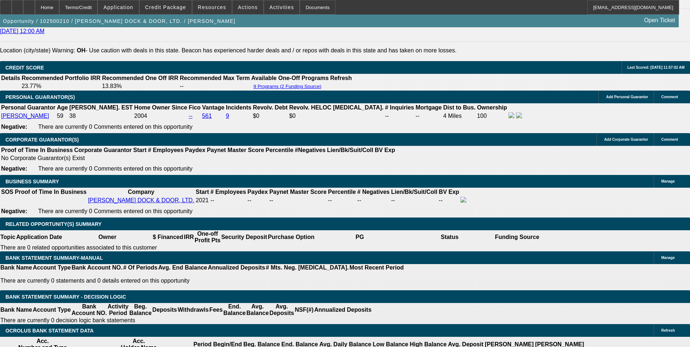
scroll to position [1051, 0]
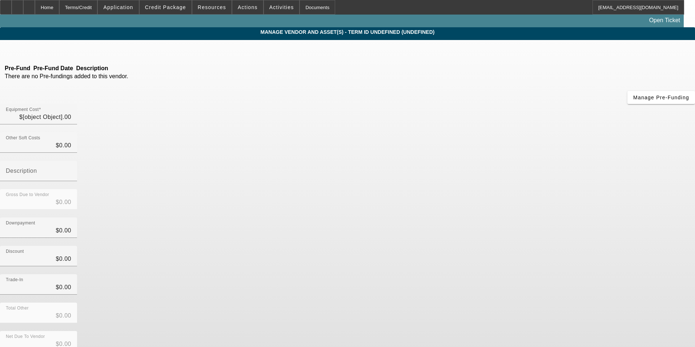
type input "$148,000.00"
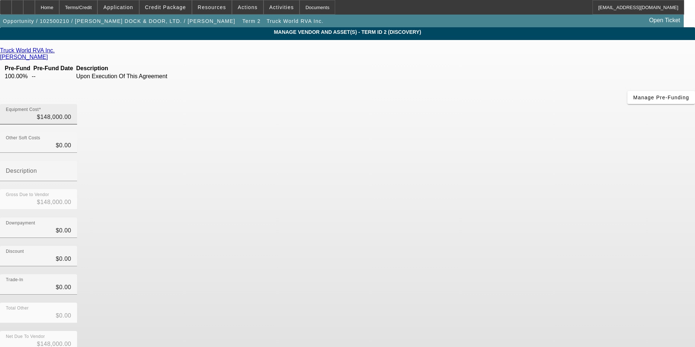
type input "148000"
click at [71, 113] on input "148000" at bounding box center [38, 117] width 65 height 9
type input "$0.00"
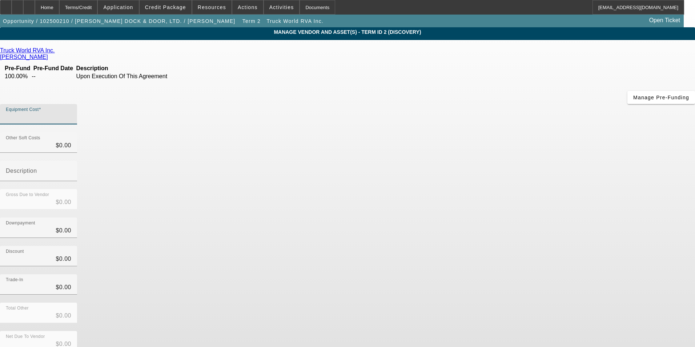
type input "7"
type input "$7.00"
type input "78"
type input "$78.00"
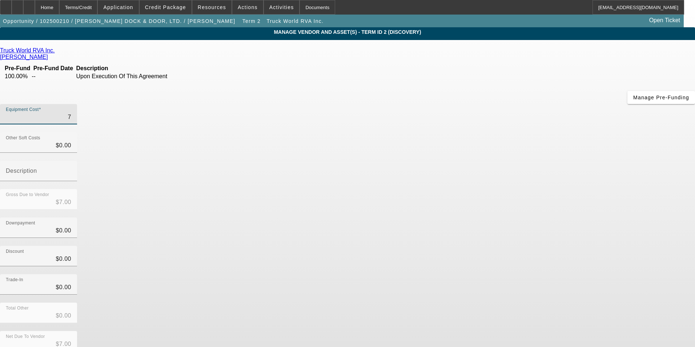
type input "$78.00"
type input "780"
type input "$780.00"
type input "7800"
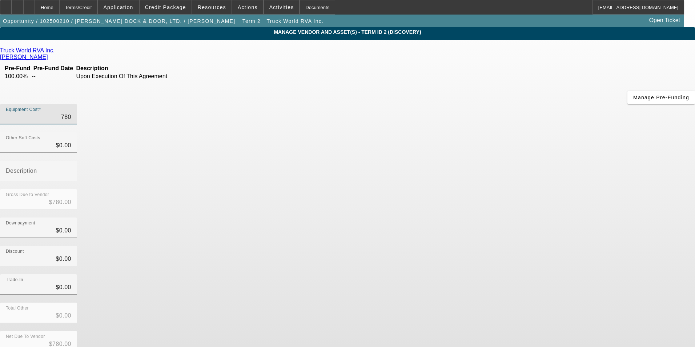
type input "$7,800.00"
type input "78000"
type input "$78,000.00"
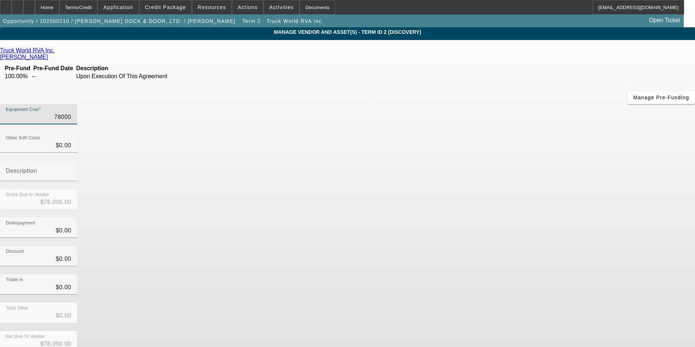
type input "$78,000.00"
click at [482, 217] on div "Downpayment $0.00" at bounding box center [347, 231] width 695 height 28
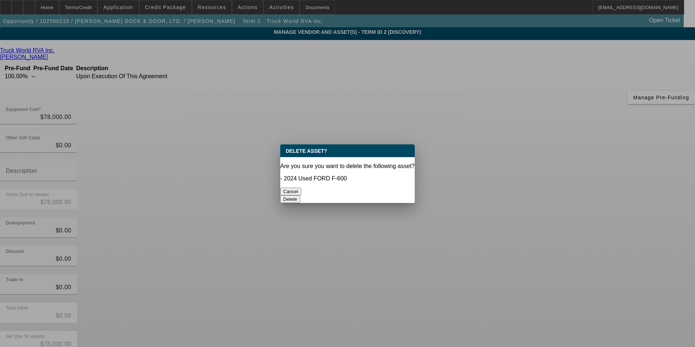
click at [300, 195] on button "Delete" at bounding box center [290, 199] width 20 height 8
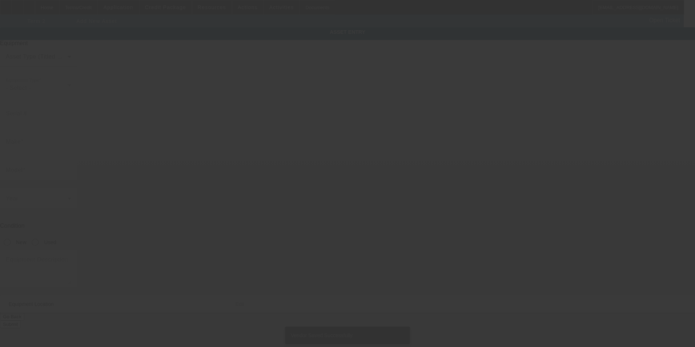
type input "[STREET_ADDRESS][PERSON_NAME]"
type input "[GEOGRAPHIC_DATA]"
type input "44012"
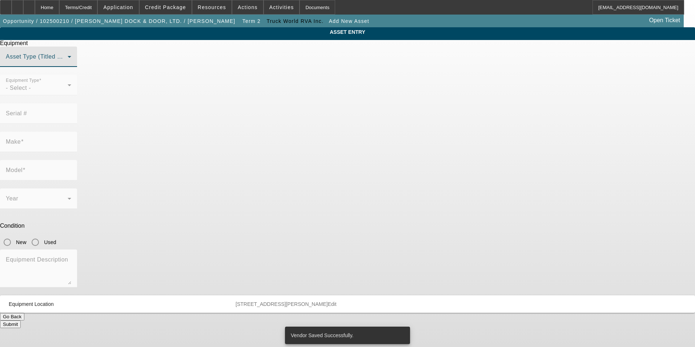
click at [68, 64] on span at bounding box center [37, 59] width 62 height 9
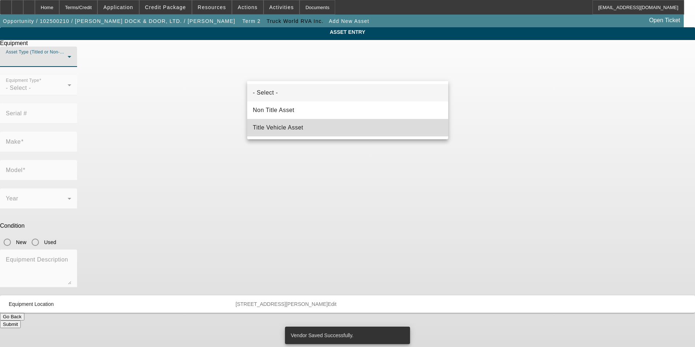
click at [308, 126] on mat-option "Title Vehicle Asset" at bounding box center [347, 127] width 201 height 17
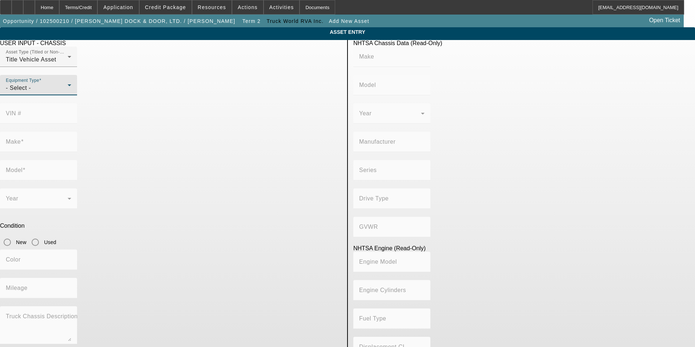
click at [68, 92] on div "- Select -" at bounding box center [37, 88] width 62 height 9
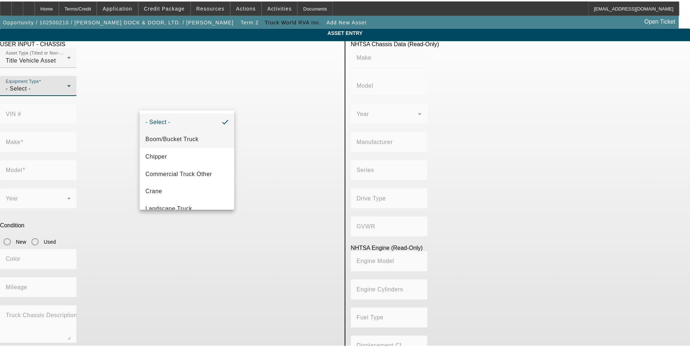
scroll to position [36, 0]
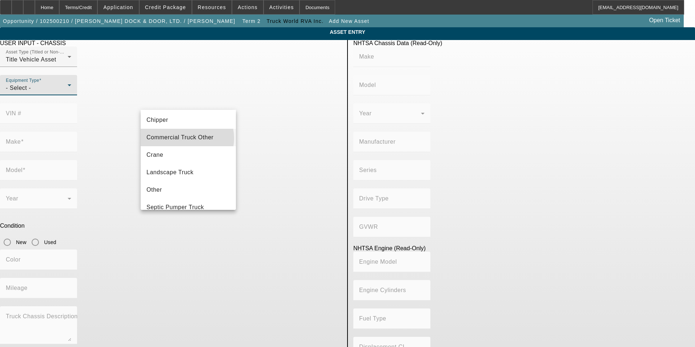
click at [187, 138] on span "Commercial Truck Other" at bounding box center [180, 137] width 67 height 9
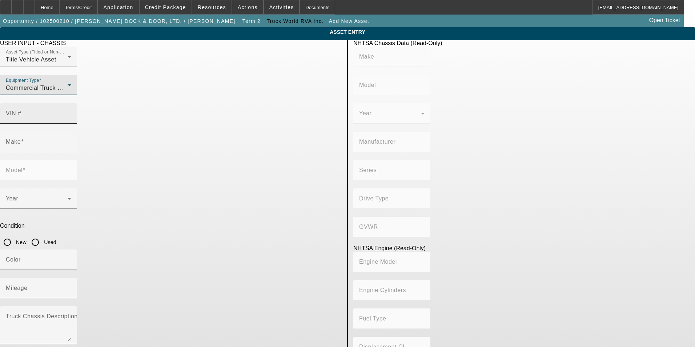
click at [71, 112] on input "VIN #" at bounding box center [38, 116] width 65 height 9
click at [21, 110] on mat-label "VIN #" at bounding box center [14, 113] width 16 height 6
click at [71, 112] on input "VIN #" at bounding box center [38, 116] width 65 height 9
paste input "[US_VEHICLE_IDENTIFICATION_NUMBER]"
type input "[US_VEHICLE_IDENTIFICATION_NUMBER]"
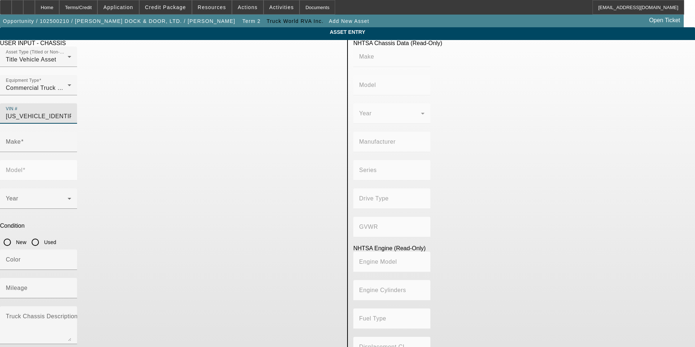
type input "FORD"
type input "F-550"
type input "FORD MOTOR COMPANY"
type input "4WD/4-Wheel Drive/4x4"
type input "Class 5: 16,001 - 19,500 lb (7,258 - 8,845 kg)"
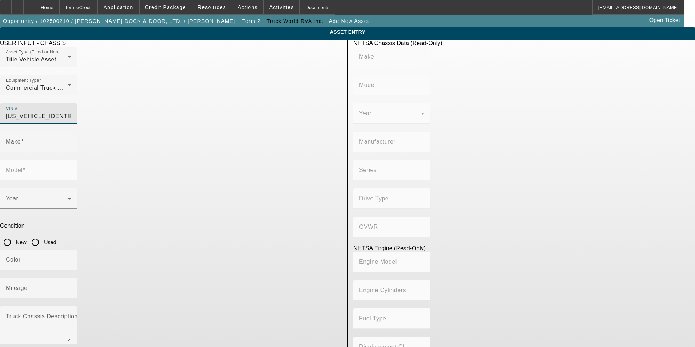
type input "8"
type input "Diesel"
type input "408.85908543470"
type input "6.7"
type input "FORD"
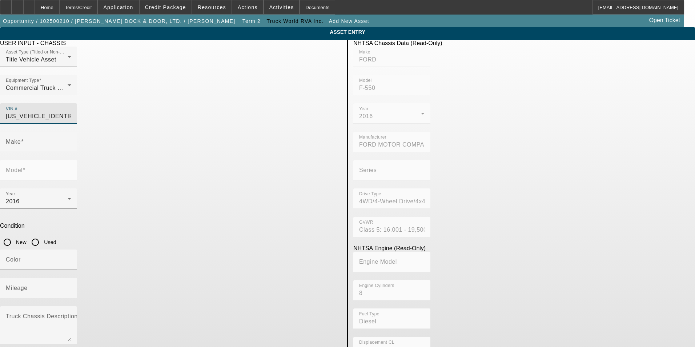
type input "F-550"
type input "[US_VEHICLE_IDENTIFICATION_NUMBER]"
click at [43, 235] on input "Used" at bounding box center [35, 242] width 15 height 15
radio input "true"
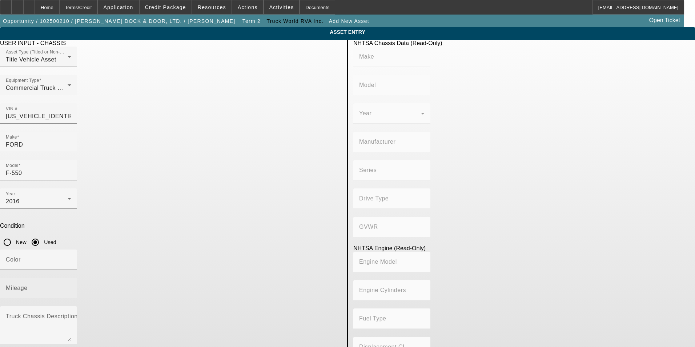
click at [71, 287] on input "Mileage" at bounding box center [38, 291] width 65 height 9
type input "FORD"
type input "F-550"
type input "FORD MOTOR COMPANY"
type input "4WD/4-Wheel Drive/4x4"
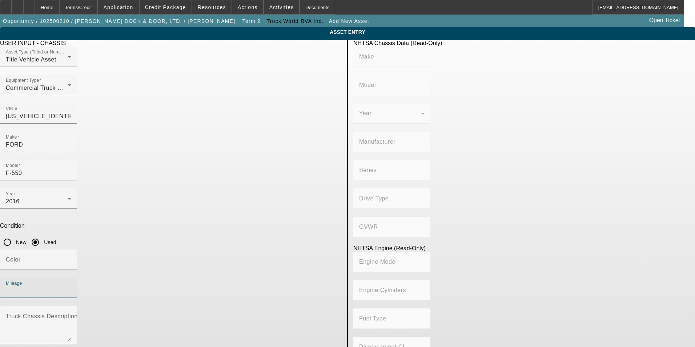
type input "Class 5: 16,001 - 19,500 lb (7,258 - 8,845 kg)"
type input "8"
type input "Diesel"
type input "408.85908543470"
type input "6.7"
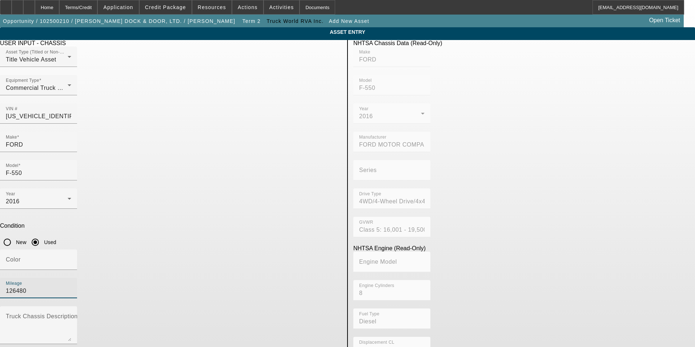
type input "126480"
drag, startPoint x: 115, startPoint y: 234, endPoint x: 141, endPoint y: 252, distance: 31.7
click at [117, 235] on app-asset-collateral-manage "ASSET ENTRY USER INPUT - CHASSIS Asset Type (Titled or Non-Titled) Title Vehicl…" at bounding box center [347, 228] width 695 height 403
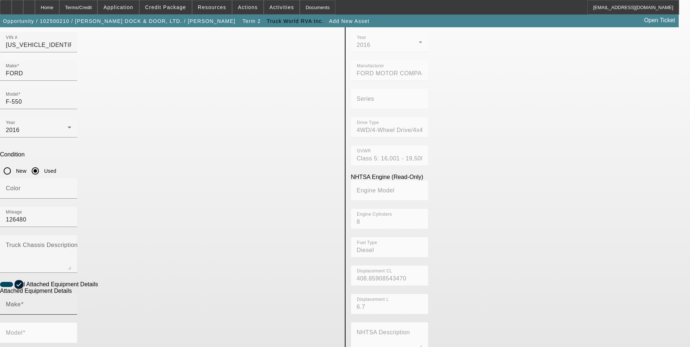
scroll to position [73, 0]
click at [71, 293] on div "Make" at bounding box center [38, 303] width 65 height 20
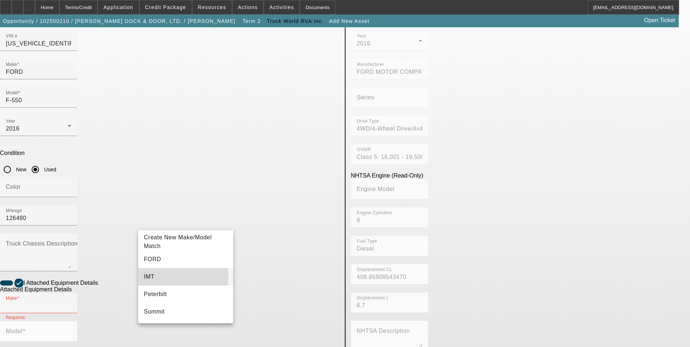
click at [155, 276] on mat-option "IMT" at bounding box center [185, 276] width 95 height 17
type input "IMT"
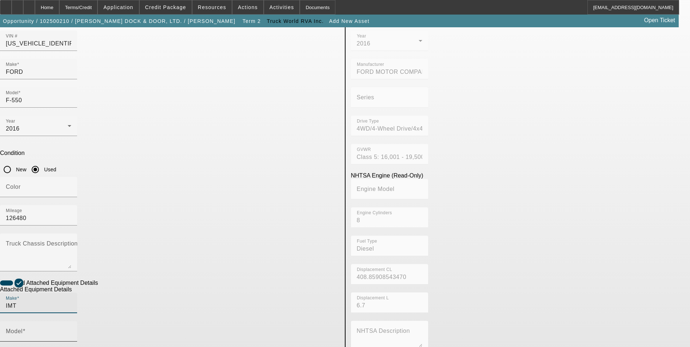
click at [71, 321] on div "Model" at bounding box center [38, 331] width 65 height 20
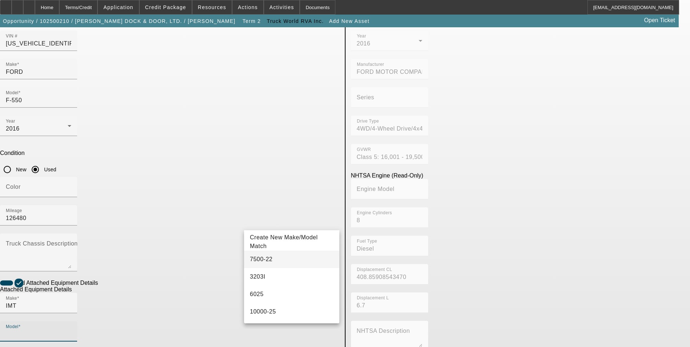
click at [267, 257] on span "7500-22" at bounding box center [261, 259] width 23 height 6
type input "7500-22"
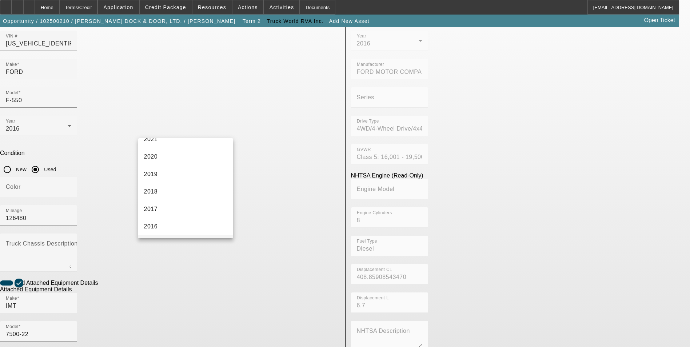
scroll to position [145, 0]
click at [175, 216] on mat-option "2016" at bounding box center [185, 213] width 95 height 17
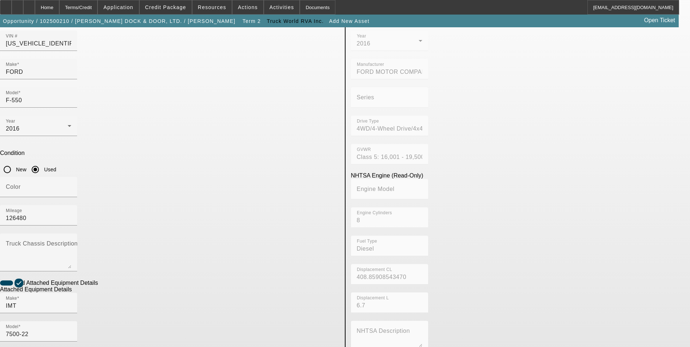
radio input "true"
checkbox input "true"
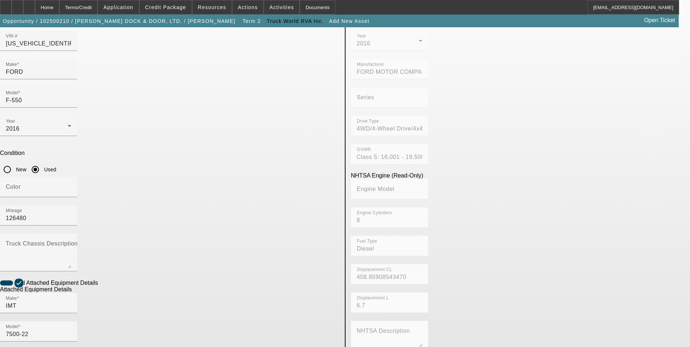
paste textarea "7500# maximum lifting capacity and a two stage hydraulic extension out to 22′ o…"
type textarea "7500lb maximum lifting capacity and a two-stage hydraulic extension out to 22′ …"
click at [71, 282] on app-asset-collateral-manage "ASSET ENTRY USER INPUT - CHASSIS Asset Type (Titled or Non-Titled) Title Vehicl…" at bounding box center [345, 238] width 690 height 566
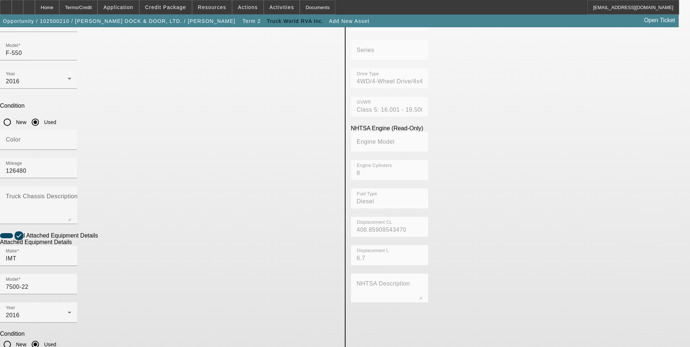
scroll to position [121, 0]
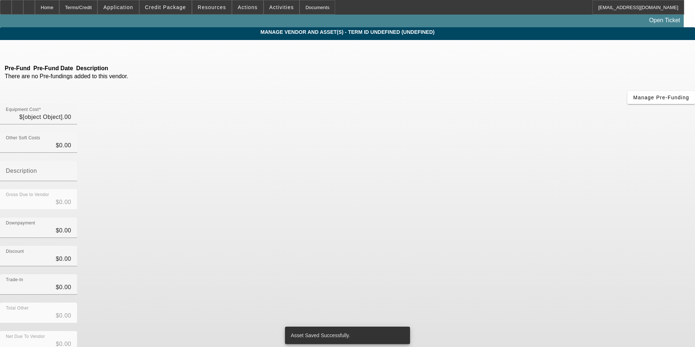
type input "$78,000.00"
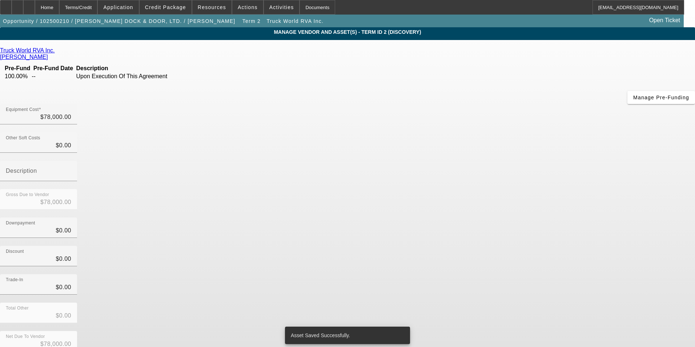
drag, startPoint x: 409, startPoint y: 171, endPoint x: 467, endPoint y: 185, distance: 60.3
click at [71, 246] on div "Discount $0.00" at bounding box center [38, 256] width 65 height 20
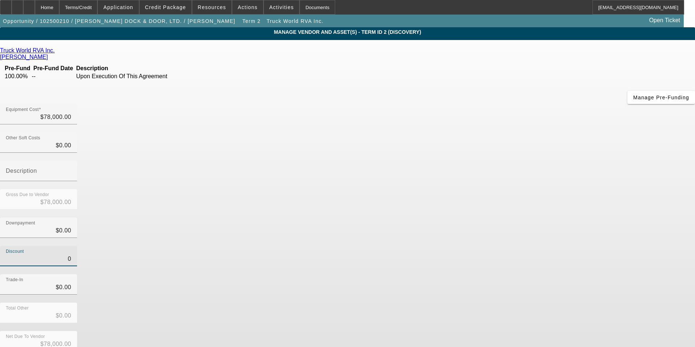
type input "$0.00"
drag, startPoint x: 518, startPoint y: 198, endPoint x: 514, endPoint y: 199, distance: 4.3
click at [514, 274] on div "Trade-In $0.00" at bounding box center [347, 288] width 695 height 28
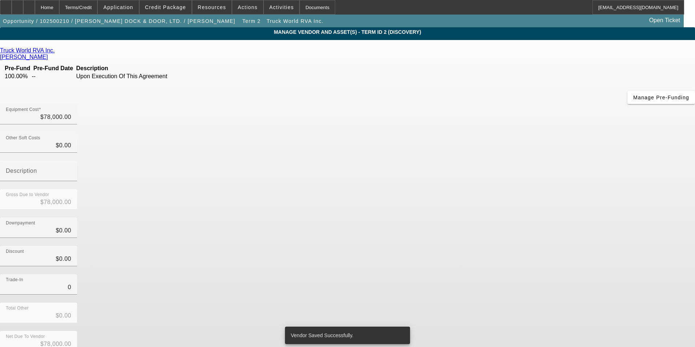
drag, startPoint x: 432, startPoint y: 205, endPoint x: 463, endPoint y: 205, distance: 30.2
click at [71, 283] on input "0" at bounding box center [38, 287] width 65 height 9
type input "$0.00"
click at [469, 274] on div "Trade-In $0.00" at bounding box center [347, 288] width 695 height 28
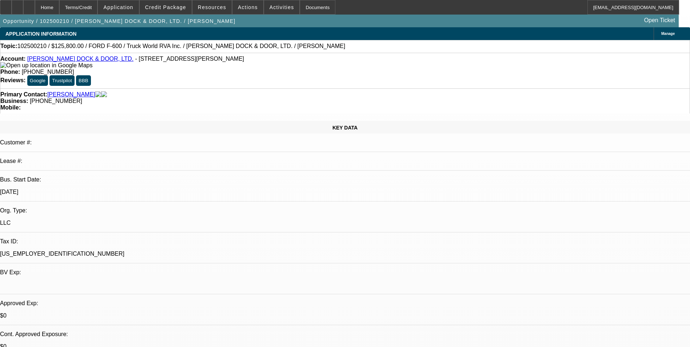
select select "0.15"
select select "2"
select select "0.1"
select select "4"
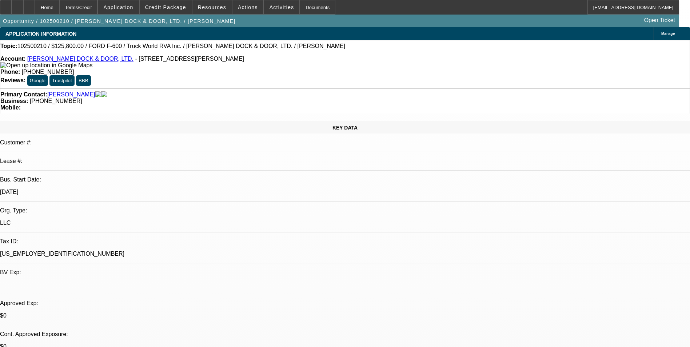
select select "0.15"
select select "2"
select select "0.1"
select select "4"
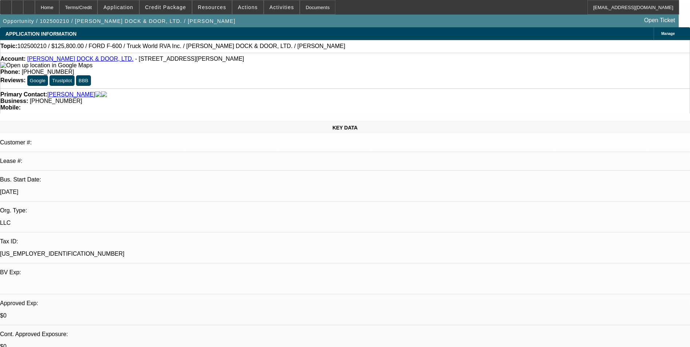
click at [95, 7] on div "Terms/Credit" at bounding box center [78, 7] width 39 height 15
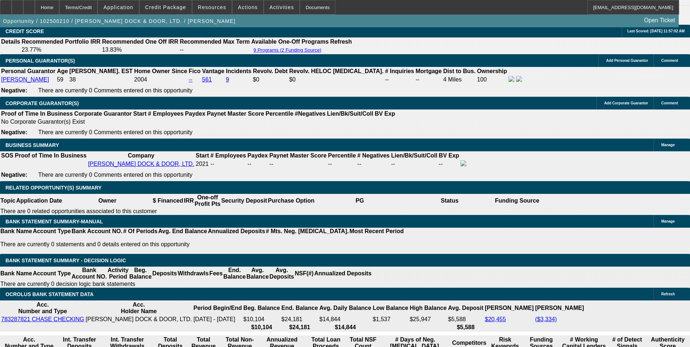
scroll to position [1087, 0]
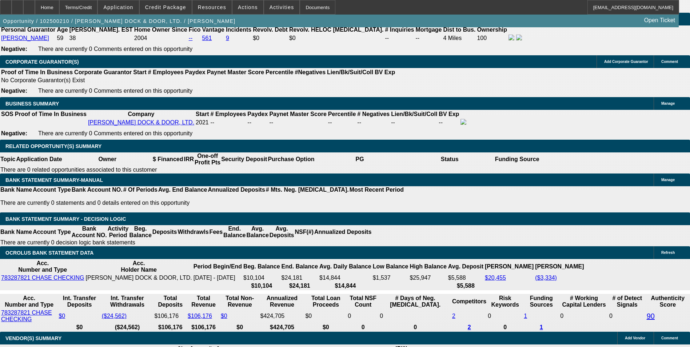
type input "UNKNOWN"
type input "6"
type input "$23,304.04"
type input "$11,652.02"
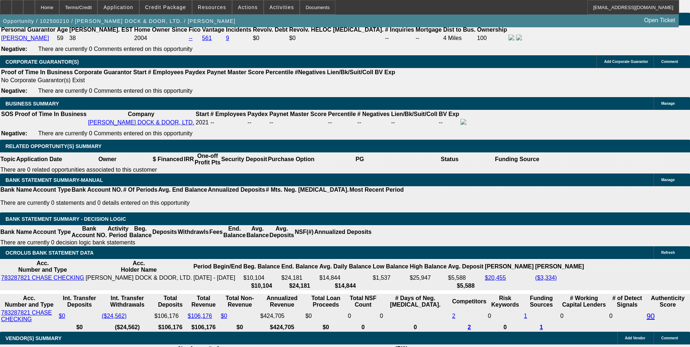
type input "36"
type input "$4.21"
type input "$2.10"
type input "36"
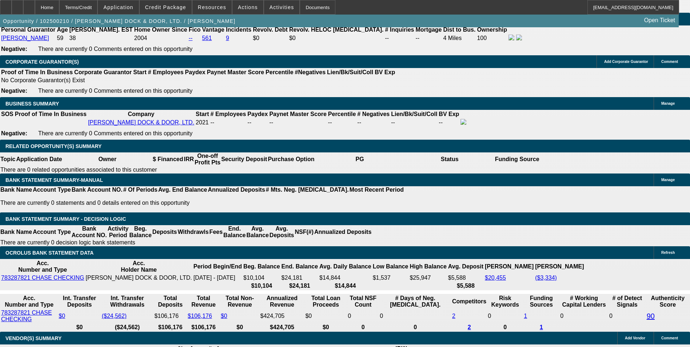
type input "18"
type input "$3,740.40"
type input "$1,870.20"
type input "$4,793.80"
type input "$2,396.90"
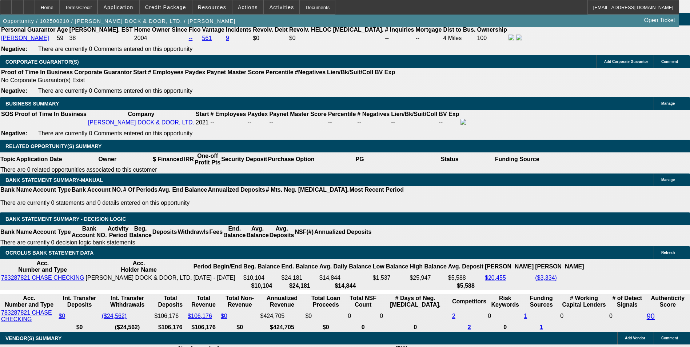
type input "18.5"
type input "$4,827.14"
type input "$2,413.57"
type input "18.5"
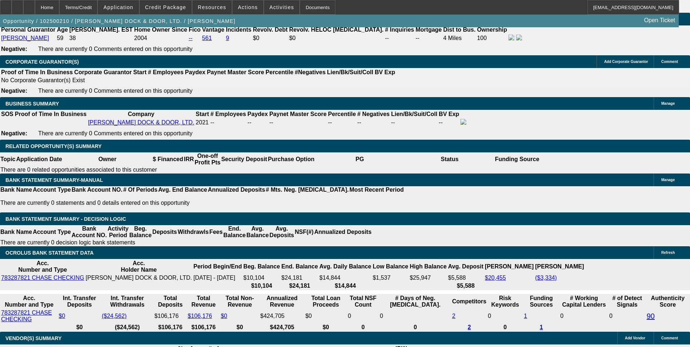
type input "2413"
type input "$4,826.00"
type input "241"
type input "$482.00"
type input "24"
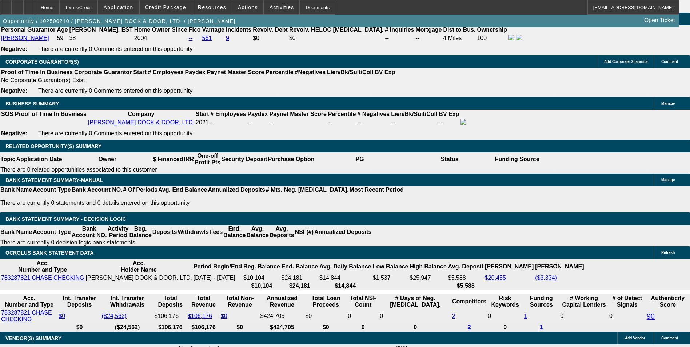
type input "$48.00"
type input "18.5"
type input "2400"
type input "$4,800.00"
type input "18.1"
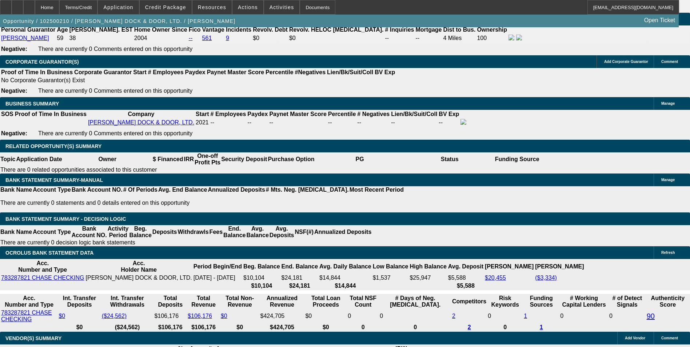
type input "$2,400.00"
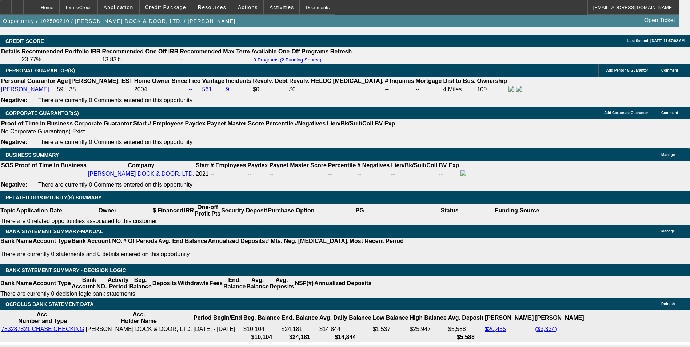
scroll to position [1015, 0]
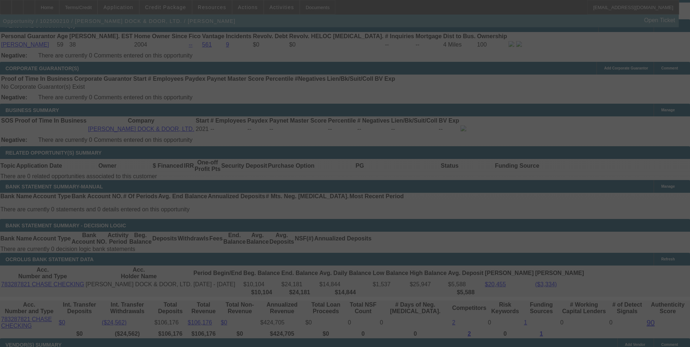
scroll to position [1087, 0]
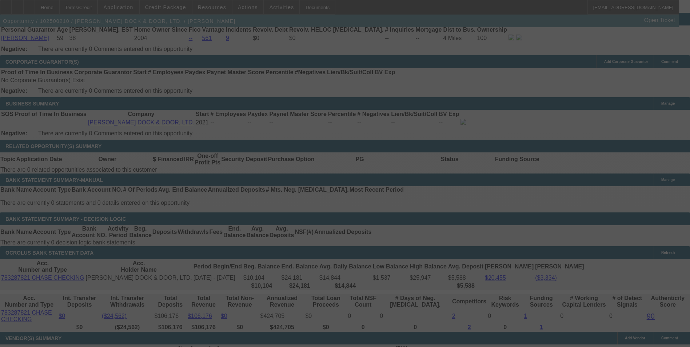
select select "0.15"
select select "2"
select select "0.1"
select select "4"
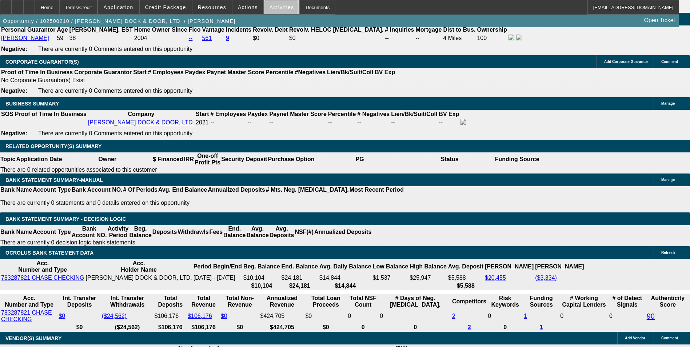
click at [273, 9] on span "Activities" at bounding box center [281, 7] width 25 height 6
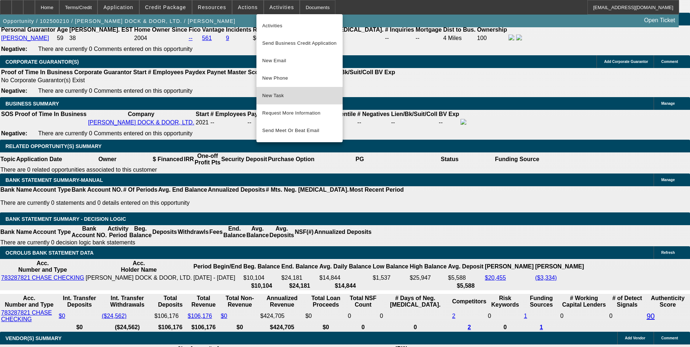
click at [309, 97] on span "New Task" at bounding box center [299, 95] width 75 height 9
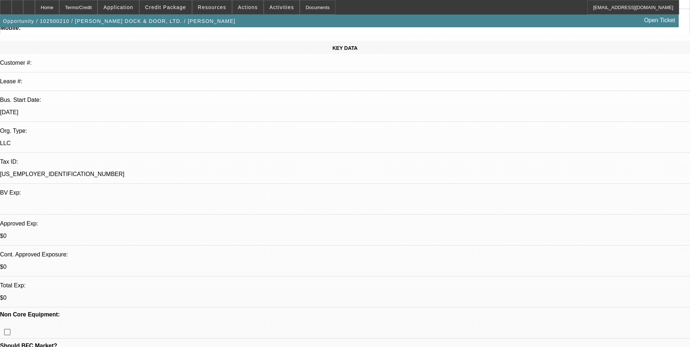
scroll to position [0, 0]
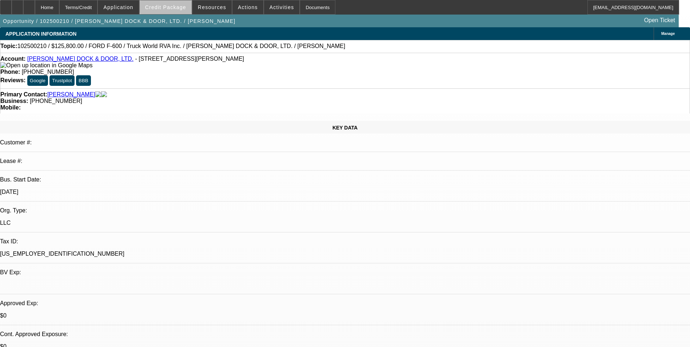
click at [177, 8] on span "Credit Package" at bounding box center [165, 7] width 41 height 6
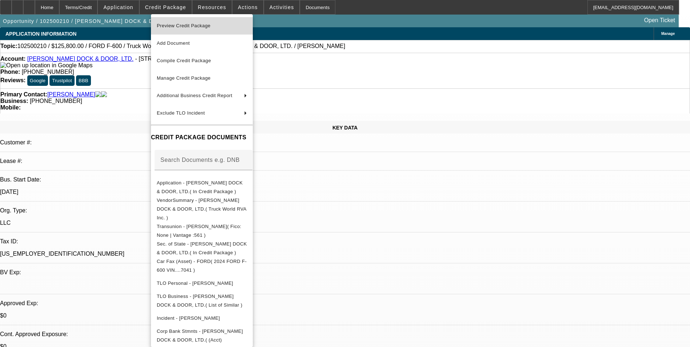
click at [207, 31] on button "Preview Credit Package" at bounding box center [202, 25] width 102 height 17
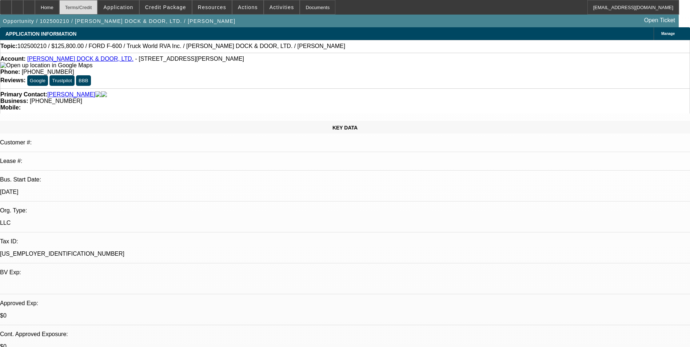
click at [93, 10] on div "Terms/Credit" at bounding box center [78, 7] width 39 height 15
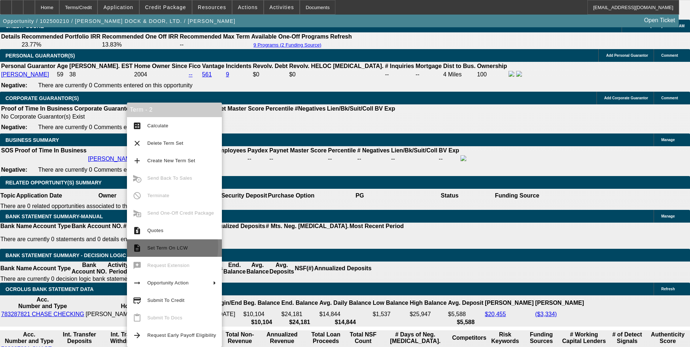
click at [167, 247] on span "Set Term On LCW" at bounding box center [167, 247] width 40 height 5
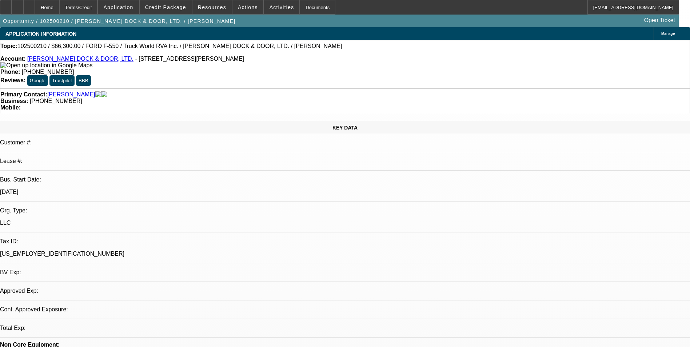
select select "0.15"
select select "2"
select select "0.1"
select select "4"
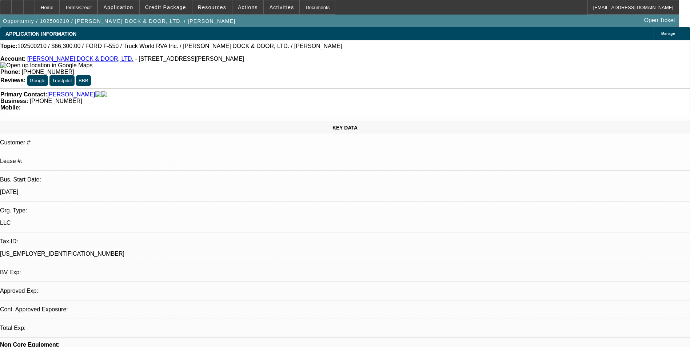
select select "0.15"
select select "2"
select select "0.1"
select select "4"
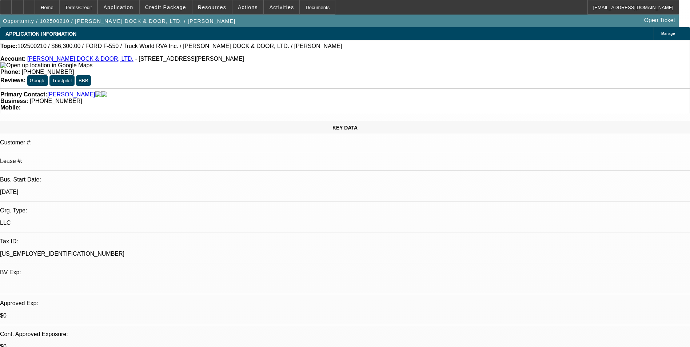
click at [177, 9] on span "Credit Package" at bounding box center [165, 7] width 41 height 6
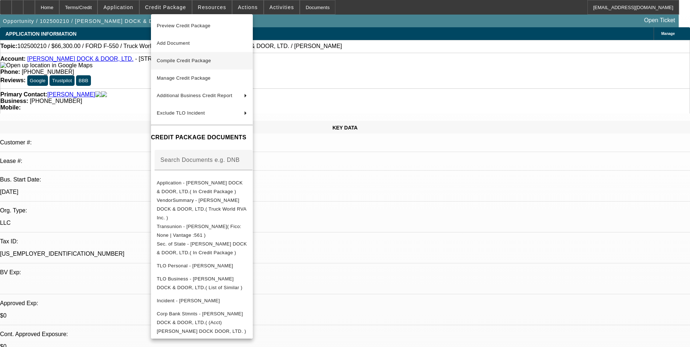
click at [204, 64] on span "Compile Credit Package" at bounding box center [202, 60] width 90 height 9
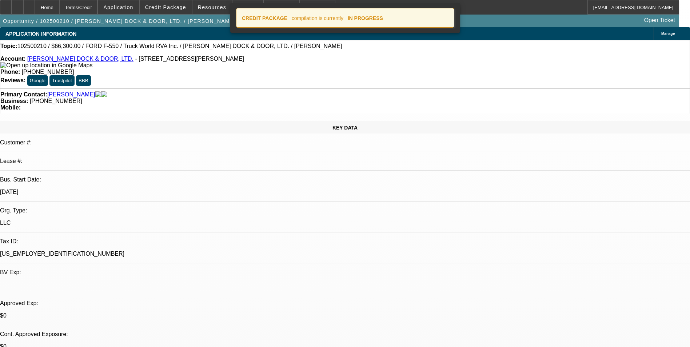
select select "0.15"
select select "2"
select select "0.1"
select select "4"
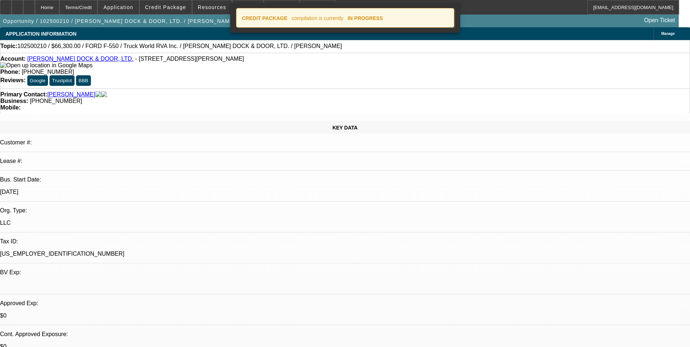
select select "0.15"
select select "2"
select select "0.1"
select select "4"
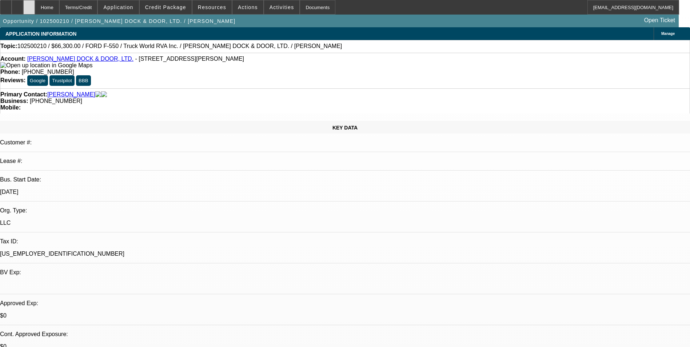
click at [29, 5] on icon at bounding box center [29, 5] width 0 height 0
select select "0.15"
select select "2"
select select "0.1"
select select "0.15"
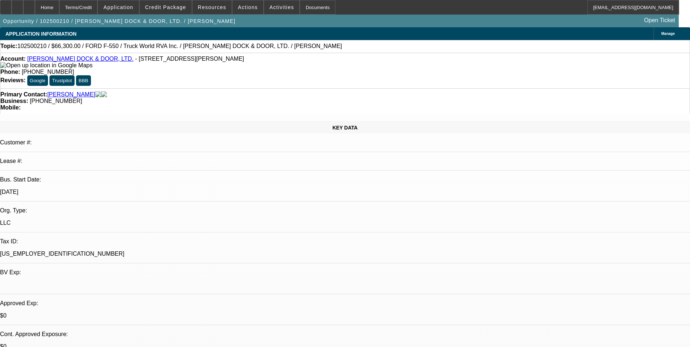
select select "2"
select select "0.1"
select select "1"
select select "2"
select select "4"
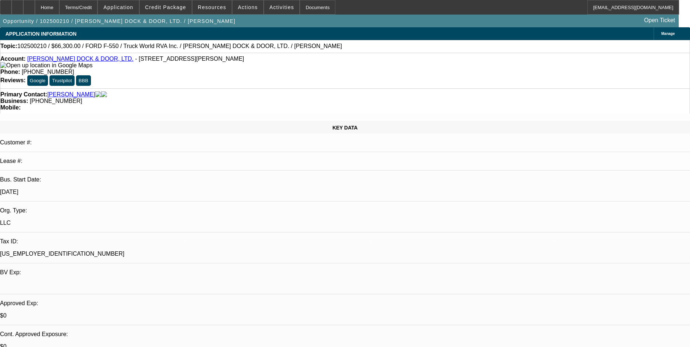
select select "1"
select select "2"
select select "4"
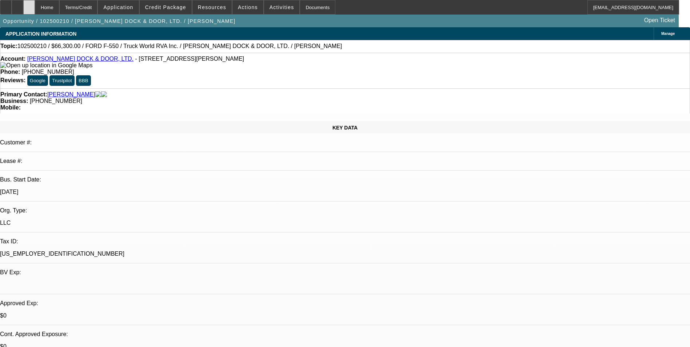
click at [35, 8] on div at bounding box center [29, 7] width 12 height 15
select select "0.15"
select select "2"
select select "0.1"
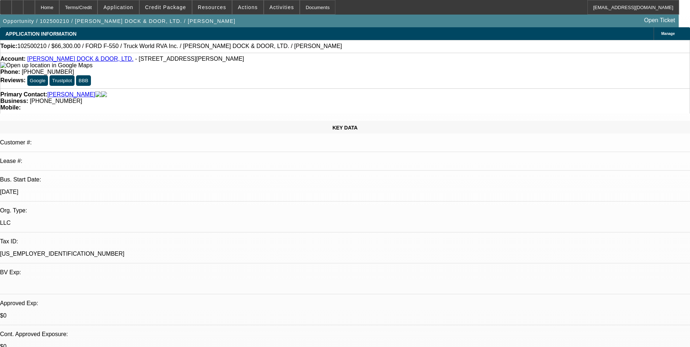
select select "4"
select select "0.15"
select select "2"
select select "0.1"
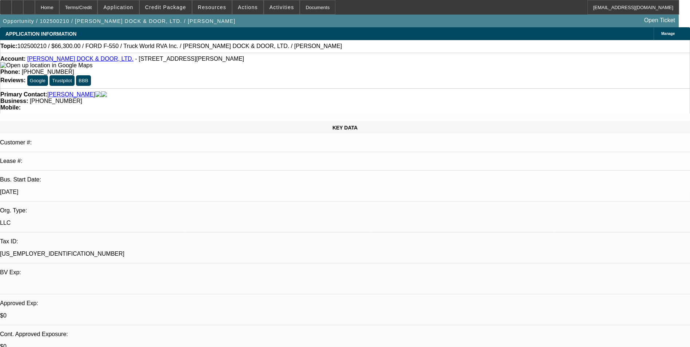
select select "4"
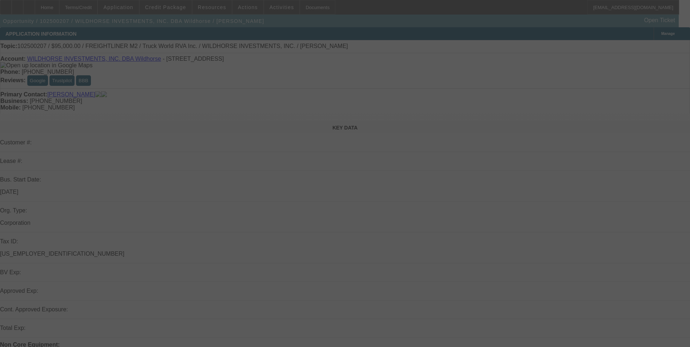
select select "0"
select select "2"
select select "0.1"
select select "4"
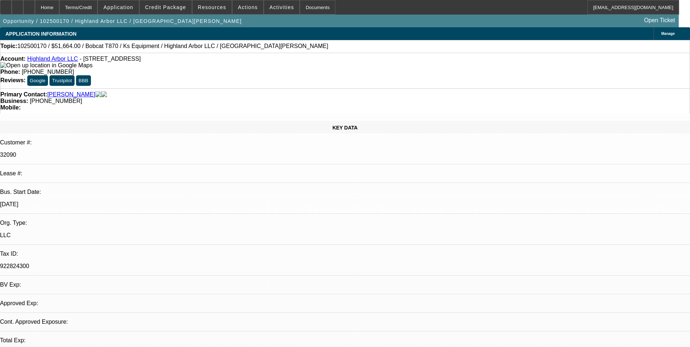
select select "0"
select select "1"
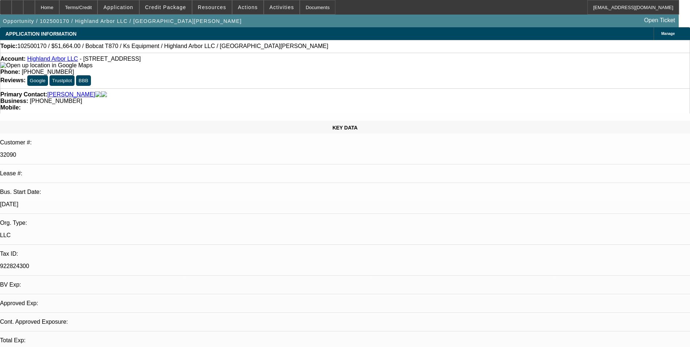
select select "6"
click at [98, 4] on div "Terms/Credit" at bounding box center [78, 7] width 39 height 15
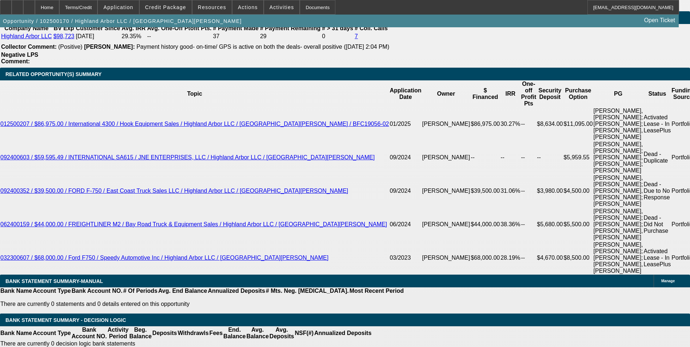
scroll to position [1266, 0]
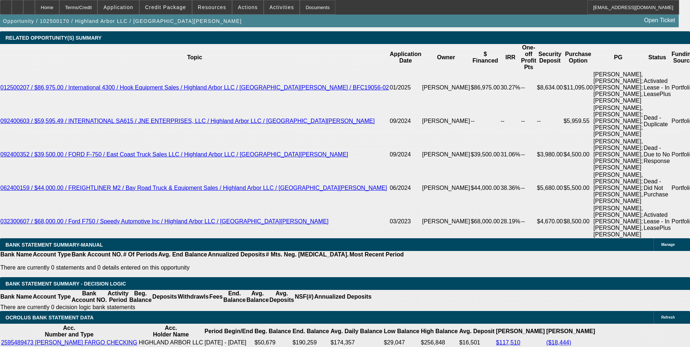
scroll to position [1303, 0]
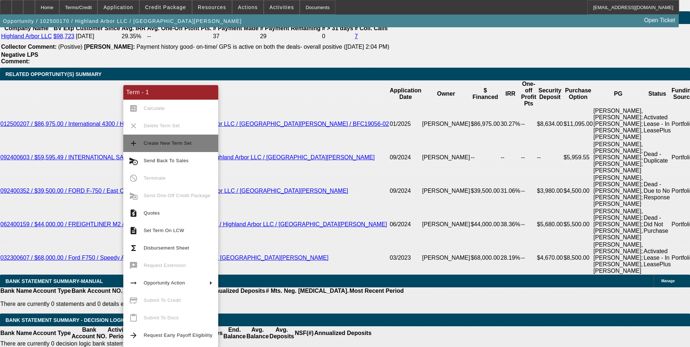
click at [156, 148] on button "add Create New Term Set" at bounding box center [170, 143] width 95 height 17
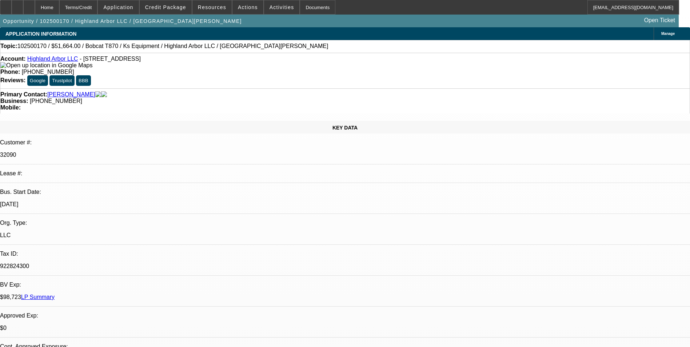
select select "0"
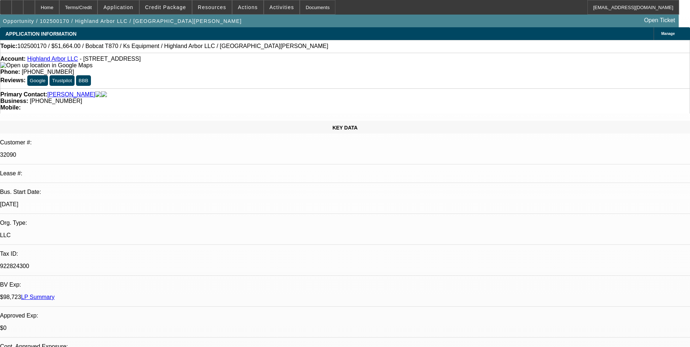
select select "0"
select select "1"
select select "6"
select select "1"
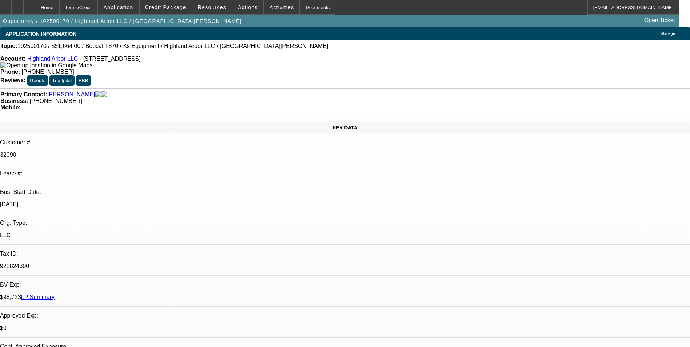
select select "1"
select select "6"
click at [98, 7] on div "Terms/Credit" at bounding box center [78, 7] width 39 height 15
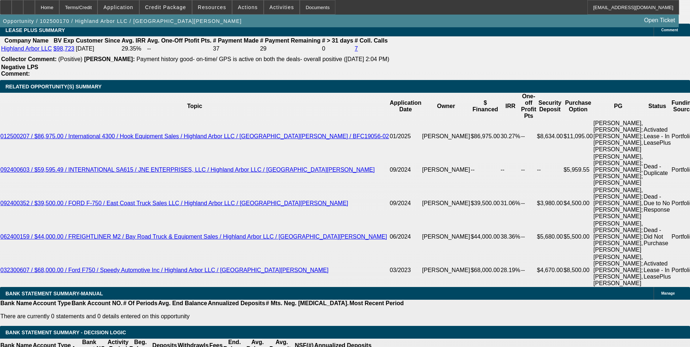
scroll to position [1303, 0]
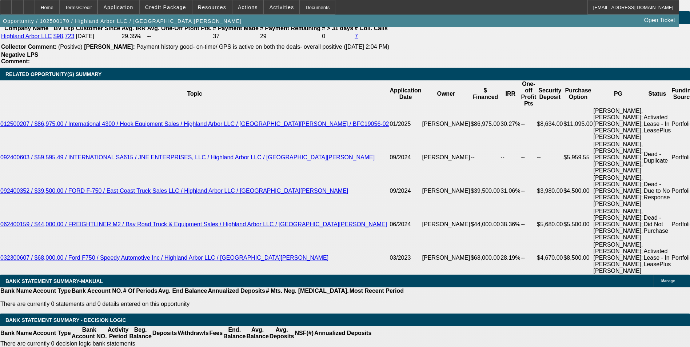
select select "0.1"
type input "$5,166.40"
type input "UNKNOWN"
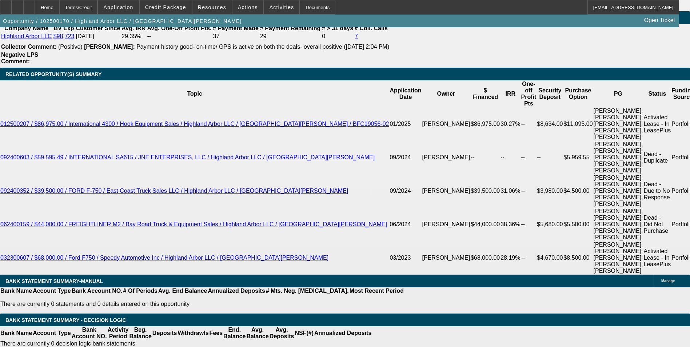
type input "$1,246.49"
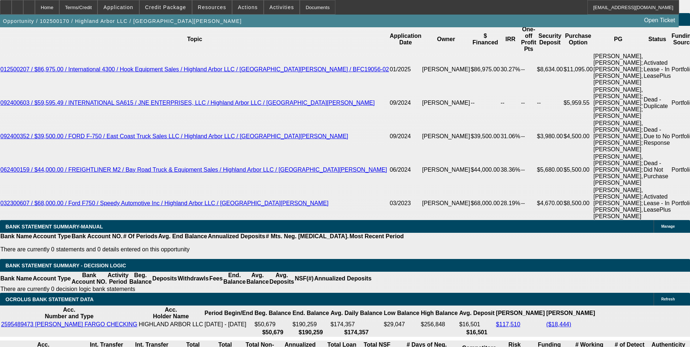
scroll to position [1375, 0]
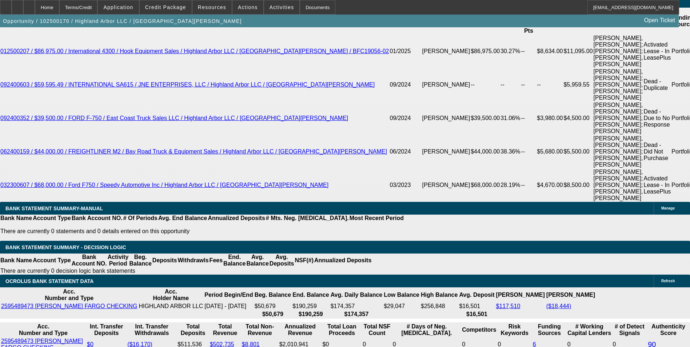
type input "1"
type input "$988.61"
type input "17"
type input "$1,341.69"
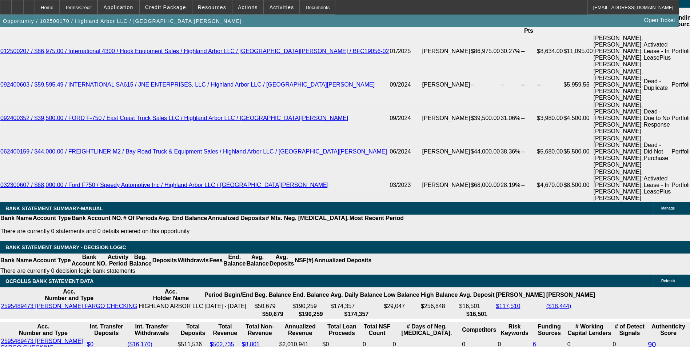
type input "17.5"
type input "$1,353.75"
type input "17.5"
type input "135"
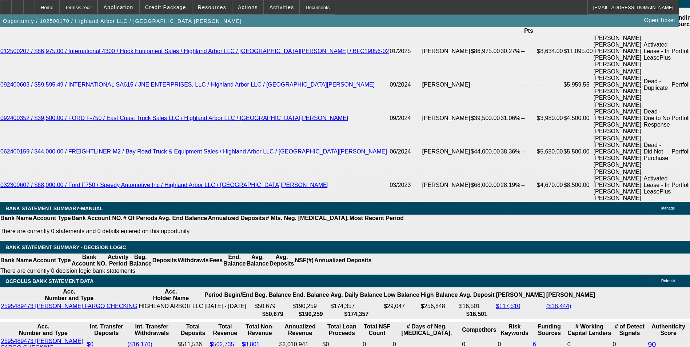
type input "1355"
type input "17.6"
type input "$1,355.00"
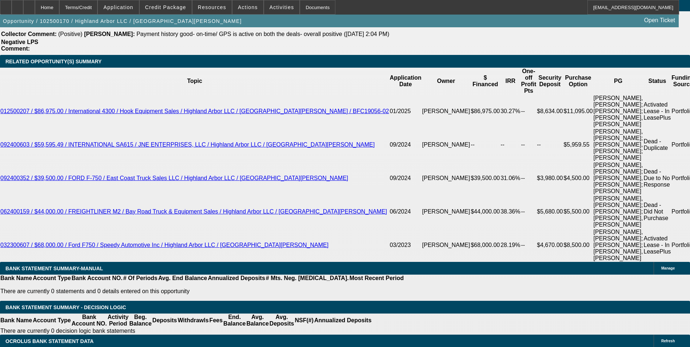
scroll to position [1303, 0]
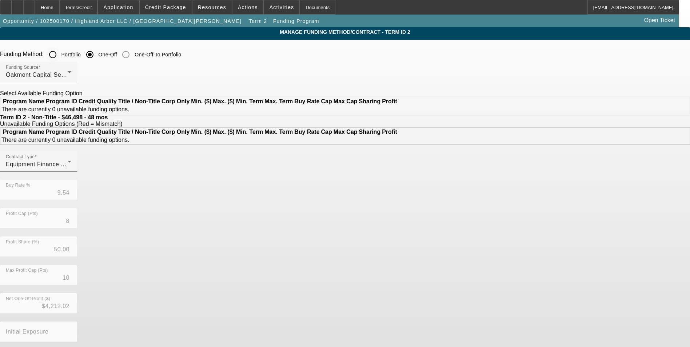
click at [60, 53] on input "Portfolio" at bounding box center [52, 54] width 15 height 15
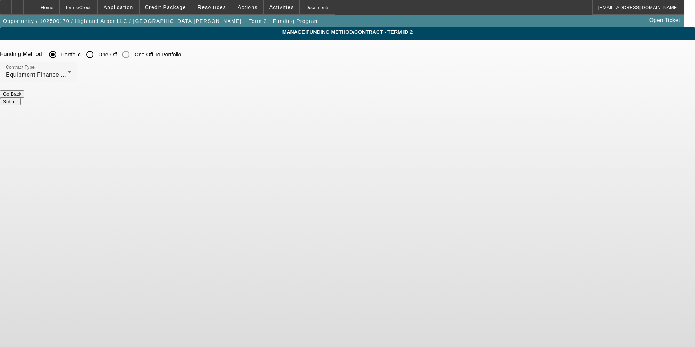
click at [21, 98] on button "Submit" at bounding box center [10, 102] width 21 height 8
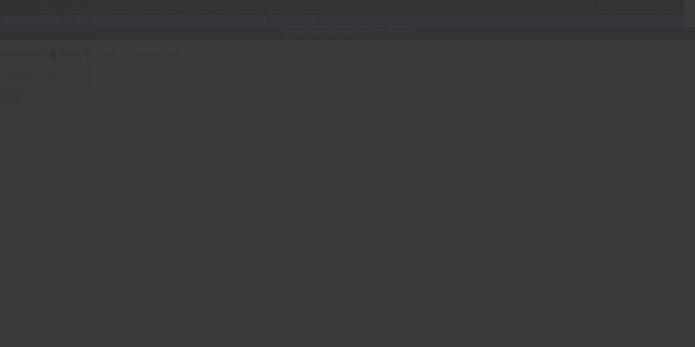
radio input "false"
radio input "true"
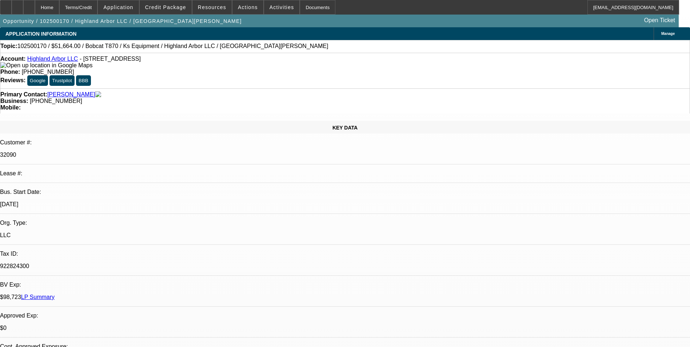
select select "0.1"
select select "0"
select select "6"
select select "0"
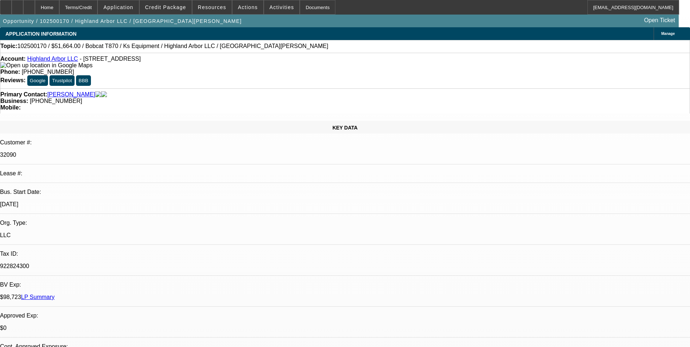
select select "0"
select select "6"
click at [97, 9] on div "Terms/Credit" at bounding box center [78, 7] width 39 height 15
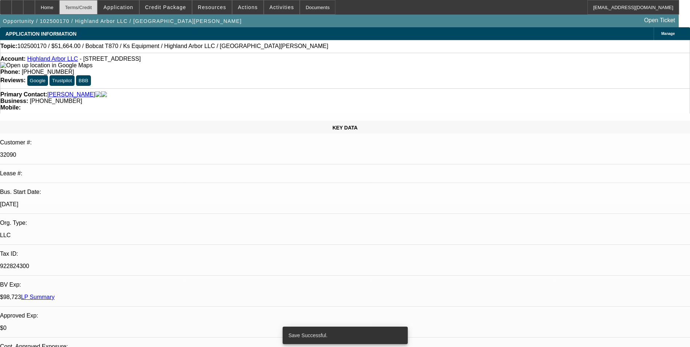
click at [91, 5] on div "Terms/Credit" at bounding box center [78, 7] width 39 height 15
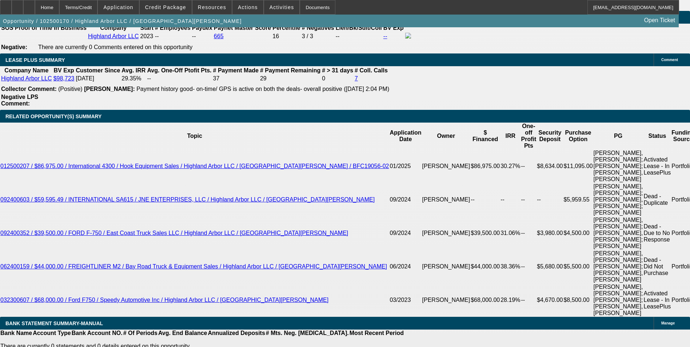
scroll to position [1230, 0]
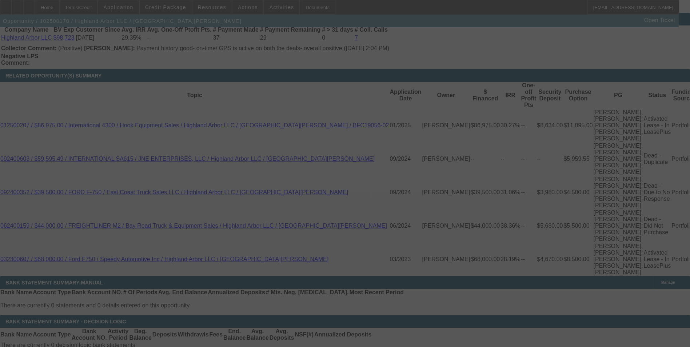
scroll to position [1303, 0]
select select "0.1"
select select "0"
select select "6"
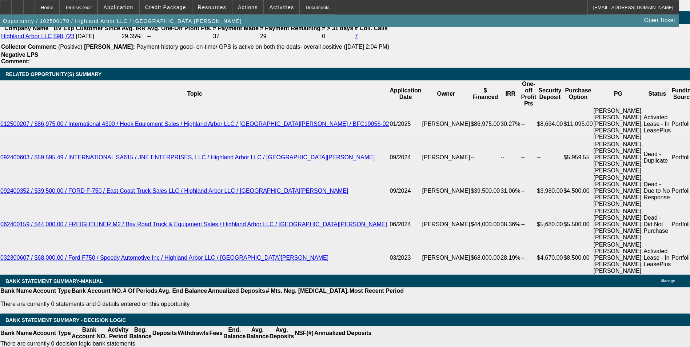
scroll to position [1339, 0]
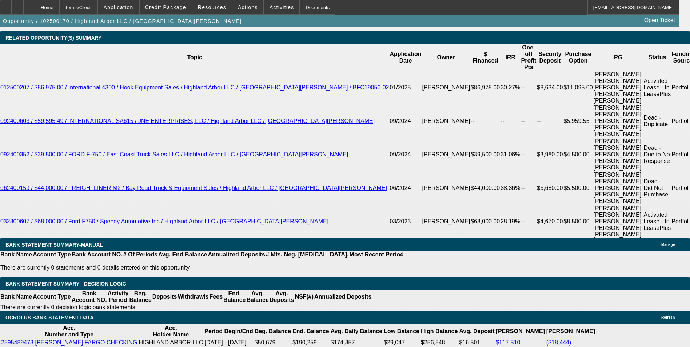
select select "2"
type input "UNKNOWN"
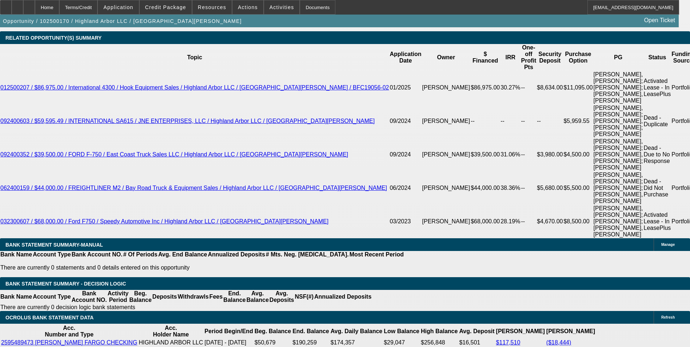
select select "2"
type input "$2,710.00"
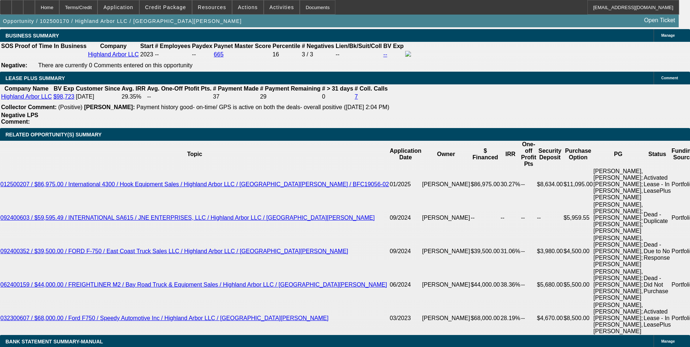
scroll to position [1230, 0]
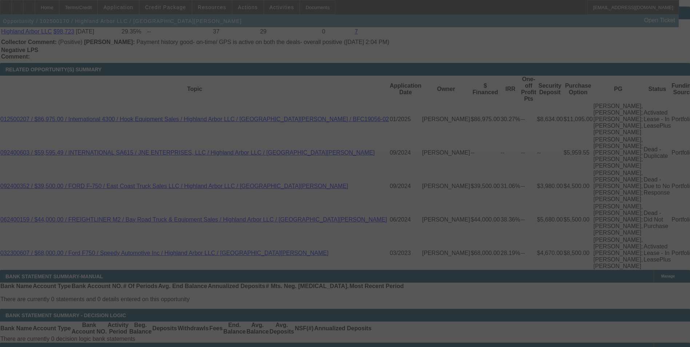
scroll to position [1303, 0]
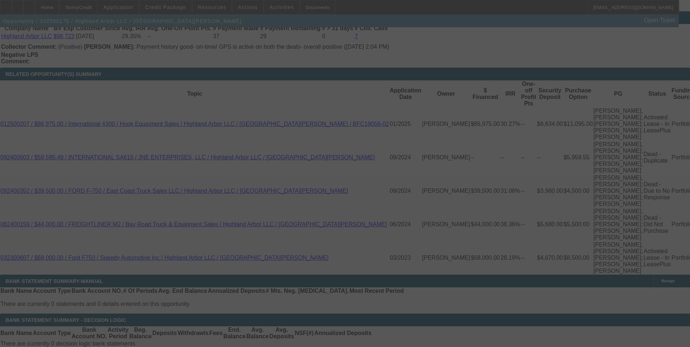
select select "0.1"
select select "2"
select select "0"
select select "6"
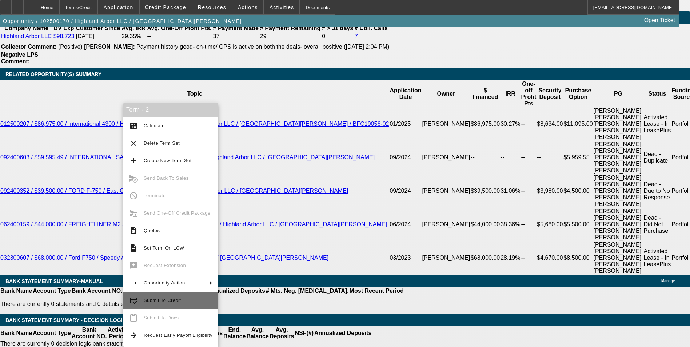
click at [177, 301] on span "Submit To Credit" at bounding box center [162, 299] width 37 height 5
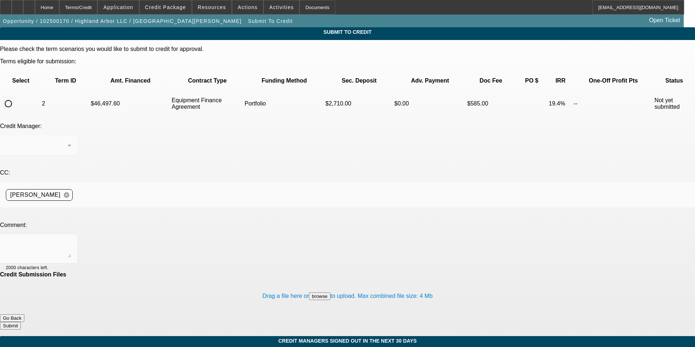
click at [16, 96] on input "radio" at bounding box center [8, 103] width 15 height 15
radio input "true"
click at [71, 234] on div at bounding box center [38, 248] width 65 height 29
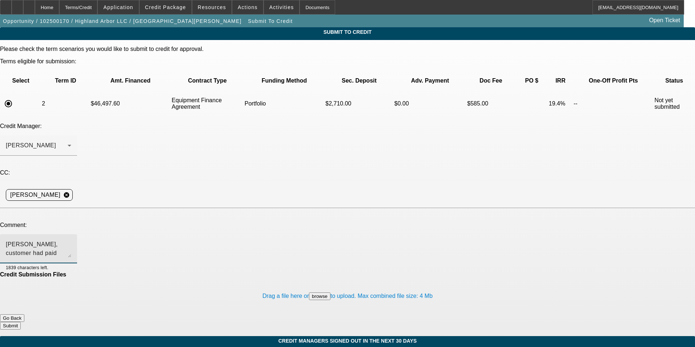
type textarea "Michael, customer had paid perfectly on their current leases. Banks show abilit…"
click at [21, 322] on button "Submit" at bounding box center [10, 326] width 21 height 8
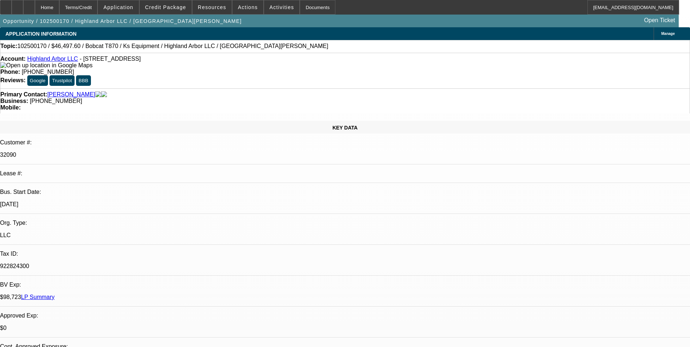
select select "0.1"
select select "2"
select select "0"
select select "6"
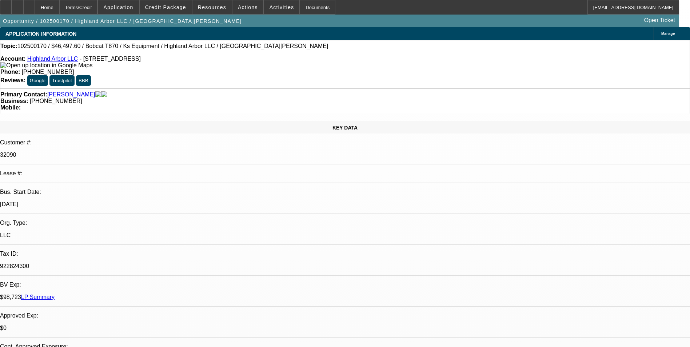
select select "0"
select select "6"
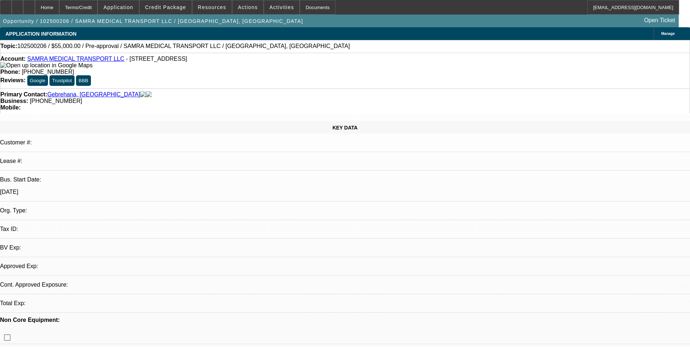
select select "0"
select select "2"
select select "0.1"
select select "4"
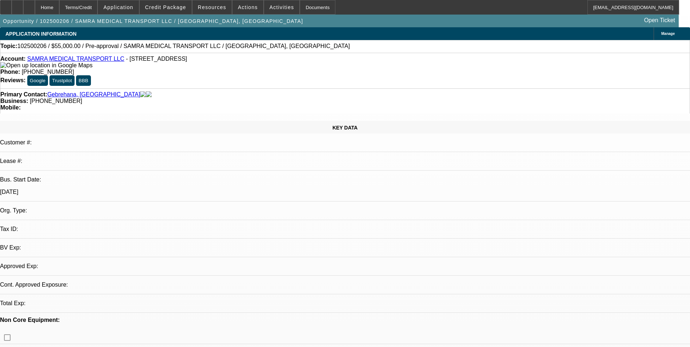
select select "0"
select select "2"
select select "0.1"
select select "4"
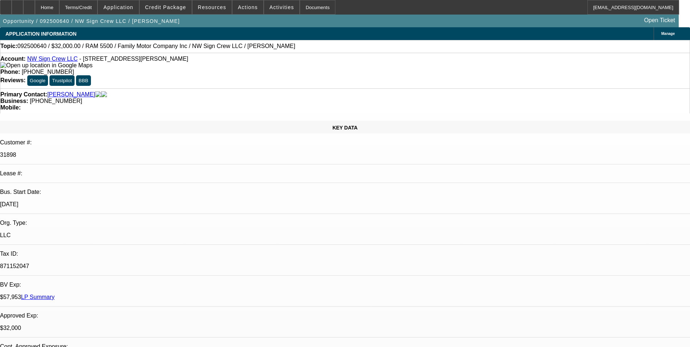
select select "0"
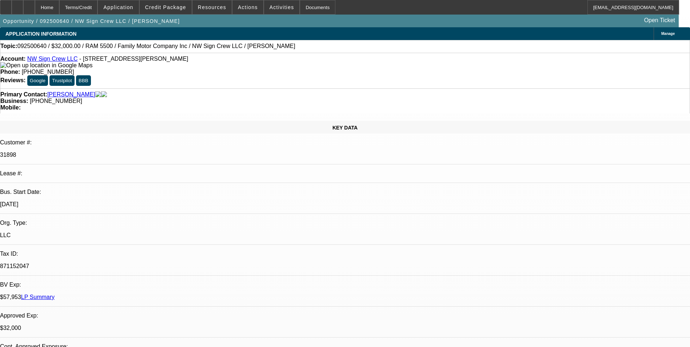
select select "2"
select select "0"
select select "2"
select select "0"
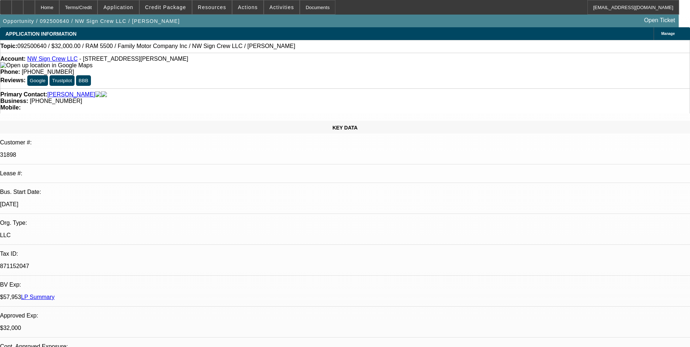
select select "1"
select select "3"
select select "6"
select select "1"
select select "3"
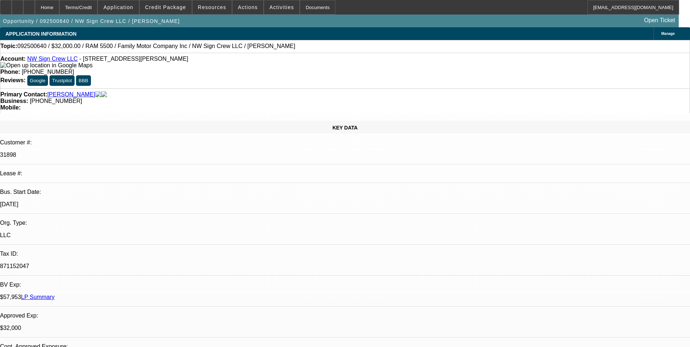
select select "6"
select select "1"
select select "2"
select select "6"
select select "1"
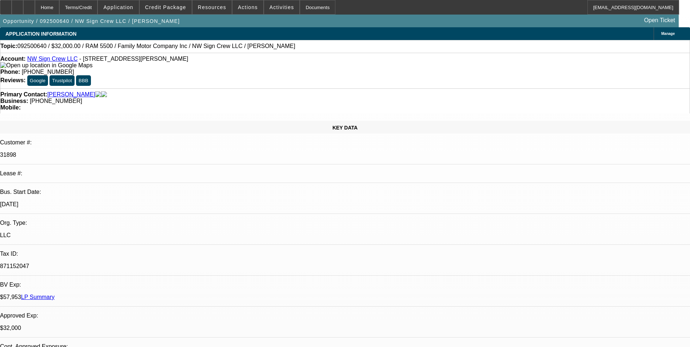
select select "2"
select select "6"
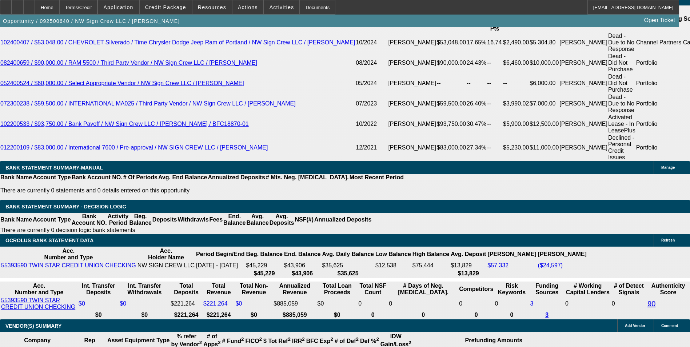
scroll to position [1273, 0]
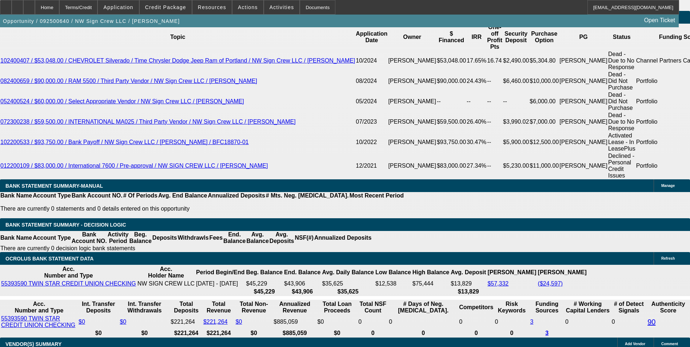
scroll to position [1273, 0]
